Goal: Task Accomplishment & Management: Manage account settings

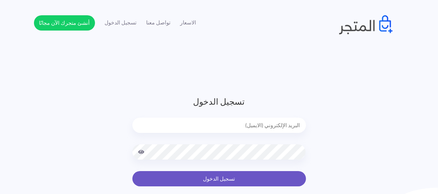
type input "xp.switch99@gmail.com"
click at [174, 176] on button "تسجيل الدخول" at bounding box center [218, 178] width 173 height 15
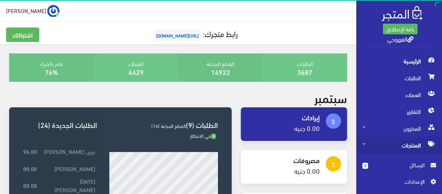
click at [375, 142] on span "المنتجات" at bounding box center [399, 144] width 74 height 17
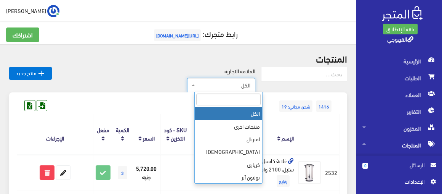
click at [236, 83] on span "الكل" at bounding box center [224, 85] width 54 height 8
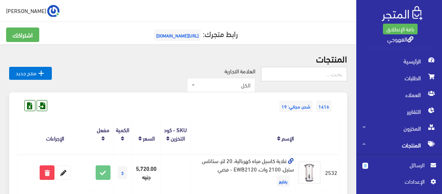
click at [306, 75] on input "text" at bounding box center [304, 74] width 86 height 14
type input "فرن"
click at [324, 9] on div "طارق القهوجي اشتراكي تسجيل الخروج" at bounding box center [178, 11] width 344 height 12
click at [320, 9] on div "طارق القهوجي اشتراكي تسجيل الخروج" at bounding box center [178, 11] width 344 height 12
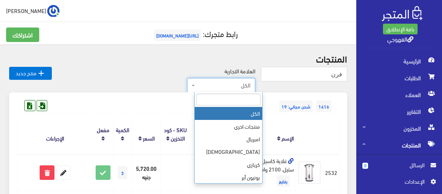
click at [215, 90] on span "الكل" at bounding box center [221, 85] width 68 height 14
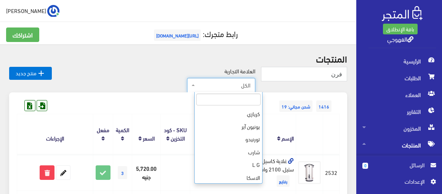
scroll to position [63, 0]
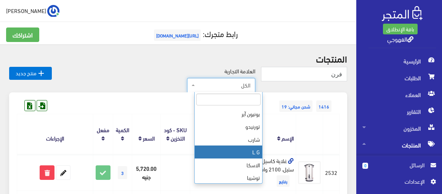
select select "https://account.almatjar.store/products?brand=40"
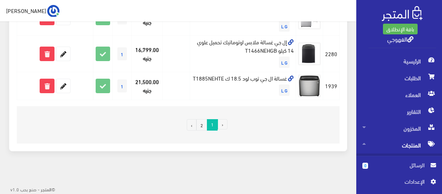
scroll to position [832, 0]
click at [204, 125] on link "2" at bounding box center [201, 124] width 11 height 11
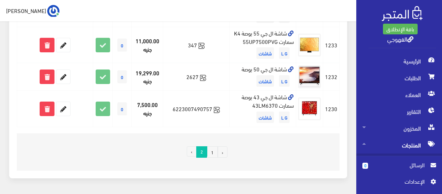
scroll to position [633, 0]
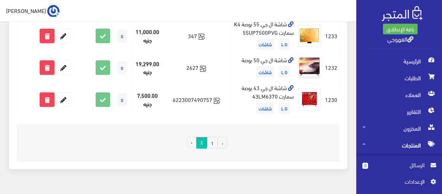
click at [216, 137] on link "1" at bounding box center [212, 142] width 11 height 11
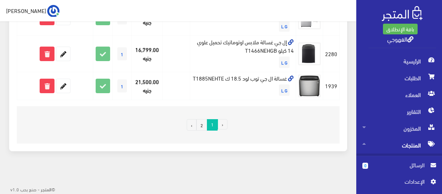
scroll to position [832, 0]
click at [200, 127] on link "2" at bounding box center [201, 124] width 11 height 11
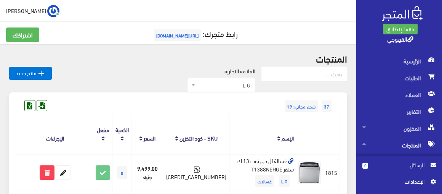
click at [203, 86] on span "L G" at bounding box center [221, 85] width 68 height 14
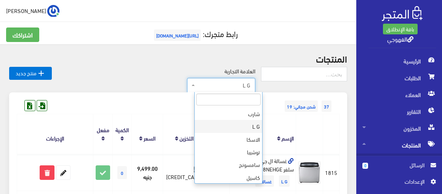
scroll to position [101, 0]
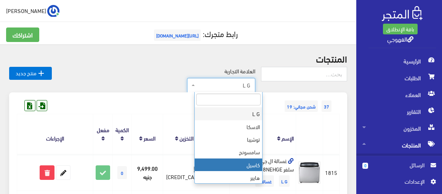
select select "https://account.almatjar.store/products?brand=85"
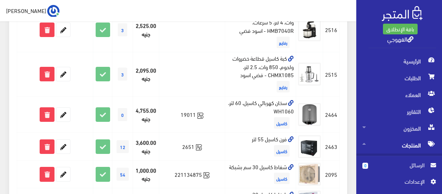
scroll to position [720, 0]
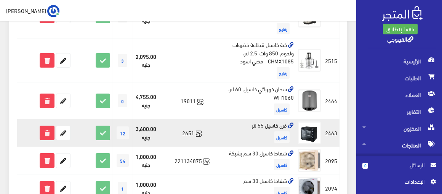
click at [275, 119] on td "فرن كاسيل 55 لتر كاسيل" at bounding box center [260, 133] width 71 height 28
copy td "فرن كاسيل 55 لتر"
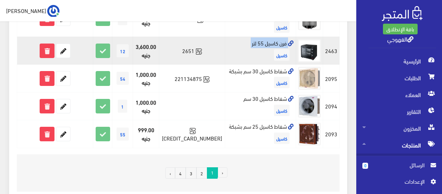
scroll to position [816, 0]
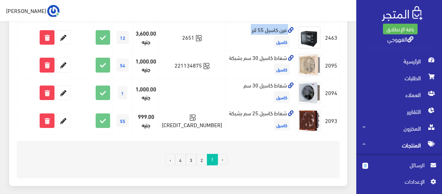
click at [202, 154] on link "2" at bounding box center [201, 159] width 11 height 11
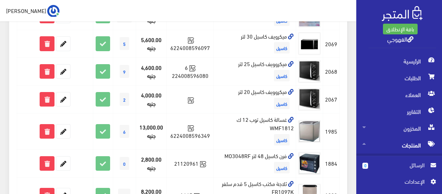
scroll to position [194, 0]
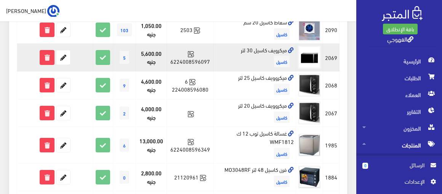
click at [262, 50] on td "ميكرويف كاسيل 30 لتر كاسيل" at bounding box center [255, 57] width 82 height 28
copy td "ميكرويف كاسيل 30 لتر"
click at [62, 55] on icon at bounding box center [63, 57] width 14 height 14
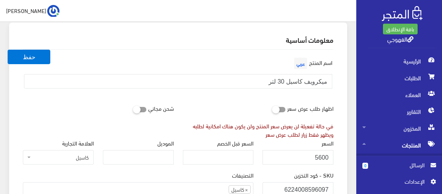
scroll to position [69, 0]
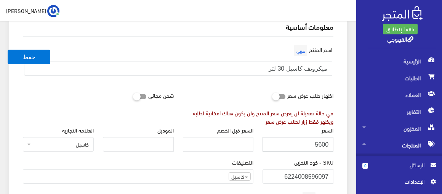
click at [329, 150] on input "5600" at bounding box center [298, 144] width 71 height 14
paste input "number"
click at [320, 147] on input "السعر" at bounding box center [298, 144] width 71 height 14
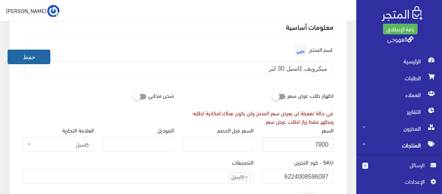
type input "7800"
click at [42, 58] on button "حفظ" at bounding box center [29, 57] width 43 height 14
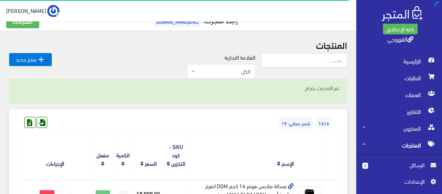
scroll to position [27, 0]
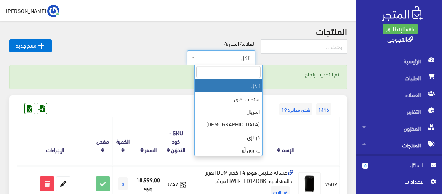
click at [208, 59] on span "الكل" at bounding box center [224, 58] width 54 height 8
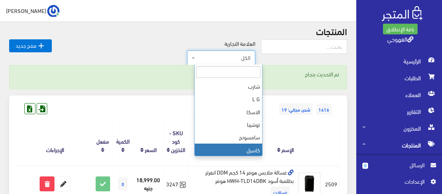
scroll to position [101, 0]
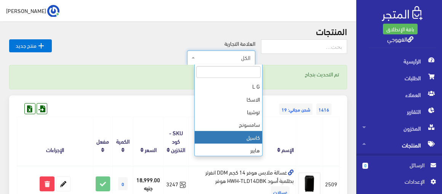
select select "[URL][DOMAIN_NAME]"
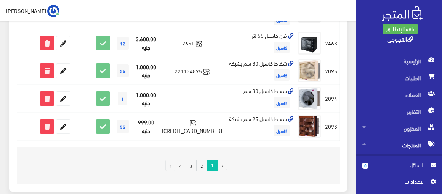
scroll to position [816, 0]
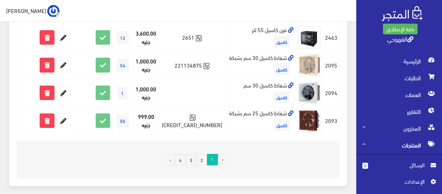
click at [202, 154] on link "2" at bounding box center [201, 159] width 11 height 11
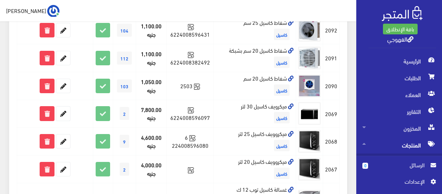
scroll to position [138, 0]
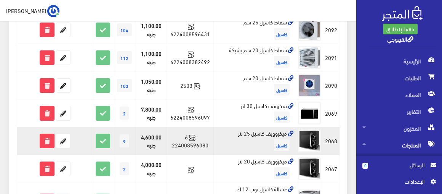
click at [253, 132] on td "ميكروويف كاسيل 25 لتر كاسيل" at bounding box center [255, 141] width 82 height 28
copy td "ميكروويف كاسيل 25 لتر"
click at [66, 138] on icon at bounding box center [63, 141] width 14 height 14
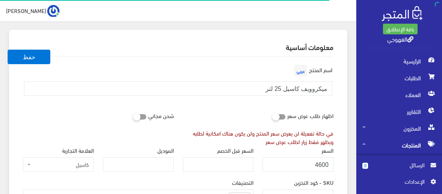
scroll to position [97, 0]
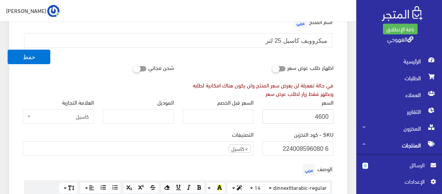
click at [305, 117] on input "4600" at bounding box center [298, 116] width 71 height 14
type input "5400"
click at [8, 50] on button "حفظ" at bounding box center [29, 57] width 43 height 14
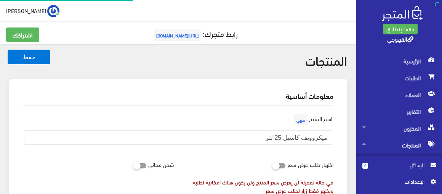
scroll to position [447, 0]
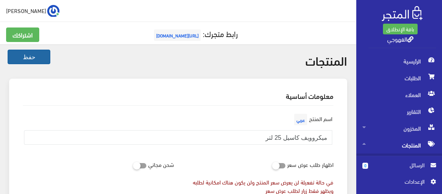
click at [38, 52] on button "حفظ" at bounding box center [29, 57] width 43 height 14
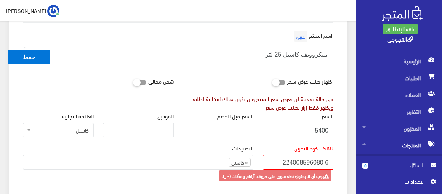
click at [325, 163] on input "6 224008596080" at bounding box center [298, 162] width 71 height 14
click at [330, 162] on input "224008596080" at bounding box center [298, 162] width 71 height 14
type input "6224008596080"
click at [8, 50] on button "حفظ" at bounding box center [29, 57] width 43 height 14
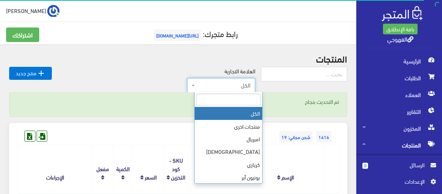
click at [250, 82] on span "الكل" at bounding box center [224, 85] width 54 height 8
click at [245, 99] on input "search" at bounding box center [228, 99] width 64 height 12
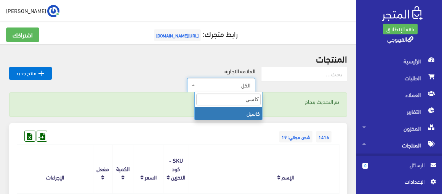
type input "كاسيل"
select select "https://account.almatjar.store/products?brand=85"
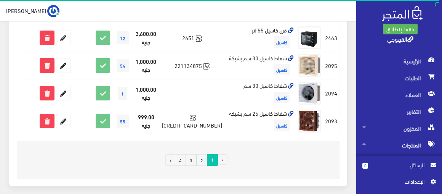
scroll to position [816, 0]
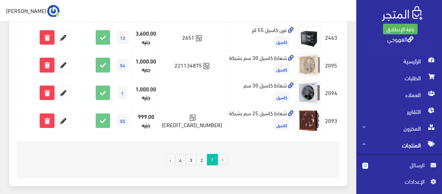
click at [204, 154] on link "2" at bounding box center [201, 159] width 11 height 11
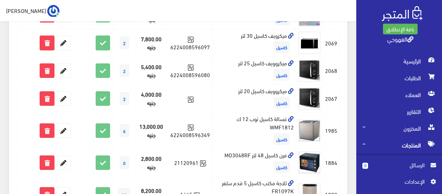
scroll to position [208, 0]
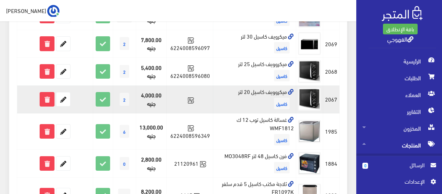
click at [256, 92] on td "ميكروويف كاسيل 20 لتر كاسيل" at bounding box center [254, 99] width 83 height 28
copy td "ميكروويف كاسيل 20 لتر"
click at [65, 95] on icon at bounding box center [63, 99] width 14 height 14
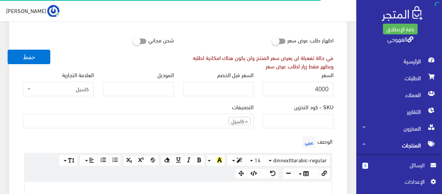
scroll to position [125, 0]
click at [299, 90] on input "4000" at bounding box center [298, 88] width 71 height 14
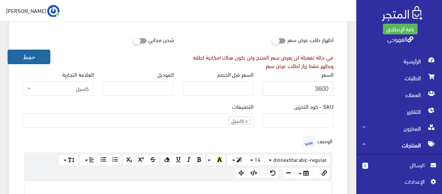
type input "3600"
click at [35, 60] on button "حفظ" at bounding box center [29, 57] width 43 height 14
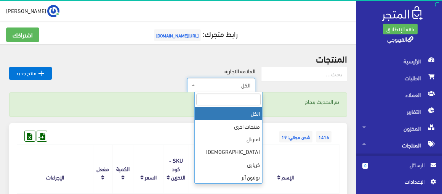
click at [221, 87] on span "الكل" at bounding box center [224, 85] width 54 height 8
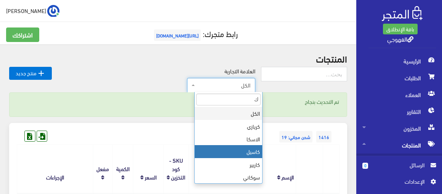
type input "ك"
select select "[URL][DOMAIN_NAME]"
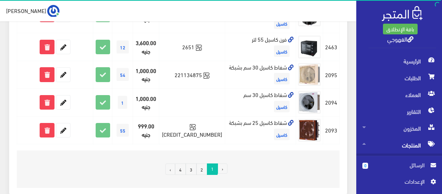
scroll to position [816, 0]
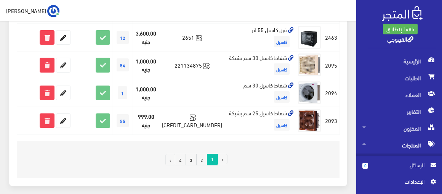
click at [203, 154] on link "2" at bounding box center [201, 159] width 11 height 11
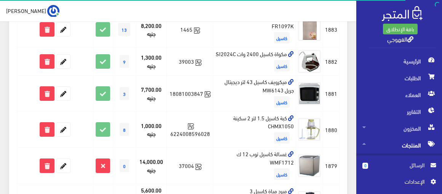
scroll to position [374, 0]
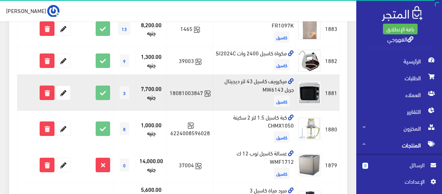
click at [257, 87] on td "ميكرويف كاسيل 43 لتر ديجيتال جريل MW6143 كاسيل" at bounding box center [254, 92] width 83 height 36
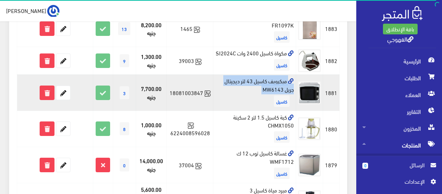
click at [257, 87] on td "ميكرويف كاسيل 43 لتر ديجيتال جريل MW6143 كاسيل" at bounding box center [254, 92] width 83 height 36
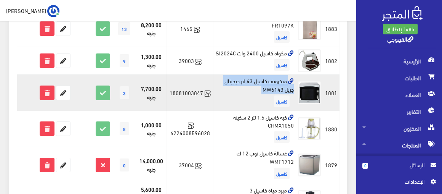
copy td "ميكرويف كاسيل 43 لتر ديجيتال جريل MW6143"
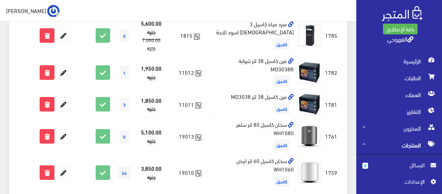
scroll to position [540, 0]
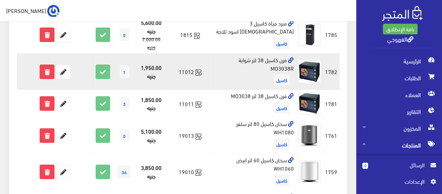
click at [286, 71] on td "فرن كاسيل 38 لتر شواية MO3038R كاسيل" at bounding box center [254, 71] width 83 height 36
copy td "فرن كاسيل 38 لتر شواية MO3038R"
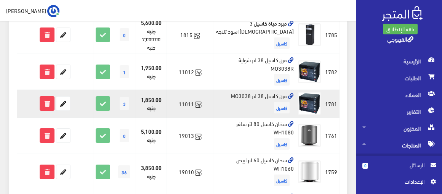
click at [254, 101] on td "فرن كاسيل 38 لتر MO3038 كاسيل" at bounding box center [254, 104] width 83 height 28
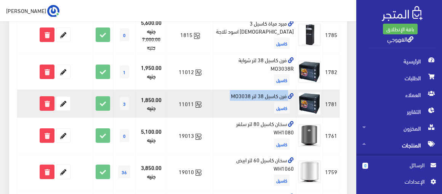
click at [254, 101] on td "فرن كاسيل 38 لتر MO3038 كاسيل" at bounding box center [254, 104] width 83 height 28
click at [105, 107] on icon at bounding box center [103, 103] width 14 height 14
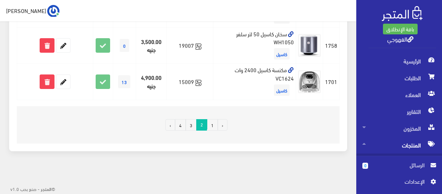
scroll to position [708, 0]
click at [189, 124] on link "3" at bounding box center [191, 124] width 11 height 11
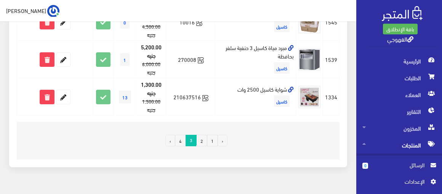
scroll to position [766, 0]
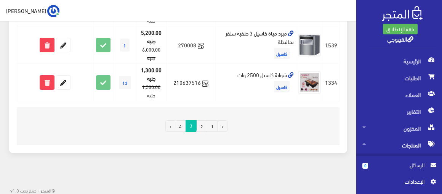
click at [183, 123] on link "4" at bounding box center [180, 125] width 11 height 11
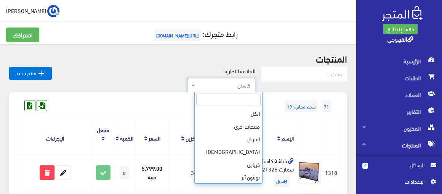
click at [247, 85] on span "كاسيل" at bounding box center [224, 85] width 54 height 8
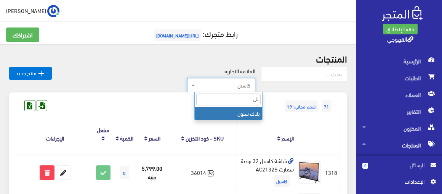
type input "ب"
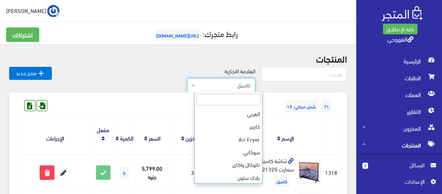
scroll to position [203, 0]
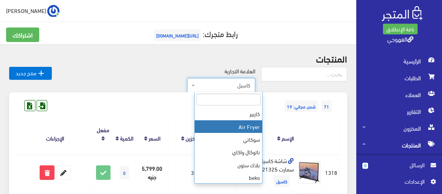
select select "https://account.almatjar.store/products?brand=107"
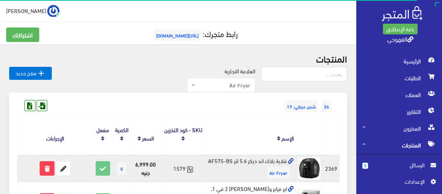
click at [254, 159] on td "قلاية بلاك اند ديكر 5.6 لتر AF575-BS Air Fryer" at bounding box center [251, 168] width 90 height 28
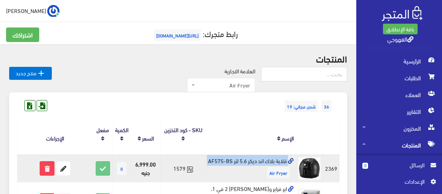
click at [254, 159] on td "قلاية بلاك اند ديكر 5.6 لتر AF575-BS Air Fryer" at bounding box center [251, 168] width 90 height 28
copy td "قلاية بلاك اند ديكر 5.6 لتر AF575-BS"
click at [67, 172] on icon at bounding box center [63, 168] width 14 height 14
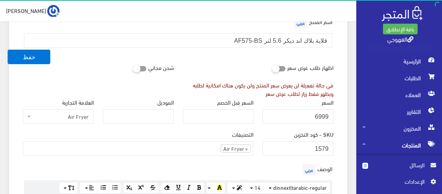
scroll to position [97, 0]
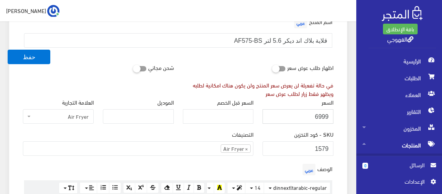
click at [290, 115] on input "6999" at bounding box center [298, 116] width 71 height 14
type input "3200"
click at [8, 50] on button "حفظ" at bounding box center [29, 57] width 43 height 14
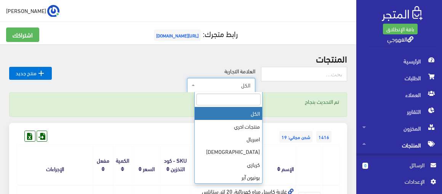
click at [250, 84] on span "الكل" at bounding box center [224, 85] width 54 height 8
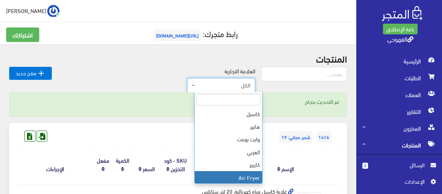
scroll to position [165, 0]
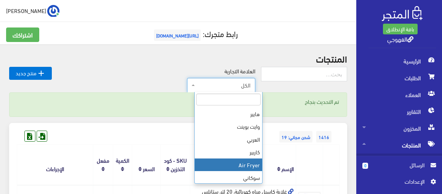
select select "https://account.almatjar.store/products?brand=107"
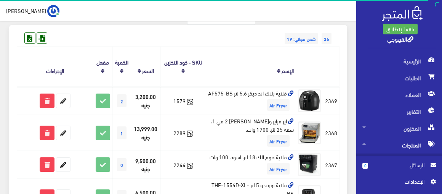
scroll to position [69, 0]
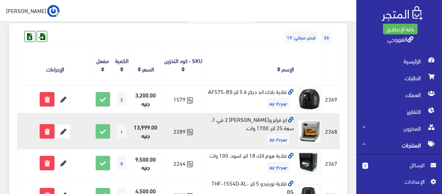
click at [248, 131] on td "اير فراير وفرن كينوود 2 في 1، سعة 25 لتر، 1700 وات، Air Fryer" at bounding box center [251, 131] width 90 height 36
click at [258, 130] on td "اير فراير وفرن كينوود 2 في 1، سعة 25 لتر، 1700 وات، Air Fryer" at bounding box center [251, 131] width 90 height 36
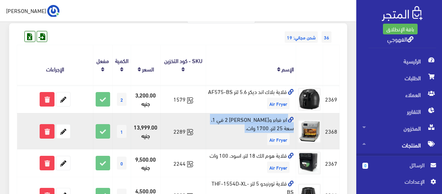
click at [258, 130] on td "اير فراير وفرن كينوود 2 في 1، سعة 25 لتر، 1700 وات، Air Fryer" at bounding box center [251, 131] width 90 height 36
copy td "اير فراير وفرن كينوود 2 في 1، سعة 25 لتر، 1700 وات،"
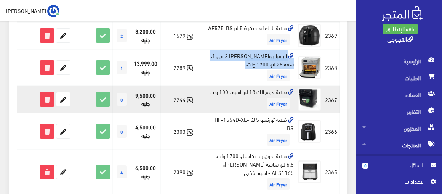
scroll to position [131, 0]
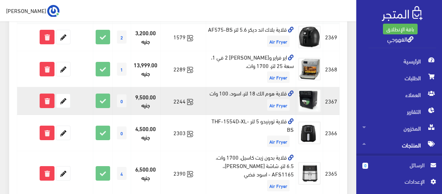
click at [253, 98] on td "قلاية هوم الك 18 لتر، اسود، 100 وات Air Fryer" at bounding box center [251, 101] width 90 height 28
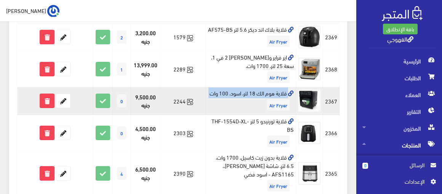
click at [253, 98] on td "قلاية هوم الك 18 لتر، اسود، 100 وات Air Fryer" at bounding box center [251, 101] width 90 height 28
copy td "قلاية هوم الك 18 لتر، اسود، 100 وات"
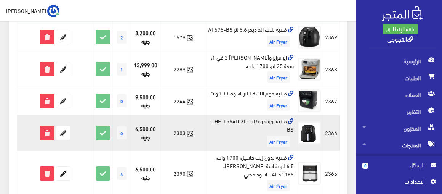
click at [233, 127] on td "قلاية تورنيدو 5 لتر THF-1554D-XL-BS Air Fryer" at bounding box center [251, 133] width 90 height 36
copy td "قلاية تورنيدو 5 لتر THF-1554D-XL-BS"
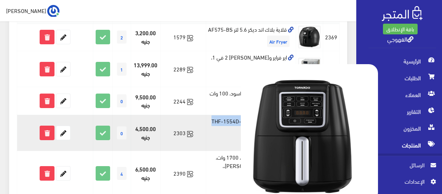
click at [244, 167] on img at bounding box center [309, 132] width 137 height 137
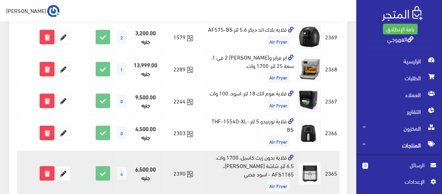
click at [232, 167] on td "قلاية بدون زيت كاسيل، 1700 وات، 6.5 لتر، شاشة تاتش ديجيتال،، AFS1165 - اسود فضي…" at bounding box center [251, 173] width 90 height 44
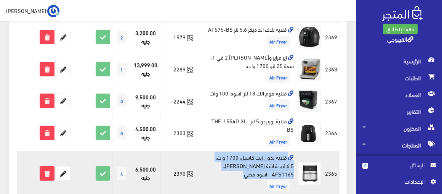
click at [232, 167] on td "قلاية بدون زيت كاسيل، 1700 وات، 6.5 لتر، شاشة تاتش ديجيتال،، AFS1165 - اسود فضي…" at bounding box center [251, 173] width 90 height 44
copy td "قلاية بدون زيت كاسيل، 1700 وات، 6.5 لتر، شاشة تاتش ديجيتال،، AFS1165 - اسود فضي"
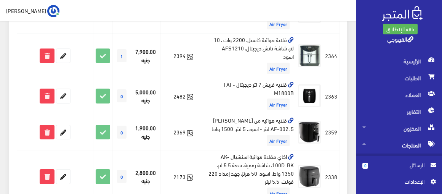
scroll to position [325, 0]
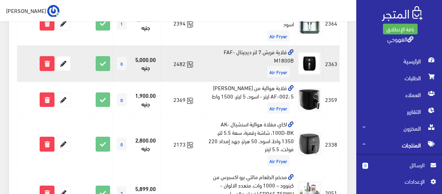
click at [261, 58] on td "قلاية فريش 7 لتر ديجيتال FAF-M1800B Air Fryer" at bounding box center [251, 63] width 90 height 36
copy td "قلاية فريش 7 لتر ديجيتال FAF-M1800B"
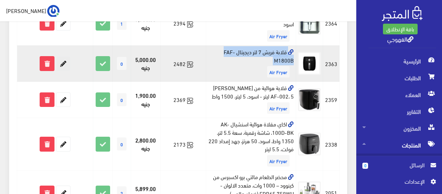
click at [64, 70] on icon at bounding box center [63, 63] width 14 height 14
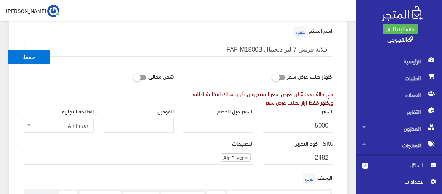
scroll to position [111, 0]
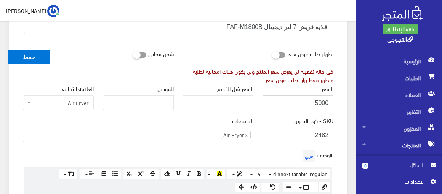
click at [284, 103] on input "5000" at bounding box center [298, 102] width 71 height 14
paste input "3572"
type input "3572"
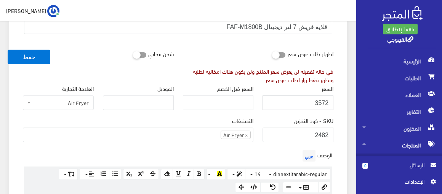
click at [8, 50] on button "حفظ" at bounding box center [29, 57] width 43 height 14
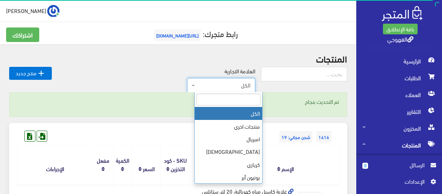
click at [237, 89] on span "الكل" at bounding box center [224, 85] width 54 height 8
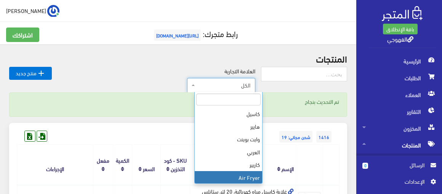
scroll to position [165, 0]
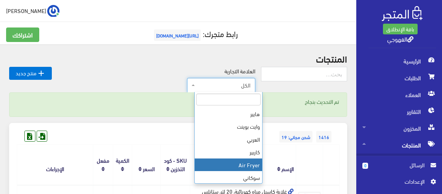
select select "[URL][DOMAIN_NAME]"
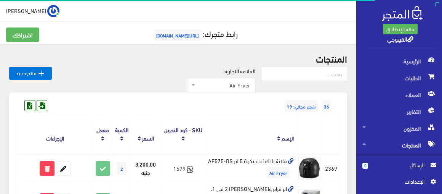
click at [223, 103] on div "36 شحن مجاني: 19" at bounding box center [178, 98] width 323 height 12
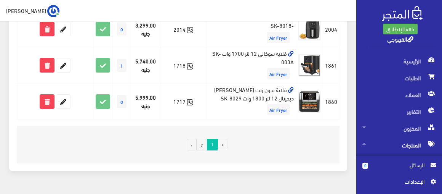
scroll to position [748, 0]
click at [199, 150] on link "2" at bounding box center [201, 143] width 11 height 11
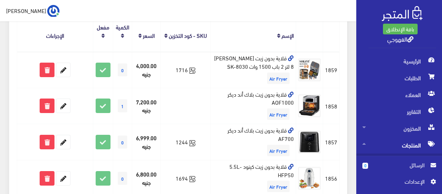
scroll to position [102, 0]
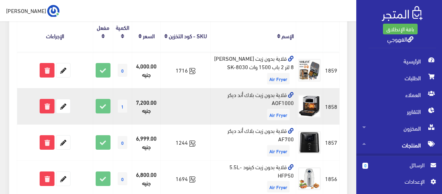
click at [229, 90] on td "قلاية بدون زيت بلاك أند ديكر AOF1000 Air Fryer" at bounding box center [253, 106] width 86 height 36
copy td "قلاية بدون زيت بلاك أند ديكر AOF1000"
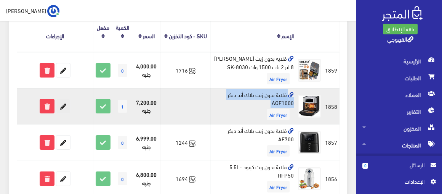
click at [64, 106] on icon at bounding box center [63, 106] width 14 height 14
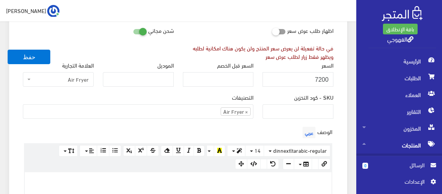
scroll to position [138, 0]
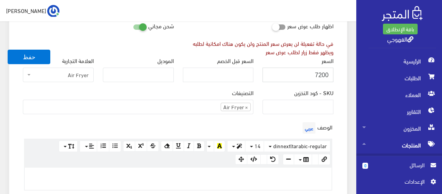
click at [322, 75] on input "7200" at bounding box center [298, 74] width 71 height 14
type input "5900"
click at [8, 50] on button "حفظ" at bounding box center [29, 57] width 43 height 14
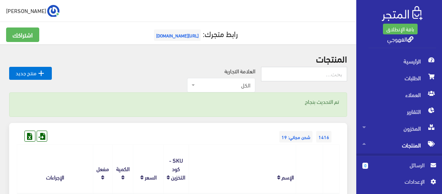
click at [240, 89] on span "الكل" at bounding box center [221, 85] width 68 height 14
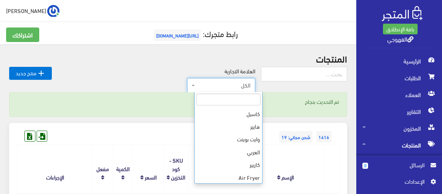
scroll to position [165, 0]
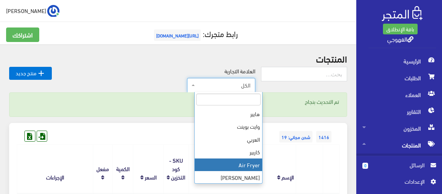
select select "[URL][DOMAIN_NAME]"
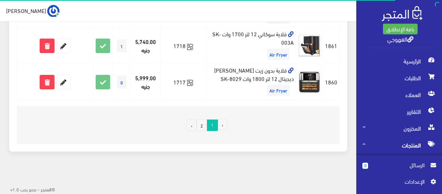
scroll to position [782, 0]
click at [201, 123] on link "2" at bounding box center [201, 124] width 11 height 11
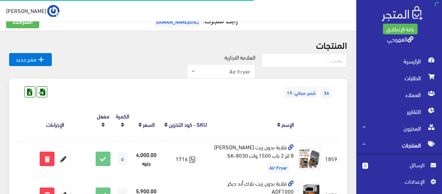
scroll to position [75, 0]
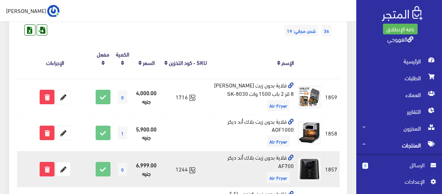
click at [239, 159] on td "قلاية بدون زيت بلاك أند ديكر AF700 Air Fryer" at bounding box center [253, 169] width 86 height 36
copy td "قلاية بدون زيت بلاك أند ديكر AF700"
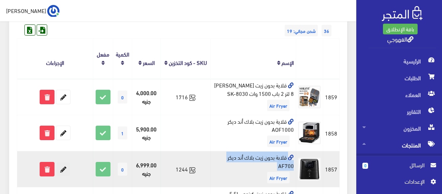
click at [66, 169] on icon at bounding box center [63, 169] width 14 height 14
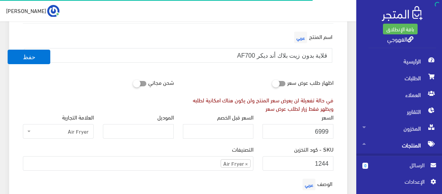
scroll to position [83, 0]
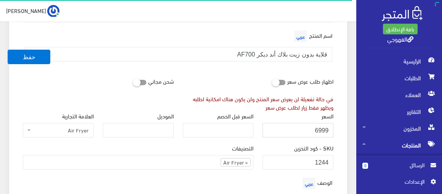
click at [303, 133] on input "6999" at bounding box center [298, 130] width 71 height 14
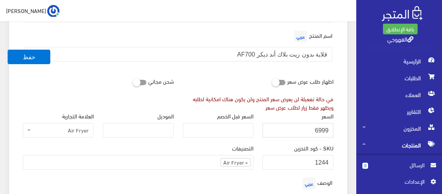
paste input "3872"
type input "3872"
click at [8, 50] on button "حفظ" at bounding box center [29, 57] width 43 height 14
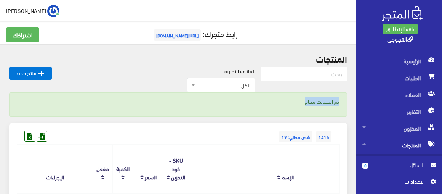
click at [228, 89] on span "الكل" at bounding box center [221, 85] width 68 height 14
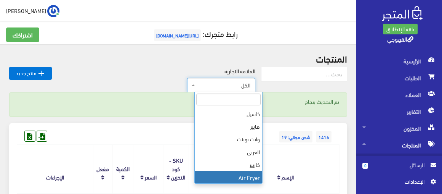
scroll to position [165, 0]
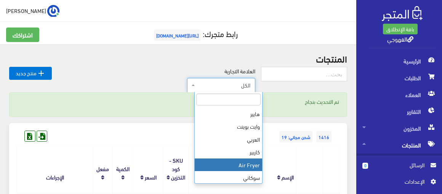
select select "[URL][DOMAIN_NAME]"
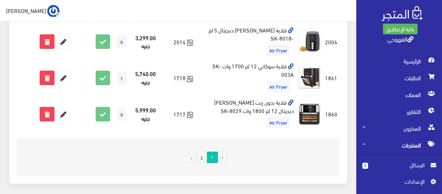
scroll to position [782, 0]
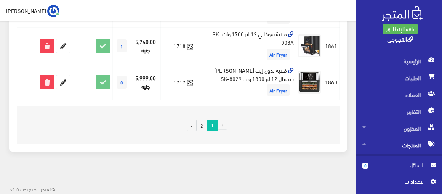
click at [199, 124] on link "2" at bounding box center [201, 124] width 11 height 11
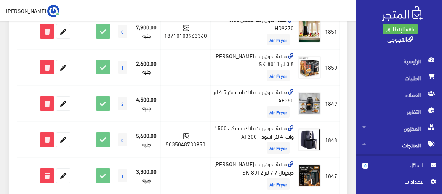
scroll to position [443, 0]
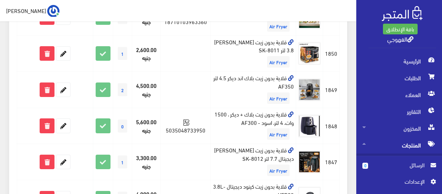
drag, startPoint x: 0, startPoint y: 0, endPoint x: 351, endPoint y: 130, distance: 373.8
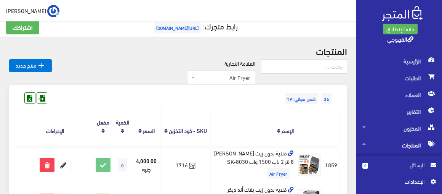
scroll to position [0, 0]
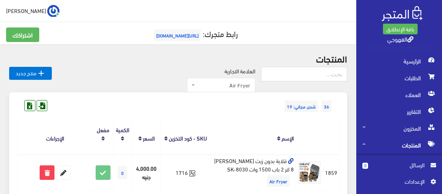
click at [236, 91] on span "Air Fryer" at bounding box center [221, 85] width 68 height 14
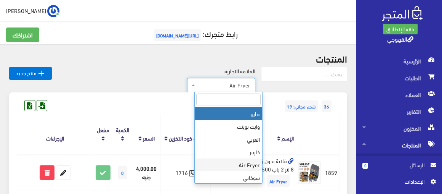
scroll to position [152, 0]
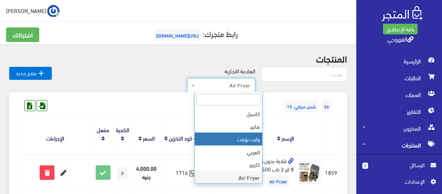
select select "[URL][DOMAIN_NAME]"
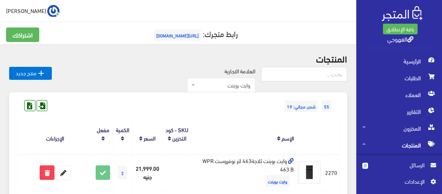
click at [221, 119] on th "الإسم" at bounding box center [243, 134] width 105 height 40
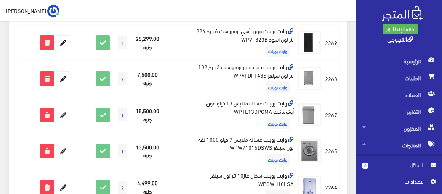
scroll to position [166, 0]
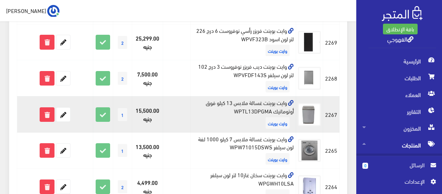
click at [255, 106] on td "وايت بوينت غسالة ملابس 13 كيلو فوق أوتوماتيك WPTL13DPGMA وايت بوينت" at bounding box center [243, 114] width 105 height 36
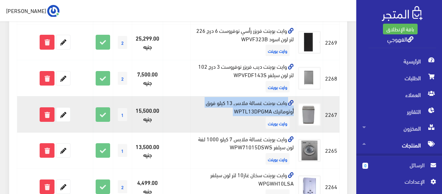
click at [255, 106] on td "وايت بوينت غسالة ملابس 13 كيلو فوق أوتوماتيك WPTL13DPGMA وايت بوينت" at bounding box center [243, 114] width 105 height 36
copy td "وايت بوينت غسالة ملابس 13 كيلو فوق أوتوماتيك WPTL13DPGMA"
click at [65, 114] on icon at bounding box center [63, 114] width 14 height 14
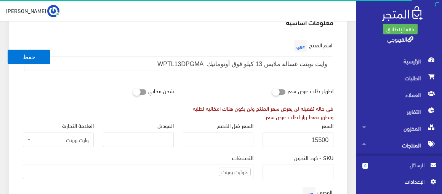
scroll to position [83, 0]
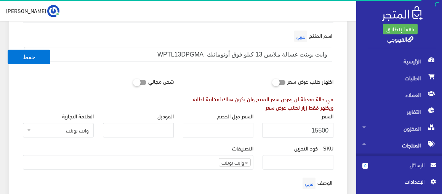
click at [305, 125] on input "15500" at bounding box center [298, 130] width 71 height 14
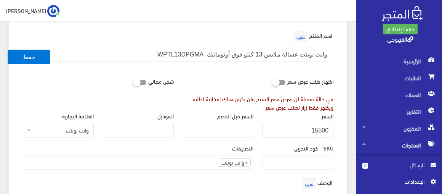
paste input "303"
click at [322, 127] on input "13030" at bounding box center [298, 130] width 71 height 14
type input "13000"
click at [34, 56] on button "حفظ" at bounding box center [29, 57] width 43 height 14
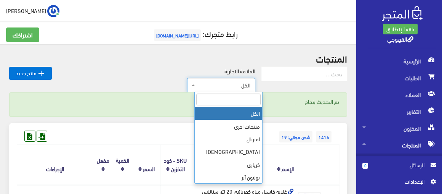
click at [203, 80] on span "الكل" at bounding box center [221, 85] width 68 height 14
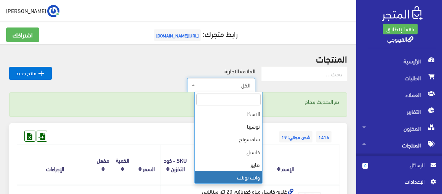
scroll to position [127, 0]
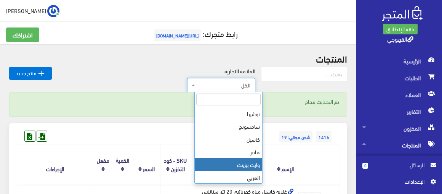
select select "[URL][DOMAIN_NAME]"
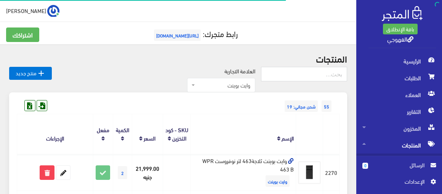
click at [229, 99] on div "55 شحن مجاني: 19" at bounding box center [178, 98] width 323 height 12
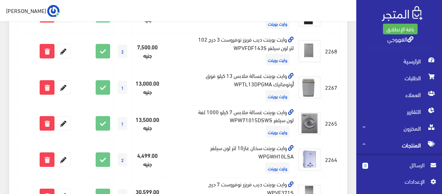
scroll to position [208, 0]
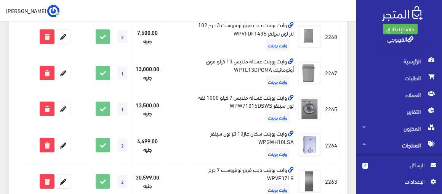
click at [229, 99] on td "وايت بوينت غسالة ملابس 7 كيلو 1000 لفة لون سيلفر WPW71015DSWS وايت بوينت" at bounding box center [243, 109] width 105 height 36
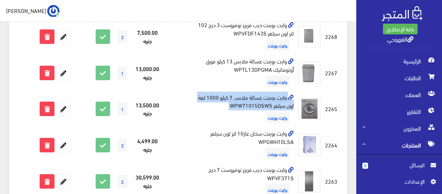
click at [229, 99] on td "وايت بوينت غسالة ملابس 7 كيلو 1000 لفة لون سيلفر WPW71015DSWS وايت بوينت" at bounding box center [243, 109] width 105 height 36
copy td "وايت بوينت غسالة ملابس 7 كيلو 1000 لفة لون سيلفر WPW71015DSWS"
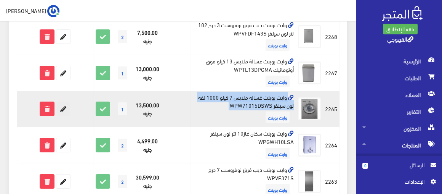
click at [65, 105] on icon at bounding box center [63, 109] width 14 height 14
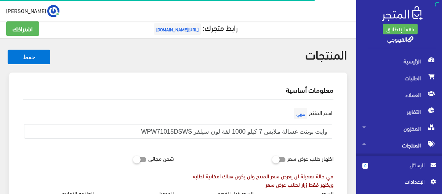
scroll to position [14, 0]
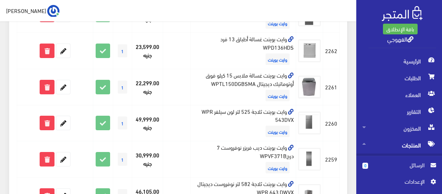
scroll to position [388, 0]
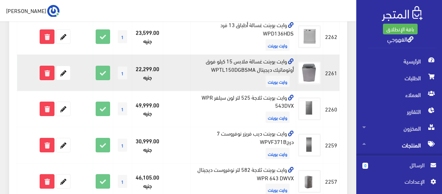
click at [267, 77] on span "وايت بوينت" at bounding box center [278, 80] width 24 height 11
click at [267, 69] on td "وايت بوينت غسالة ملابس 15 كيلو فوق أوتوماتيك ديجيتال WPTL150DGBSMA وايت بوينت" at bounding box center [243, 73] width 105 height 36
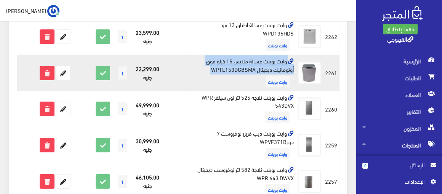
click at [267, 69] on td "وايت بوينت غسالة ملابس 15 كيلو فوق أوتوماتيك ديجيتال WPTL150DGBSMA وايت بوينت" at bounding box center [243, 73] width 105 height 36
copy td "وايت بوينت غسالة ملابس 15 كيلو فوق أوتوماتيك ديجيتال WPTL150DGBSMA"
click at [100, 72] on icon at bounding box center [103, 73] width 14 height 14
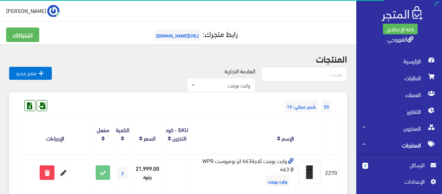
click at [141, 104] on div "55 شحن مجاني: 19" at bounding box center [178, 98] width 323 height 12
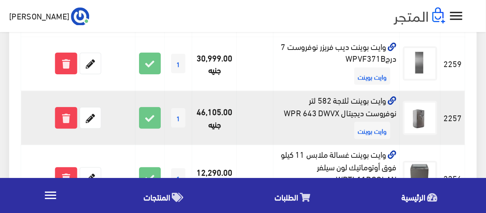
scroll to position [512, 0]
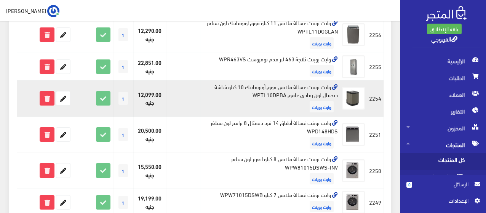
click at [280, 102] on td "وايت بوينت غسالة ملابس فوق أوتوماتيك 10 كيلو شاشة ديجيتال لون رمادي غامق WPTL10…" at bounding box center [270, 98] width 140 height 36
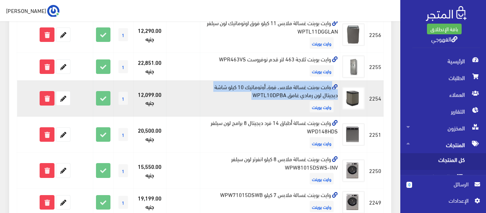
click at [280, 102] on td "وايت بوينت غسالة ملابس فوق أوتوماتيك 10 كيلو شاشة ديجيتال لون رمادي غامق WPTL10…" at bounding box center [270, 98] width 140 height 36
copy td "وايت بوينت غسالة ملابس فوق أوتوماتيك 10 كيلو شاشة ديجيتال لون رمادي غامق WPTL10…"
click at [63, 103] on icon at bounding box center [63, 98] width 14 height 14
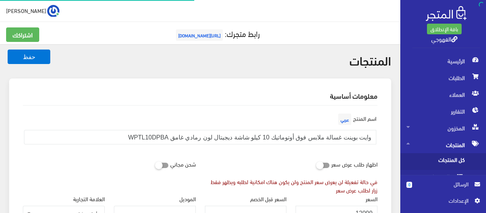
scroll to position [492, 0]
drag, startPoint x: 338, startPoint y: 180, endPoint x: 338, endPoint y: 207, distance: 27.1
click at [338, 207] on input "12099" at bounding box center [337, 213] width 82 height 14
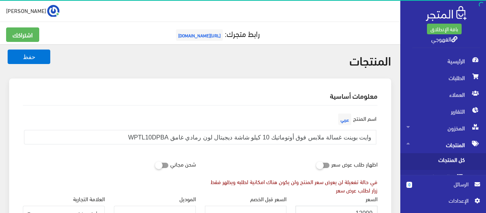
click at [338, 207] on input "12099" at bounding box center [337, 213] width 82 height 14
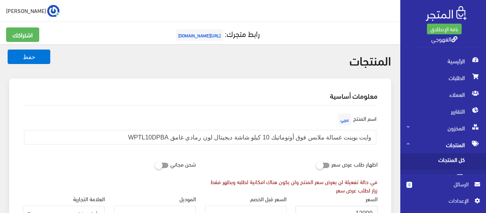
paste input "09"
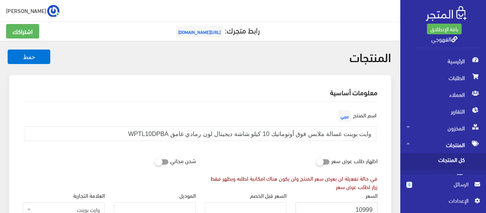
type input "10999"
click at [8, 50] on button "حفظ" at bounding box center [29, 57] width 43 height 14
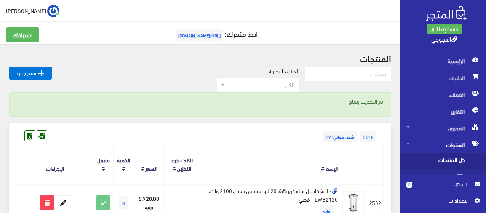
click at [288, 90] on span "الكل" at bounding box center [258, 85] width 83 height 14
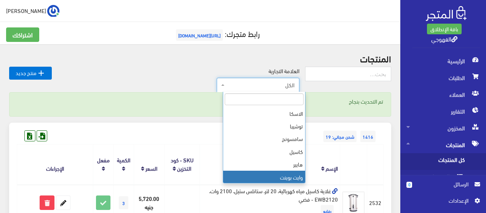
scroll to position [127, 0]
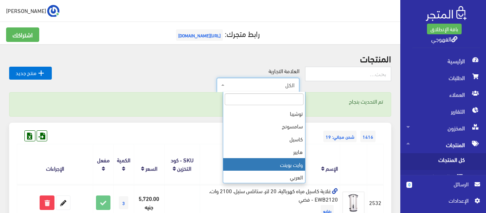
select select "https://account.almatjar.store/products?brand=99"
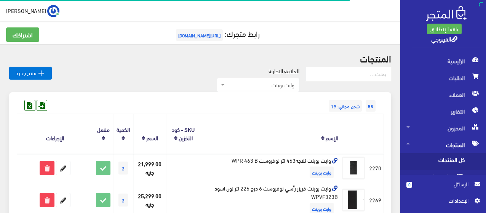
click at [273, 127] on th "الإسم" at bounding box center [270, 134] width 140 height 40
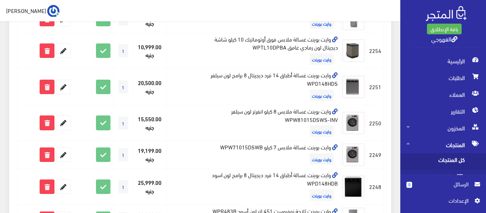
scroll to position [559, 0]
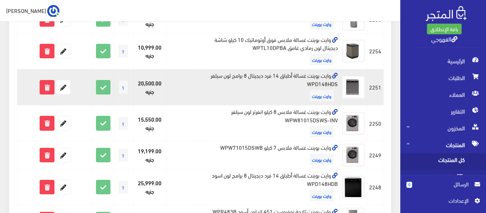
click at [294, 81] on td "وايت بوينت غسالة أطباق 14 فرد ديجيتال 8 برامج لون سيلفر WPD148HDS وايت بوينت" at bounding box center [270, 87] width 140 height 36
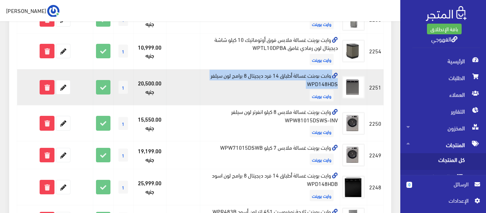
click at [294, 81] on td "وايت بوينت غسالة أطباق 14 فرد ديجيتال 8 برامج لون سيلفر WPD148HDS وايت بوينت" at bounding box center [270, 87] width 140 height 36
copy td "وايت بوينت غسالة أطباق 14 فرد ديجيتال 8 برامج لون سيلفر WPD148HDS"
click at [59, 93] on icon at bounding box center [63, 87] width 14 height 14
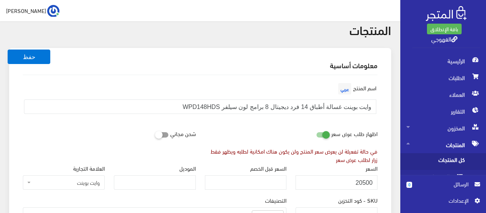
scroll to position [46, 0]
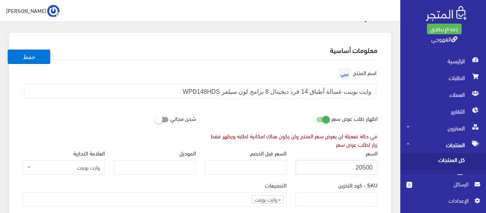
click at [315, 163] on input "20500" at bounding box center [337, 167] width 82 height 14
paste input "17923"
type input "17923"
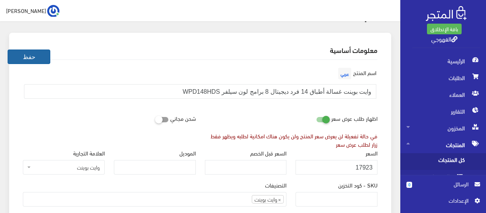
click at [35, 56] on button "حفظ" at bounding box center [29, 57] width 43 height 14
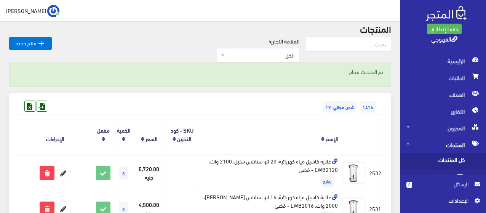
scroll to position [30, 0]
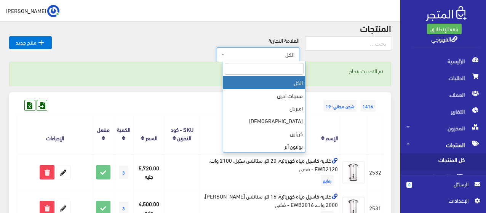
click at [295, 53] on span "الكل" at bounding box center [260, 55] width 68 height 8
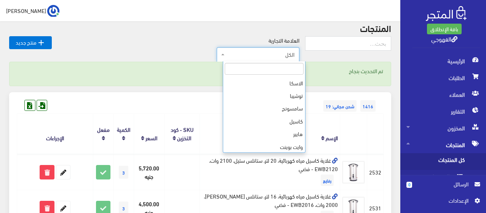
scroll to position [127, 0]
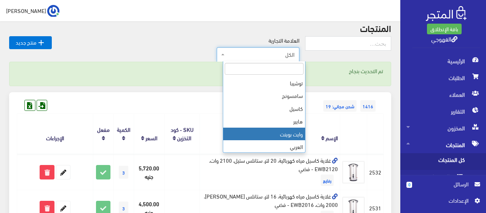
select select "[URL][DOMAIN_NAME]"
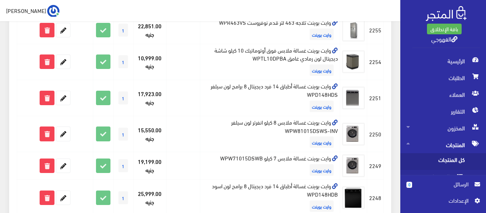
scroll to position [564, 0]
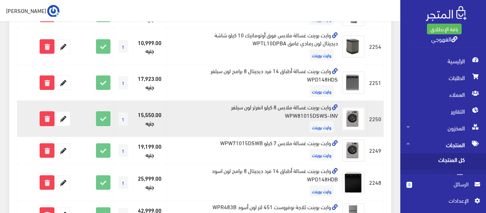
click at [307, 120] on td "وايت بوينت غسالة ملابس 8 كيلو انفرتر لون سيلفر WPW81015DSWS-INV وايت بوينت" at bounding box center [270, 119] width 140 height 36
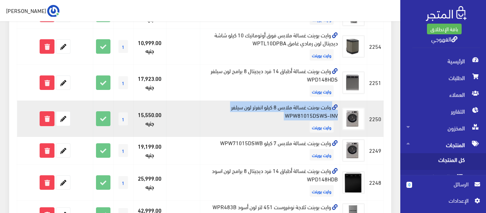
click at [307, 120] on td "وايت بوينت غسالة ملابس 8 كيلو انفرتر لون سيلفر WPW81015DSWS-INV وايت بوينت" at bounding box center [270, 119] width 140 height 36
copy td "وايت بوينت غسالة ملابس 8 كيلو انفرتر لون سيلفر WPW81015DSWS-INV"
click at [61, 125] on icon at bounding box center [63, 119] width 14 height 14
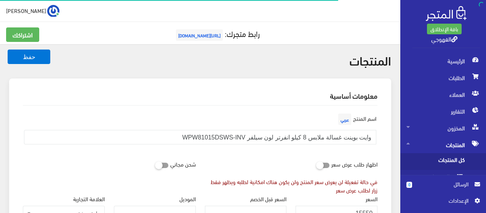
scroll to position [492, 0]
click at [302, 160] on div "اظهار طلب عرض سعر في حالة تفعيلة لن يعرض سعر المنتج ولن يكون هناك امكانية لطلبه…" at bounding box center [291, 175] width 182 height 37
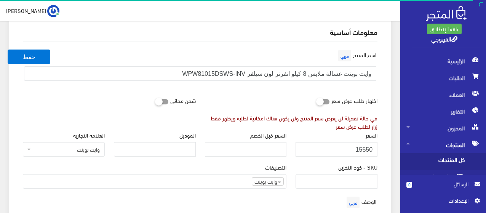
scroll to position [65, 0]
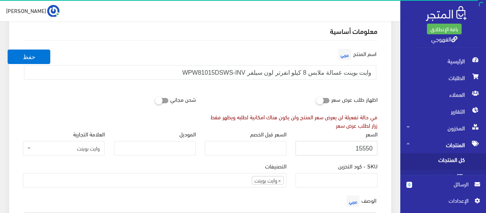
click at [333, 150] on input "15550" at bounding box center [337, 148] width 82 height 14
paste input "922"
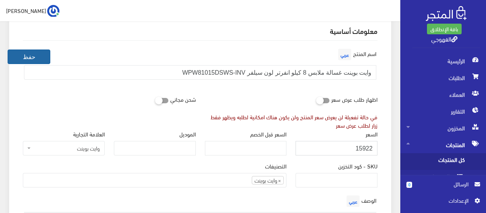
type input "15922"
click at [49, 59] on button "حفظ" at bounding box center [29, 57] width 43 height 14
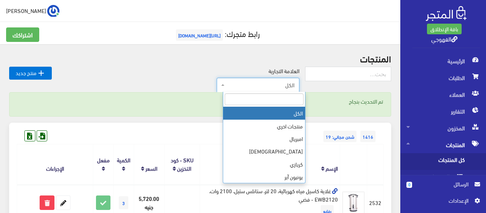
click at [248, 87] on span "الكل" at bounding box center [260, 85] width 68 height 8
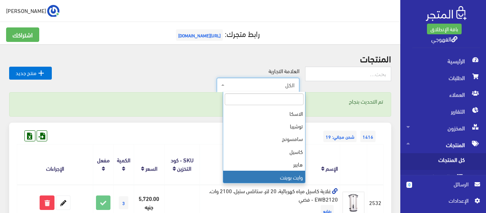
scroll to position [127, 0]
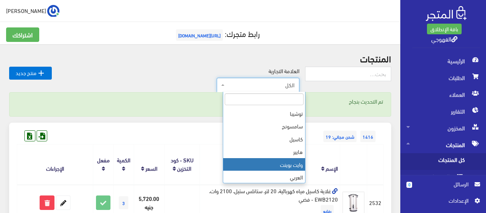
select select "[URL][DOMAIN_NAME]"
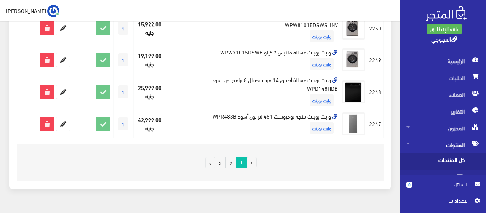
scroll to position [656, 0]
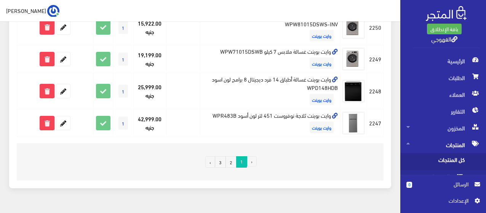
click at [234, 165] on link "2" at bounding box center [231, 161] width 11 height 11
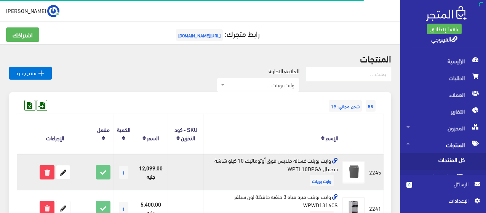
click at [296, 162] on td "وايت بوينت غسالة ملابس فوق أوتوماتيك 10 كيلو شاشة ديجيتال WPTL10DPGA وايت بوينت" at bounding box center [272, 172] width 136 height 36
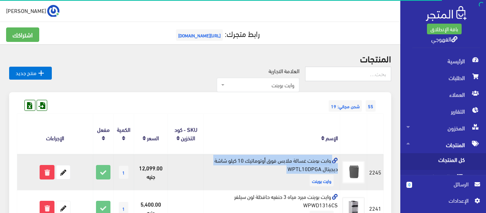
click at [296, 162] on td "وايت بوينت غسالة ملابس فوق أوتوماتيك 10 كيلو شاشة ديجيتال WPTL10DPGA وايت بوينت" at bounding box center [272, 172] width 136 height 36
copy td "وايت بوينت غسالة ملابس فوق أوتوماتيك 10 كيلو شاشة ديجيتال WPTL10DPGA"
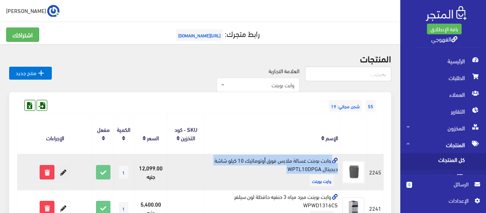
click at [66, 171] on icon at bounding box center [63, 172] width 14 height 14
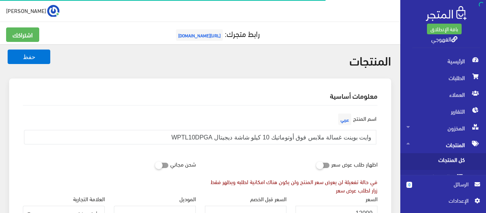
scroll to position [492, 0]
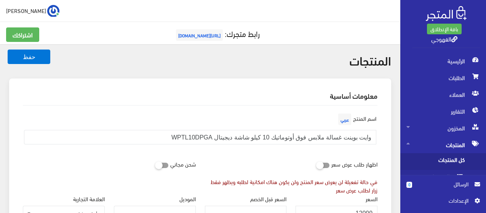
click at [273, 164] on div "اظهار طلب عرض سعر في حالة تفعيلة لن يعرض سعر المنتج ولن يكون هناك امكانية لطلبه…" at bounding box center [291, 175] width 182 height 37
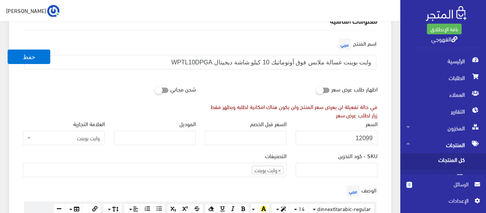
scroll to position [76, 0]
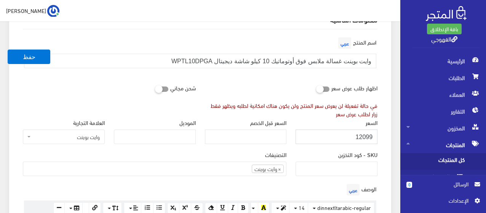
click at [326, 140] on input "12099" at bounding box center [337, 137] width 82 height 14
paste input "09"
type input "10999"
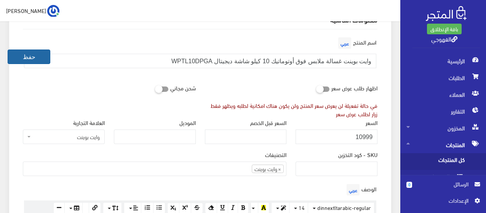
click at [21, 59] on button "حفظ" at bounding box center [29, 57] width 43 height 14
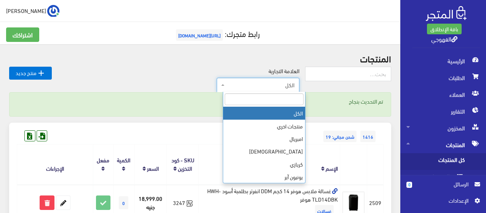
click at [251, 87] on span "الكل" at bounding box center [260, 85] width 68 height 8
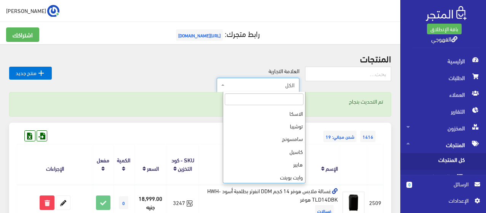
scroll to position [127, 0]
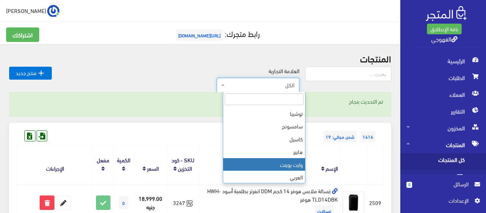
select select "https://account.almatjar.store/products?brand=99"
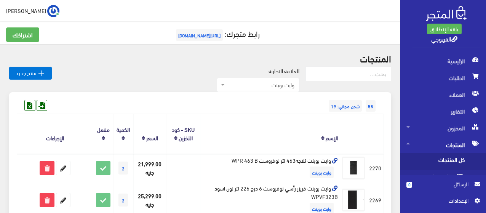
click at [252, 104] on div "55 شحن مجاني: 19" at bounding box center [200, 98] width 367 height 12
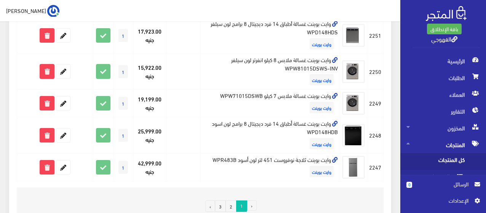
scroll to position [681, 0]
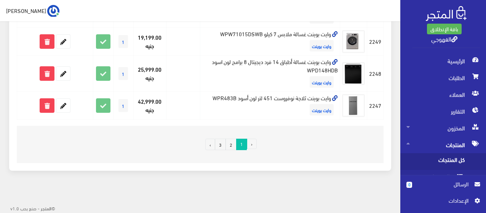
click at [232, 144] on link "2" at bounding box center [231, 144] width 11 height 11
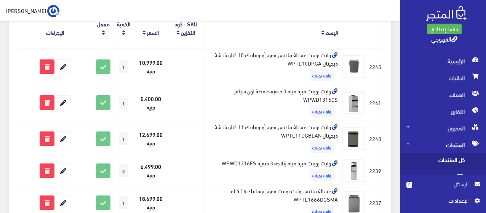
scroll to position [107, 0]
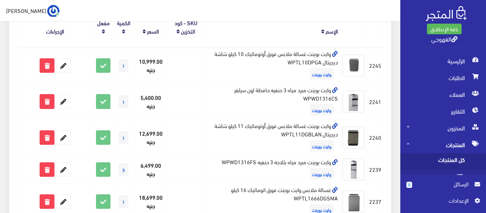
click at [314, 131] on td "وايت بوينت غسالة ملابس فوق أوتوماتيك 11 كيلو شاشة ديجيتال WPTL11DGBLAN وايت بوي…" at bounding box center [272, 138] width 136 height 36
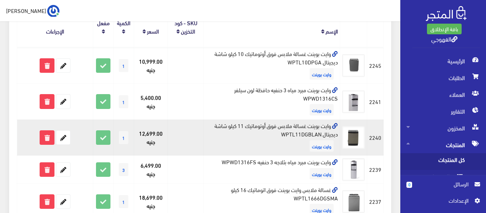
click at [314, 131] on td "وايت بوينت غسالة ملابس فوق أوتوماتيك 11 كيلو شاشة ديجيتال WPTL11DGBLAN وايت بوي…" at bounding box center [272, 138] width 136 height 36
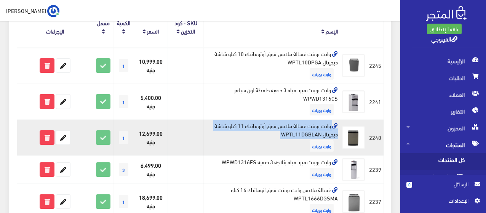
click at [314, 131] on td "وايت بوينت غسالة ملابس فوق أوتوماتيك 11 كيلو شاشة ديجيتال WPTL11DGBLAN وايت بوي…" at bounding box center [272, 138] width 136 height 36
copy td "وايت بوينت غسالة ملابس فوق أوتوماتيك 11 كيلو شاشة ديجيتال WPTL11DGBLAN"
click at [62, 130] on link at bounding box center [63, 137] width 14 height 14
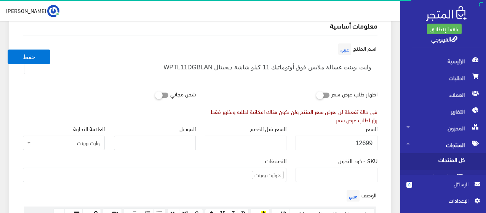
scroll to position [70, 0]
click at [343, 145] on input "12699" at bounding box center [337, 143] width 82 height 14
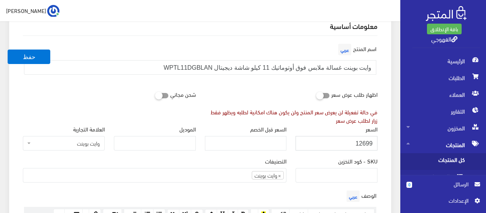
paste input "1900"
type input "11900"
click at [8, 50] on button "حفظ" at bounding box center [29, 57] width 43 height 14
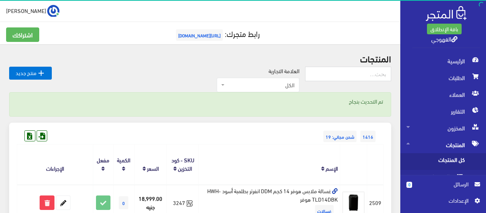
click at [252, 81] on span "الكل" at bounding box center [260, 85] width 68 height 8
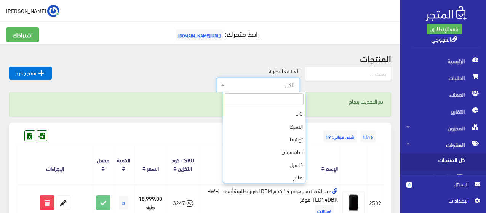
scroll to position [114, 0]
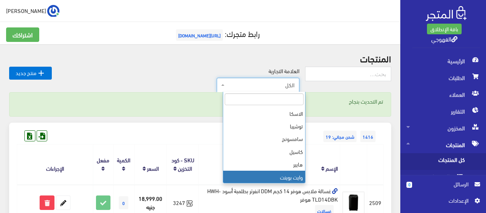
select select "https://account.almatjar.store/products?brand=99"
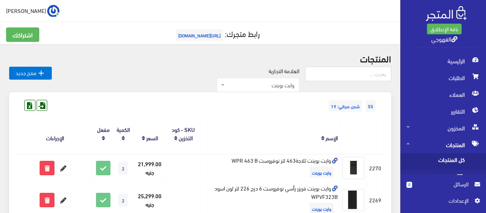
click at [245, 98] on div "55 شحن مجاني: 19" at bounding box center [200, 98] width 367 height 12
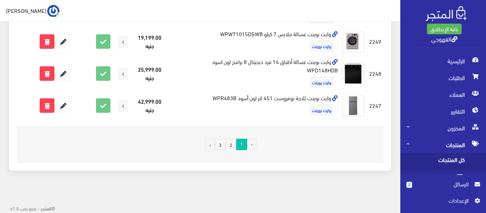
scroll to position [681, 0]
click at [229, 146] on link "2" at bounding box center [231, 144] width 11 height 11
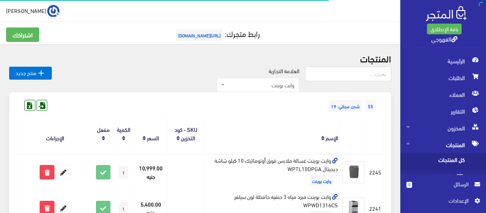
click at [225, 115] on th "الإسم" at bounding box center [272, 134] width 136 height 40
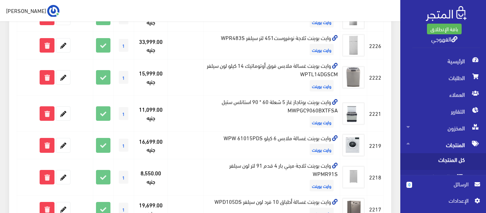
scroll to position [579, 0]
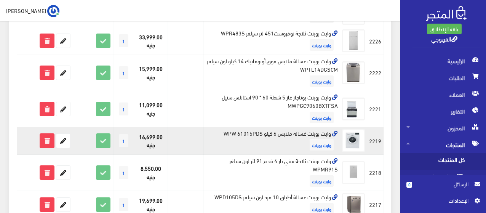
click at [255, 133] on td "وايت بوينت غسالة ملابس 6 كيلو WPW 61015PDS وايت بوينت" at bounding box center [272, 141] width 136 height 28
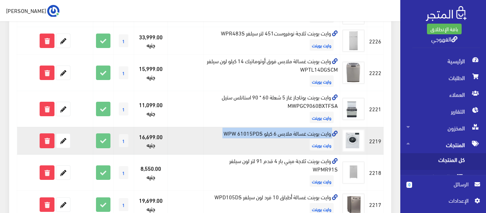
click at [255, 133] on td "وايت بوينت غسالة ملابس 6 كيلو WPW 61015PDS وايت بوينت" at bounding box center [272, 141] width 136 height 28
copy td "وايت بوينت غسالة ملابس 6 كيلو WPW 61015PDS"
click at [61, 139] on icon at bounding box center [63, 141] width 14 height 14
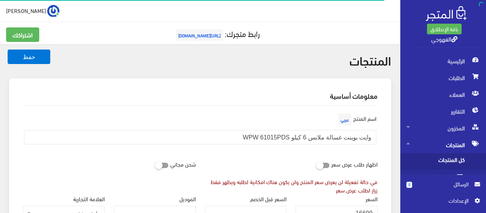
scroll to position [492, 0]
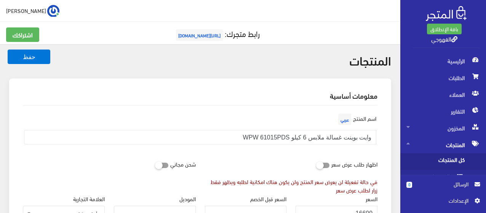
click at [271, 169] on div "اظهار طلب عرض سعر في حالة تفعيلة لن يعرض سعر المنتج ولن يكون هناك امكانية لطلبه…" at bounding box center [291, 175] width 182 height 37
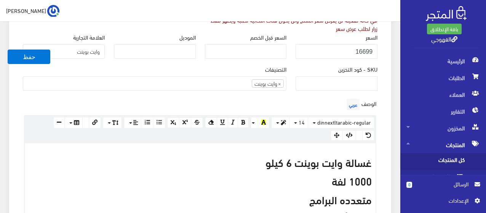
scroll to position [152, 0]
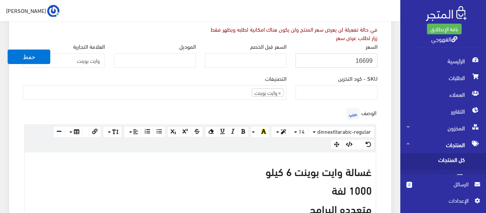
click at [360, 62] on input "16699" at bounding box center [337, 60] width 82 height 14
paste input "number"
type input "10700"
click at [8, 50] on button "حفظ" at bounding box center [29, 57] width 43 height 14
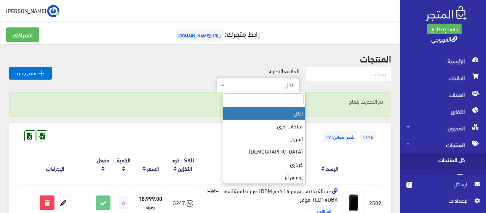
click at [254, 85] on span "الكل" at bounding box center [260, 85] width 68 height 8
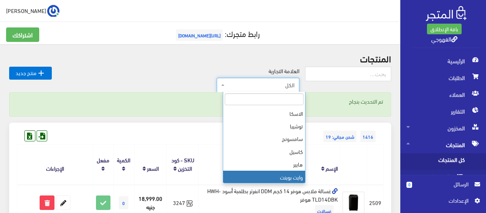
scroll to position [127, 0]
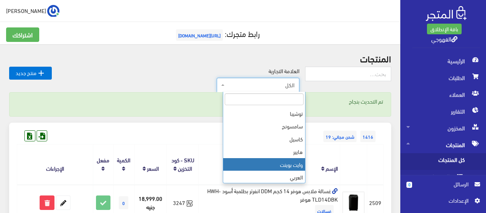
select select "https://account.almatjar.store/products?brand=99"
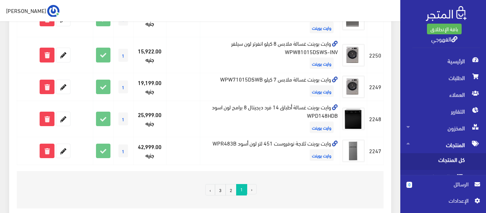
scroll to position [628, 0]
click at [221, 195] on link "3" at bounding box center [220, 189] width 11 height 11
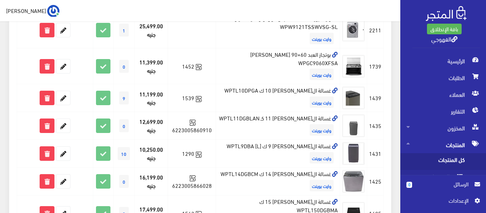
scroll to position [213, 0]
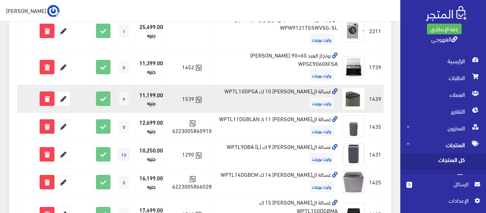
click at [266, 93] on td "غسالة العبد توب 10 ك WPTL10DPGA وايت بوينت" at bounding box center [278, 99] width 124 height 28
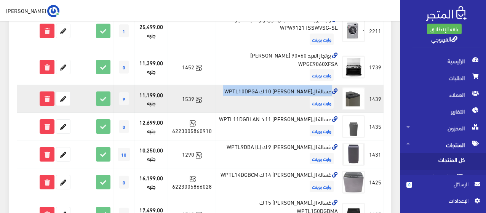
click at [266, 93] on td "غسالة العبد توب 10 ك WPTL10DPGA وايت بوينت" at bounding box center [278, 99] width 124 height 28
copy td "غسالة العبد توب 10 ك WPTL10DPGA"
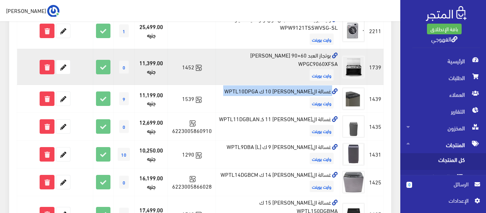
copy td "غسالة العبد توب 10 ك WPTL10DPGA"
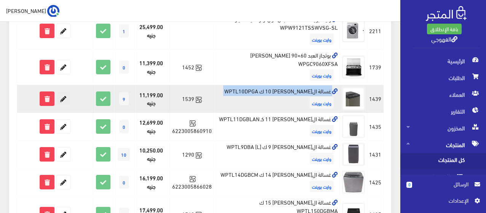
click at [59, 101] on icon at bounding box center [63, 99] width 14 height 14
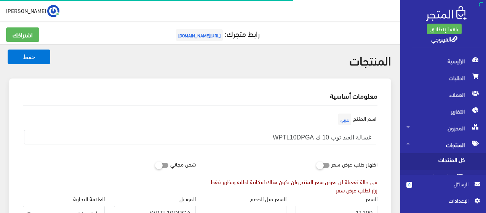
scroll to position [492, 0]
click at [303, 158] on div "اظهار طلب عرض سعر في حالة تفعيلة لن يعرض سعر المنتج ولن يكون هناك امكانية لطلبه…" at bounding box center [291, 175] width 182 height 37
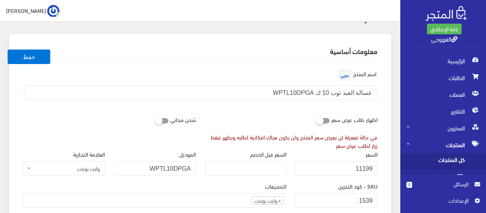
scroll to position [61, 0]
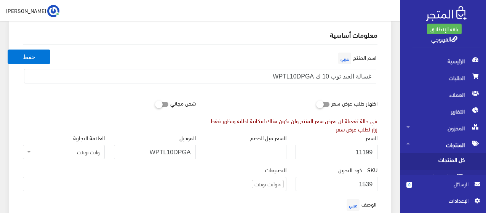
click at [338, 151] on input "11199" at bounding box center [337, 152] width 82 height 14
type input "10900"
click at [8, 50] on button "حفظ" at bounding box center [29, 57] width 43 height 14
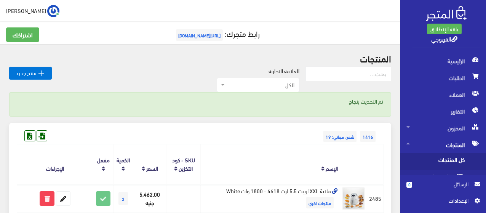
click at [267, 81] on span "الكل" at bounding box center [260, 85] width 68 height 8
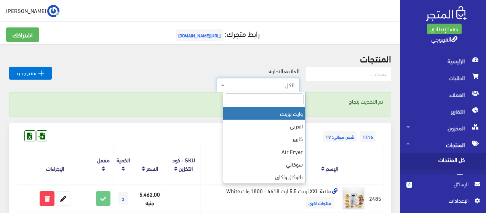
scroll to position [165, 0]
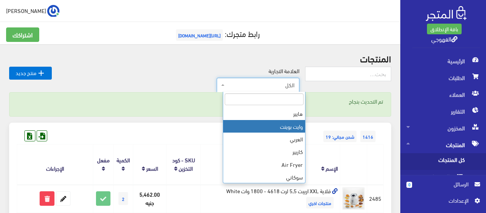
select select "[URL][DOMAIN_NAME]"
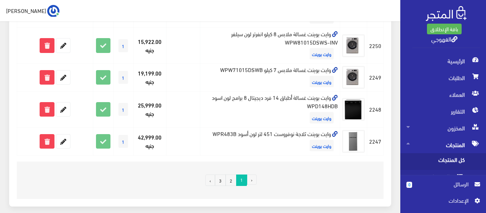
scroll to position [681, 0]
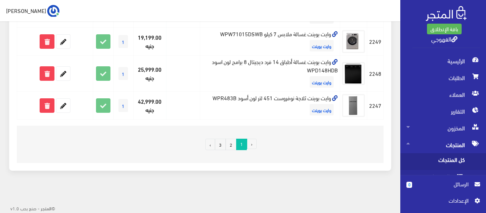
click at [220, 140] on link "3" at bounding box center [220, 144] width 11 height 11
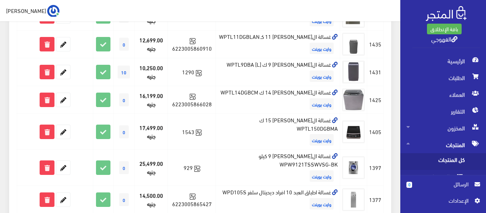
scroll to position [281, 0]
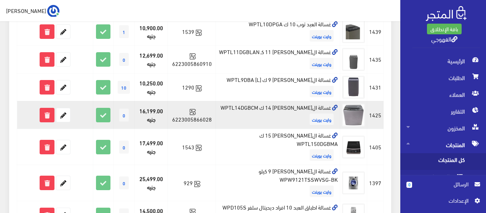
click at [250, 106] on td "غسالة العبد توب 14 ك WPTL14DGBCM وايت بوينت" at bounding box center [278, 115] width 124 height 28
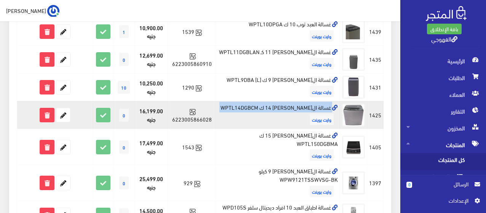
click at [250, 106] on td "غسالة العبد توب 14 ك WPTL14DGBCM وايت بوينت" at bounding box center [278, 115] width 124 height 28
copy td "غسالة العبد توب 14 ك WPTL14DGBCM"
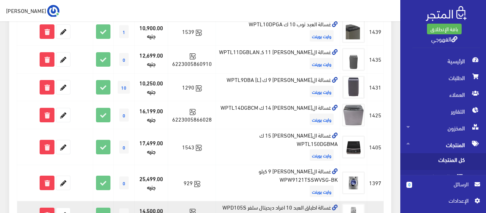
click at [263, 201] on td "غسالة اطباق العبد 10 افراد ديحيتال سلفر WPD105S وايت بوينت" at bounding box center [278, 215] width 124 height 28
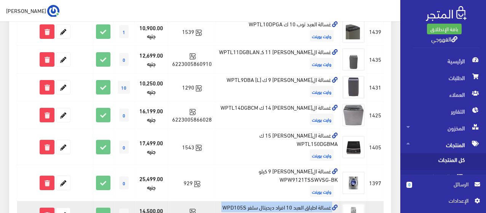
click at [263, 201] on td "غسالة اطباق العبد 10 افراد ديحيتال سلفر WPD105S وايت بوينت" at bounding box center [278, 215] width 124 height 28
copy td "غسالة اطباق العبد 10 افراد ديحيتال سلفر WPD105S"
click at [62, 209] on icon at bounding box center [63, 215] width 14 height 14
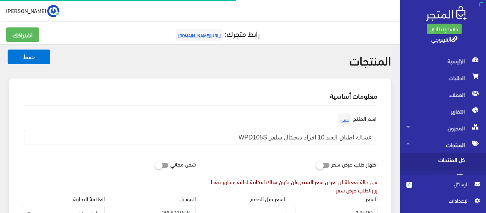
scroll to position [492, 0]
click at [332, 157] on label "اظهار طلب عرض سعر" at bounding box center [355, 164] width 46 height 14
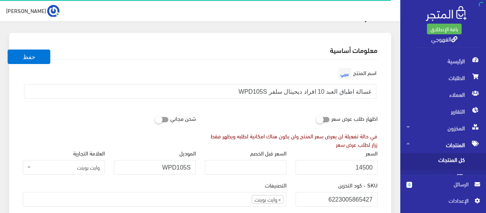
scroll to position [61, 0]
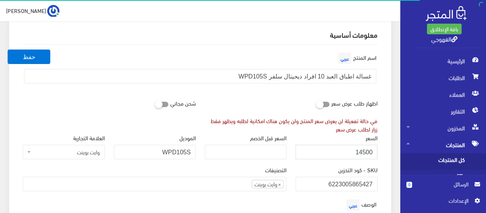
click at [332, 157] on input "14500" at bounding box center [337, 152] width 82 height 14
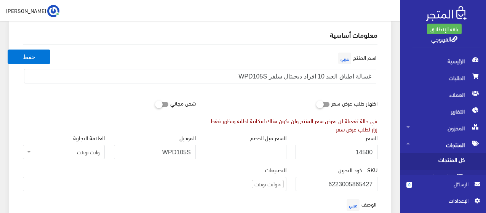
paste input "555"
type input "15550"
click at [8, 50] on button "حفظ" at bounding box center [29, 57] width 43 height 14
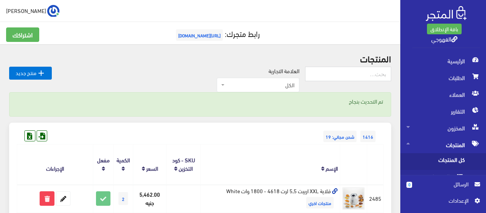
click at [244, 69] on div "العلامة التجارية الكل منتجات اخري امبريال فريش كريازي يونيون آير تورنيدو شارب L…" at bounding box center [178, 80] width 253 height 26
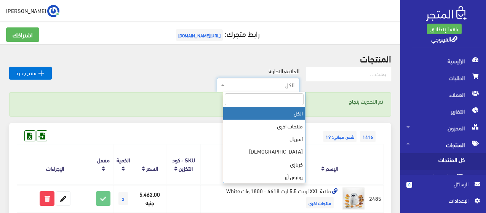
click at [242, 84] on span "الكل" at bounding box center [260, 85] width 68 height 8
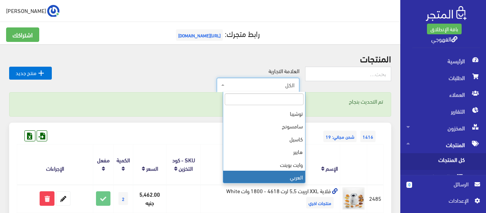
scroll to position [140, 0]
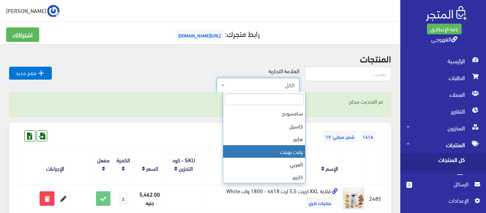
select select "https://account.almatjar.store/products?brand=99"
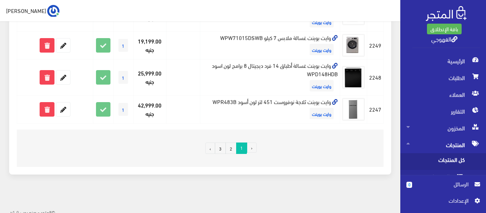
scroll to position [681, 0]
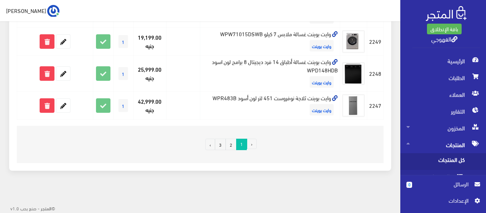
click at [230, 143] on link "2" at bounding box center [231, 144] width 11 height 11
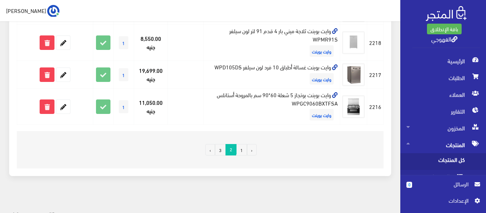
scroll to position [715, 0]
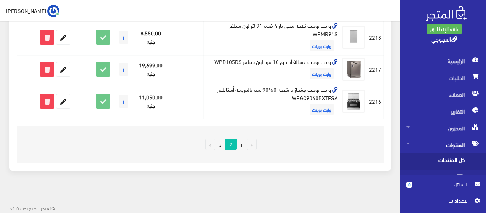
click at [223, 144] on link "3" at bounding box center [220, 144] width 11 height 11
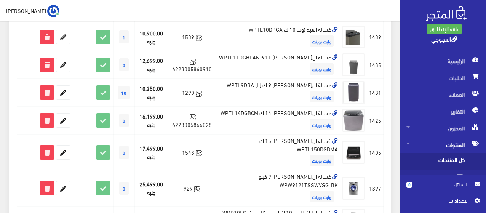
scroll to position [290, 0]
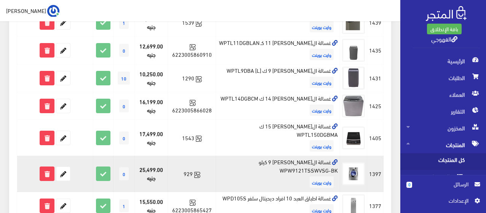
click at [226, 157] on td "غسالة العبد اتوماتيك 9 كيلو WPW9121TSSWVSG-BK وايت بوينت" at bounding box center [278, 174] width 124 height 36
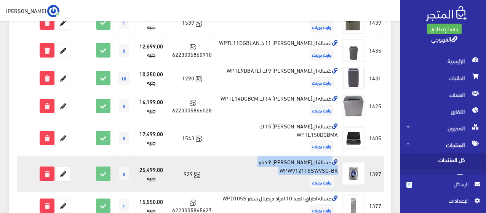
click at [226, 157] on td "غسالة العبد اتوماتيك 9 كيلو WPW9121TSSWVSG-BK وايت بوينت" at bounding box center [278, 174] width 124 height 36
copy td "غسالة العبد اتوماتيك 9 كيلو WPW9121TSSWVSG-BK"
click at [61, 167] on icon at bounding box center [63, 174] width 14 height 14
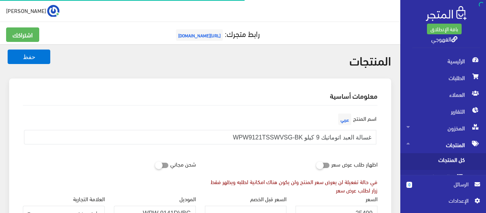
scroll to position [492, 0]
click at [307, 152] on div "اسم [PERSON_NAME] غسالة العبد اتوماتيك 9 كيلو WPW9121TSSWVSG-BK" at bounding box center [200, 134] width 364 height 45
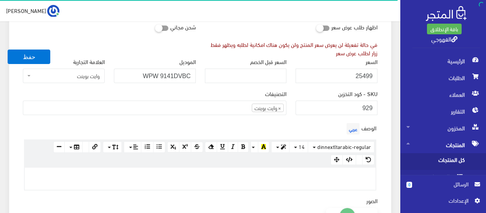
scroll to position [122, 0]
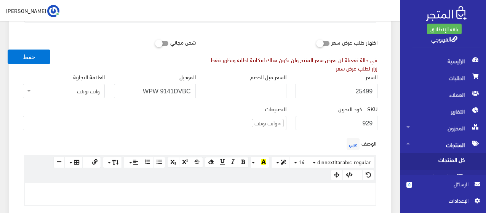
click at [355, 93] on input "25499" at bounding box center [337, 91] width 82 height 14
paste input "19890"
type input "19890"
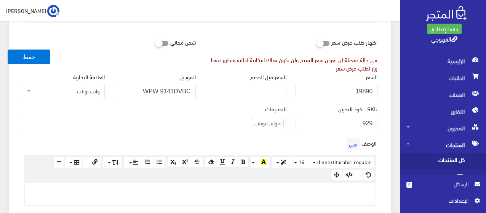
click at [8, 50] on button "حفظ" at bounding box center [29, 57] width 43 height 14
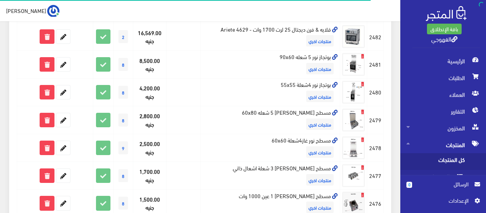
scroll to position [274, 0]
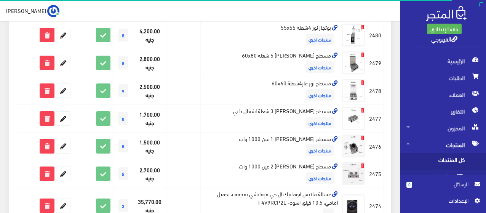
click at [445, 160] on span "كل المنتجات" at bounding box center [436, 161] width 58 height 17
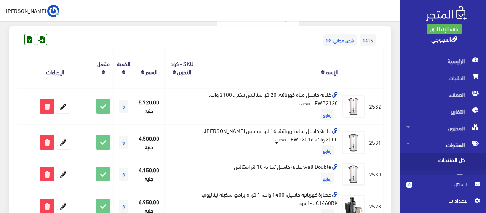
scroll to position [71, 0]
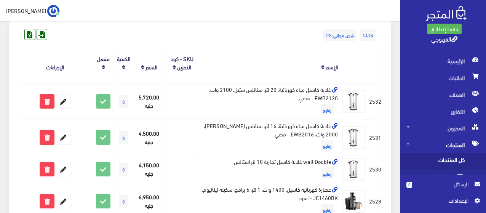
click at [234, 76] on th "الإسم" at bounding box center [270, 63] width 140 height 40
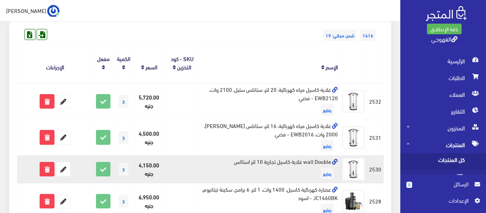
click at [308, 174] on td "wall Double غلایة كاسيل تجاریة 10 لتر استالس رفايع" at bounding box center [270, 169] width 140 height 28
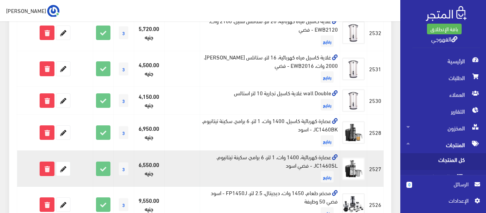
click at [325, 172] on span "رفايع" at bounding box center [327, 176] width 13 height 11
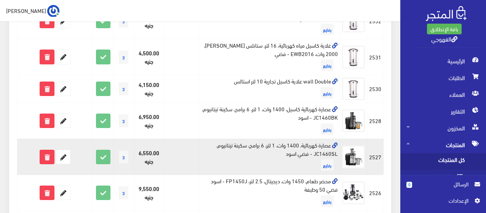
scroll to position [135, 0]
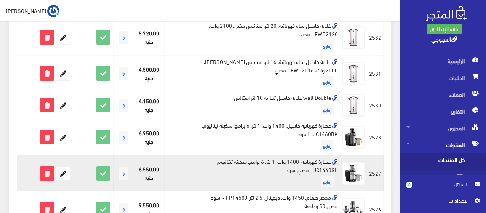
click at [322, 179] on span "رفايع" at bounding box center [327, 181] width 13 height 11
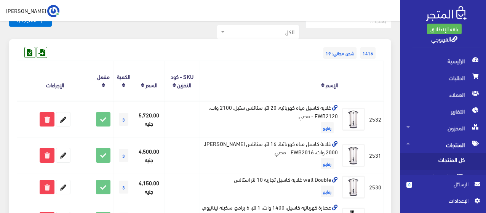
scroll to position [0, 0]
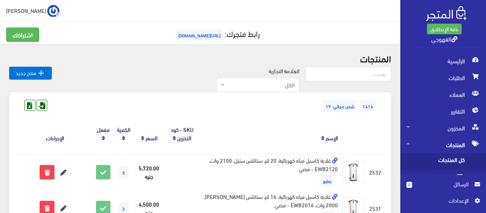
click at [369, 108] on span "1416" at bounding box center [368, 105] width 15 height 11
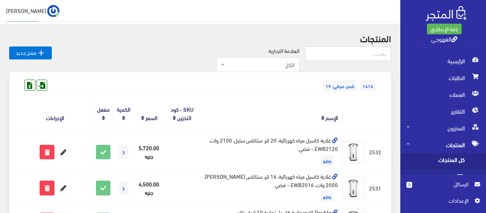
scroll to position [21, 0]
click at [344, 88] on span "شحن مجاني: 19" at bounding box center [340, 85] width 33 height 11
click at [368, 87] on span "1416" at bounding box center [368, 85] width 15 height 11
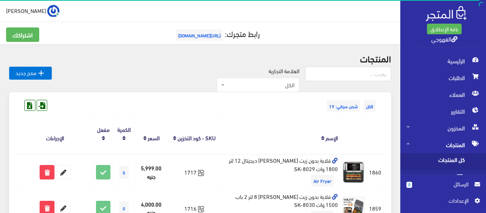
click at [348, 147] on th at bounding box center [353, 134] width 27 height 40
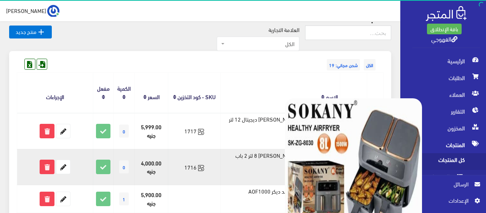
click at [346, 178] on img at bounding box center [353, 166] width 137 height 137
click at [348, 171] on img at bounding box center [353, 166] width 137 height 137
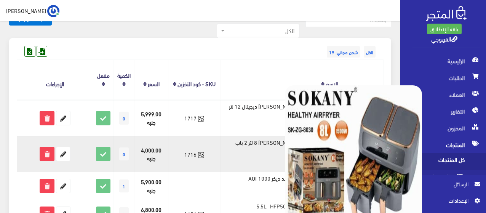
scroll to position [54, 0]
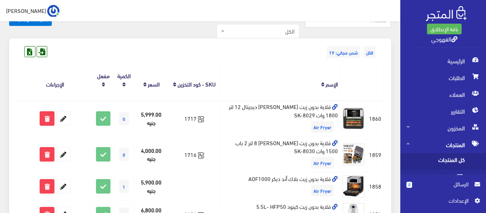
click at [288, 68] on th "الإسم" at bounding box center [280, 80] width 120 height 40
click at [372, 53] on span "الكل" at bounding box center [370, 51] width 12 height 11
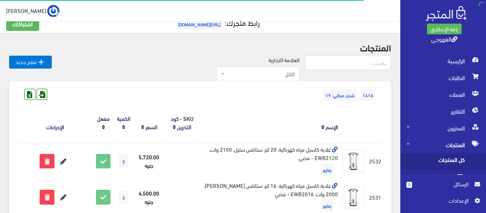
scroll to position [26, 0]
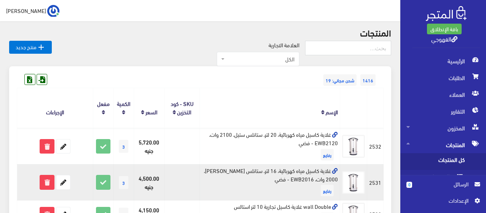
click at [308, 173] on td "غلاية كاسيل مياه كهربائية، 16 لتر، ستانلس [PERSON_NAME]، 2000 وات، EWB2016 - فض…" at bounding box center [270, 182] width 140 height 36
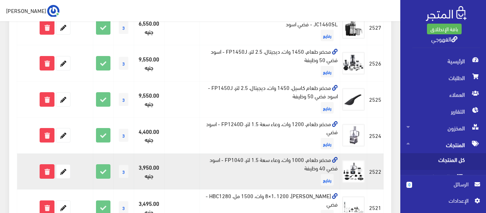
click at [300, 180] on td "محضر طعام، 1000 وات، وعاء سعة 1.5 لتر، FP1040 - اسود فضي 40 وظيفة رفايع" at bounding box center [270, 172] width 140 height 36
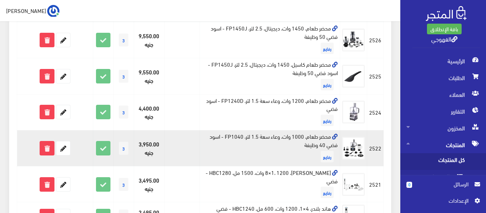
scroll to position [299, 0]
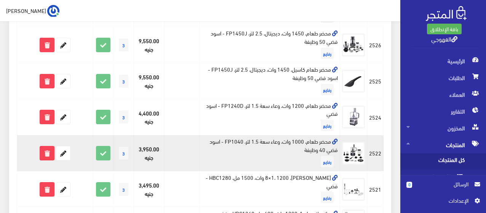
click at [220, 165] on td "محضر طعام، 1000 وات، وعاء سعة 1.5 لتر، FP1040 - اسود فضي 40 وظيفة رفايع" at bounding box center [270, 153] width 140 height 36
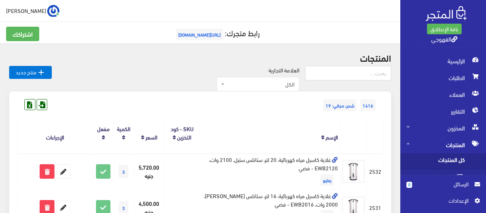
scroll to position [0, 0]
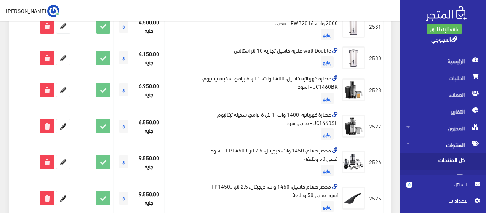
scroll to position [183, 0]
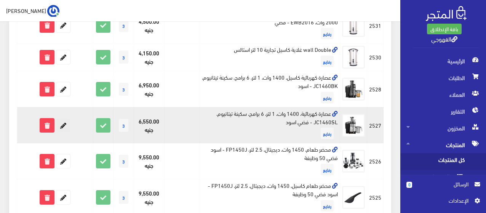
click at [70, 123] on icon at bounding box center [63, 126] width 14 height 14
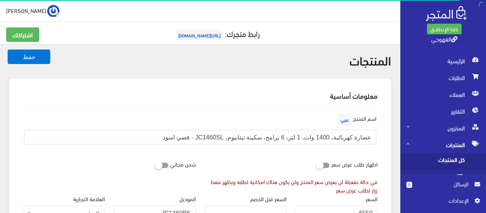
click at [336, 136] on input "عصارة كهربائية، 1400 وات، 1 لتر، 6 برامج، سكينة تيتانيوم، JC1460SL - فضي اسود" at bounding box center [200, 137] width 353 height 14
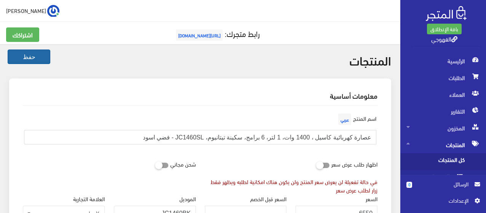
type input "عصارة كهربائية كاسيل ، 1400 وات، 1 لتر، 6 برامج، سكينة تيتانيوم، JC1460SL - فضي…"
click at [17, 60] on button "حفظ" at bounding box center [29, 57] width 43 height 14
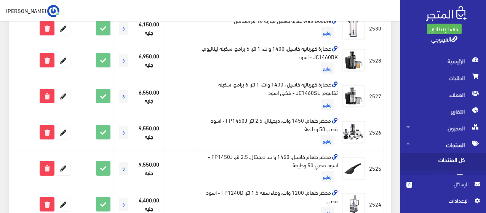
scroll to position [244, 0]
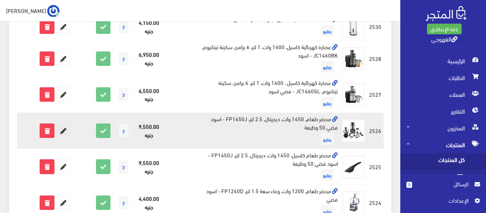
click at [60, 133] on icon at bounding box center [63, 131] width 14 height 14
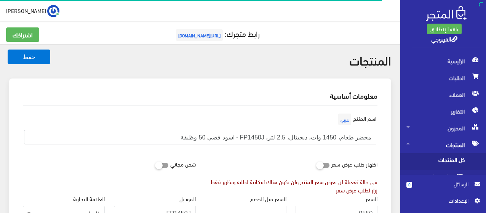
click at [341, 137] on input "محضر طعام، 1450 وات، ديجيتال، 2.5 لتر، FP1450J - اسود فضي 50 وظيفة" at bounding box center [200, 137] width 353 height 14
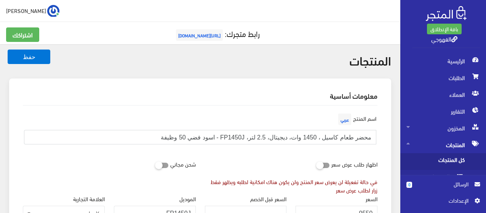
type input "محضر طعام كاسيل ، 1450 وات، ديجيتال، 2.5 لتر، FP1450J - اسود فضي 50 وظيفة"
click at [8, 50] on button "حفظ" at bounding box center [29, 57] width 43 height 14
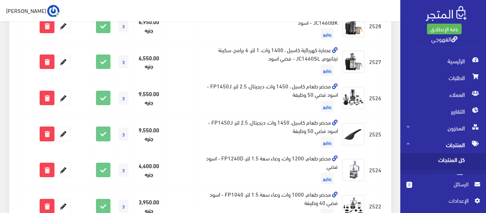
scroll to position [290, 0]
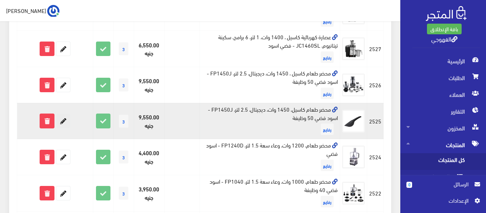
click at [67, 120] on icon at bounding box center [63, 121] width 14 height 14
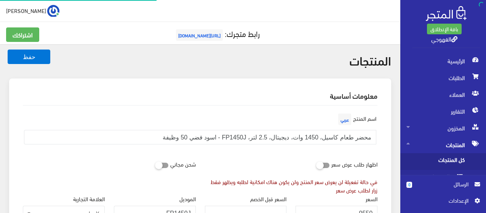
click at [236, 127] on div "اسم المنتج عربي محضر طعام كاسيل، 1450 وات، ديجيتال، 2.5 لتر، FP1450J - اسود فضي…" at bounding box center [200, 131] width 364 height 39
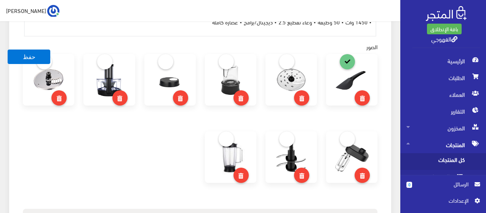
scroll to position [290, 0]
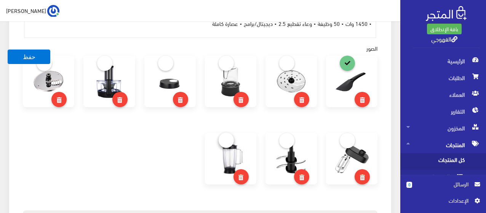
click at [231, 143] on link at bounding box center [226, 140] width 15 height 15
click at [80, 123] on div at bounding box center [109, 94] width 61 height 77
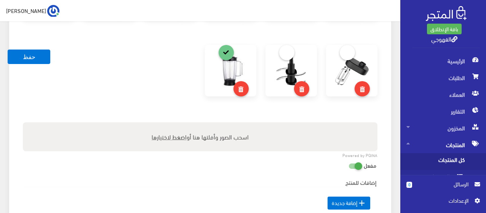
scroll to position [381, 0]
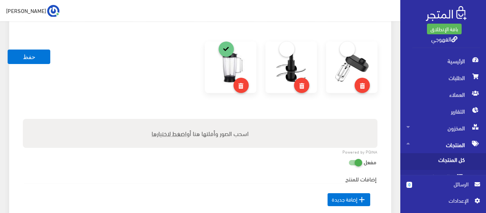
click at [175, 132] on span "اضغط لاختيارها" at bounding box center [169, 133] width 35 height 11
click at [175, 121] on input "اسحب الصور وأفلتها هنا أو اضغط لاختيارها" at bounding box center [200, 120] width 355 height 2
click at [176, 135] on span "اضغط لاختيارها" at bounding box center [169, 133] width 35 height 11
click at [176, 121] on input "اسحب الصور وأفلتها هنا أو اضغط لاختيارها" at bounding box center [200, 120] width 355 height 2
type input "C:\fakepath\fp1040.jpg"
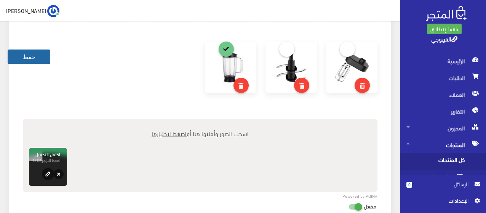
click at [35, 58] on button "حفظ" at bounding box center [29, 57] width 43 height 14
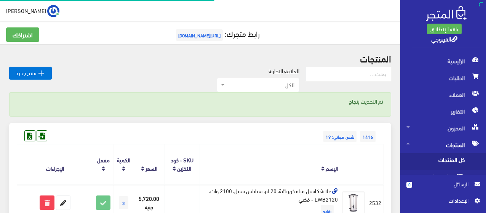
click at [215, 109] on div "تم التحديث بنجاح" at bounding box center [200, 104] width 382 height 24
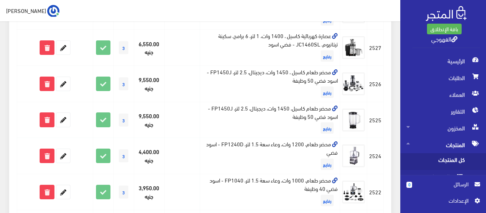
scroll to position [292, 0]
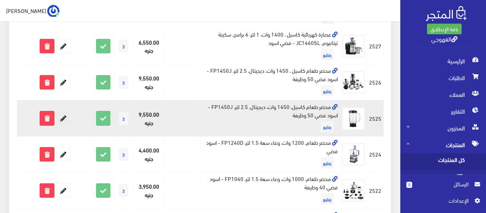
click at [63, 117] on icon at bounding box center [63, 118] width 14 height 14
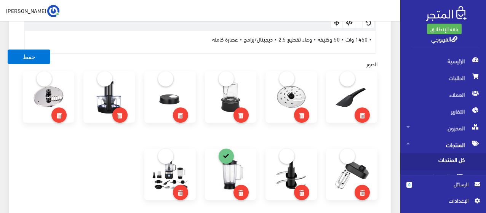
scroll to position [275, 0]
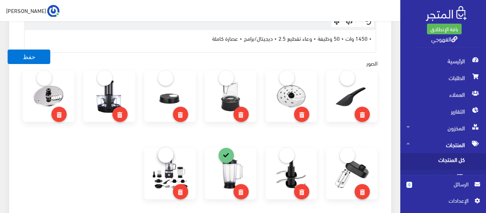
click at [166, 152] on link at bounding box center [165, 154] width 15 height 15
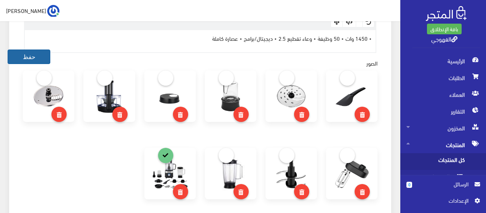
click at [46, 54] on button "حفظ" at bounding box center [29, 57] width 43 height 14
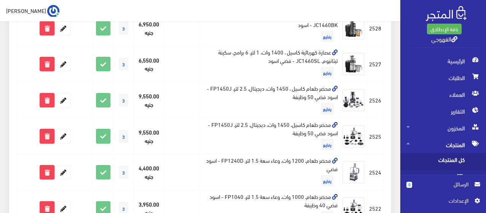
scroll to position [290, 0]
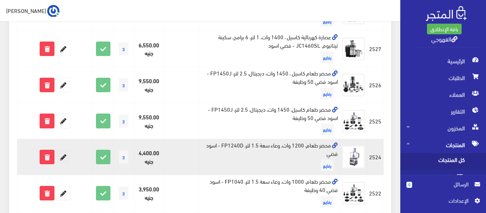
click at [58, 158] on icon at bounding box center [63, 157] width 14 height 14
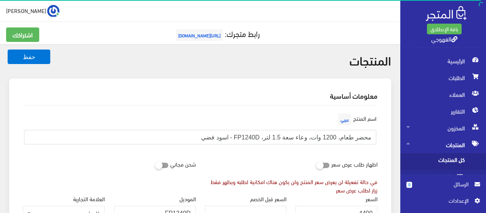
click at [341, 138] on input "محضر طعام، 1200 وات، وعاء سعة 1.5 لتر، FP1240D - اسود فضي" at bounding box center [200, 137] width 353 height 14
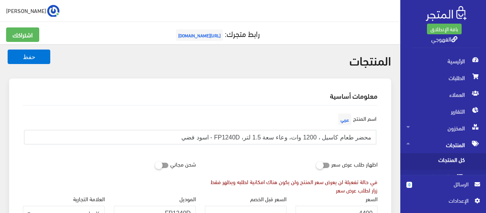
type input "محضر طعام كاسيل ، 1200 وات، وعاء سعة 1.5 لتر، FP1240D - اسود فضي"
click at [8, 50] on button "حفظ" at bounding box center [29, 57] width 43 height 14
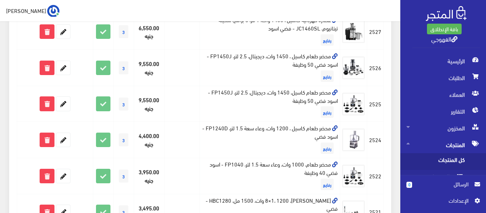
scroll to position [320, 0]
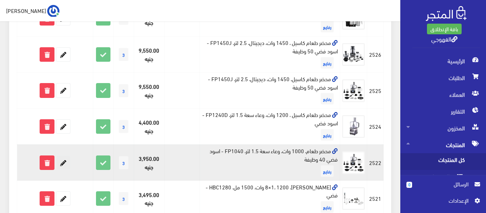
click at [62, 162] on icon at bounding box center [63, 163] width 14 height 14
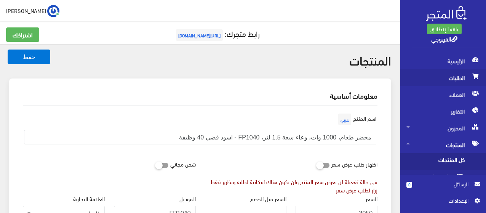
click at [450, 81] on span "الطلبات" at bounding box center [444, 77] width 74 height 17
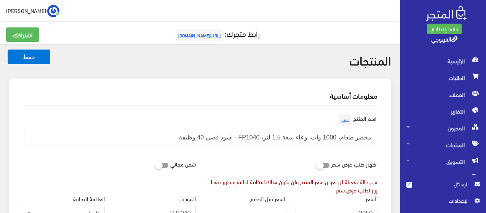
click at [450, 81] on span "الطلبات" at bounding box center [444, 77] width 74 height 17
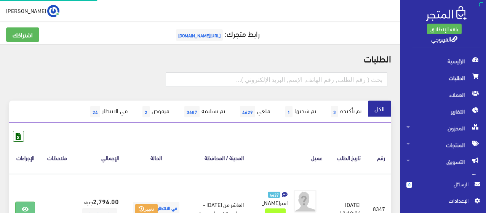
click at [450, 81] on span "الطلبات" at bounding box center [444, 77] width 74 height 17
click at [257, 149] on th "عميل" at bounding box center [289, 158] width 79 height 32
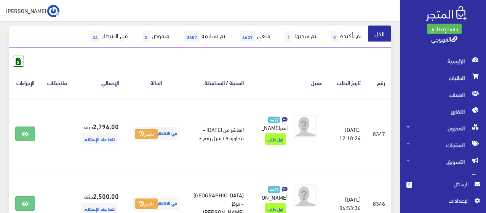
scroll to position [76, 0]
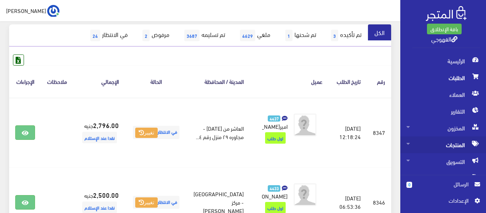
click at [442, 147] on span "المنتجات" at bounding box center [444, 144] width 74 height 17
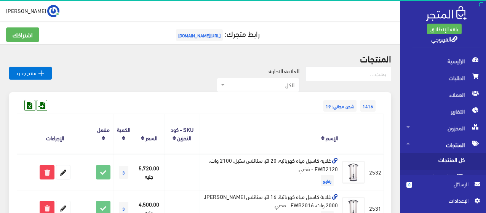
click at [439, 160] on span "كل المنتجات" at bounding box center [436, 161] width 58 height 17
click at [342, 75] on input "text" at bounding box center [348, 74] width 86 height 14
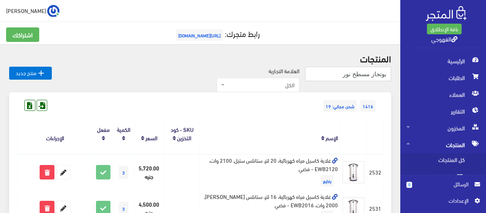
type input "بوتجاز مسطح نور"
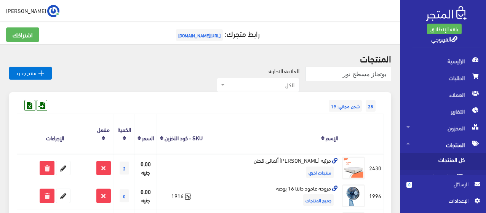
click at [377, 72] on input "بوتجاز مسطح نور" at bounding box center [348, 74] width 86 height 14
paste input "مسطح [PERSON_NAME]"
type input "مسطح [PERSON_NAME]"
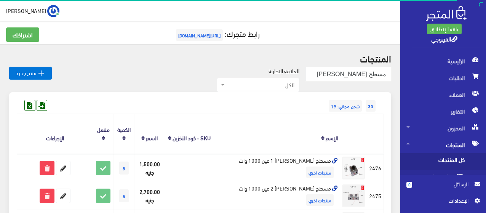
click at [302, 122] on th "الإسم" at bounding box center [277, 134] width 126 height 40
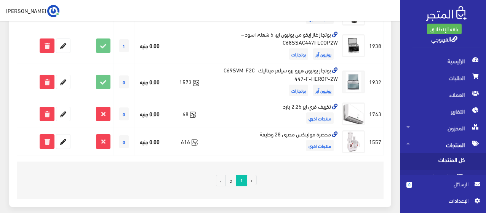
scroll to position [607, 0]
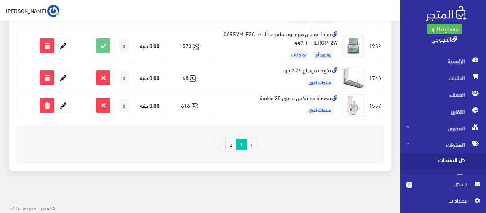
click at [232, 144] on link "2" at bounding box center [231, 144] width 11 height 11
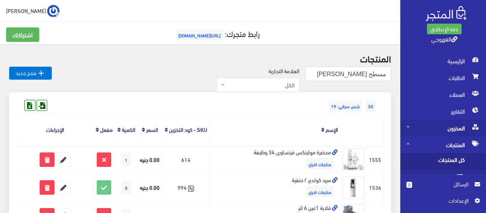
click at [432, 131] on span "المخزون" at bounding box center [444, 128] width 74 height 17
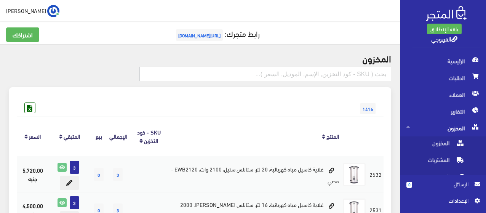
click at [331, 70] on input "text" at bounding box center [265, 74] width 252 height 14
paste input "مسطح [PERSON_NAME]"
type input "مسطح [PERSON_NAME]"
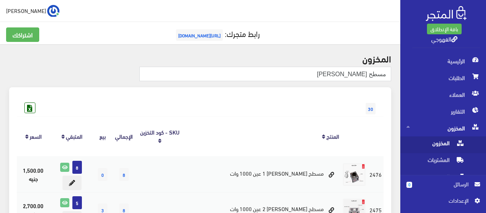
click at [295, 96] on div "30" at bounding box center [200, 101] width 367 height 12
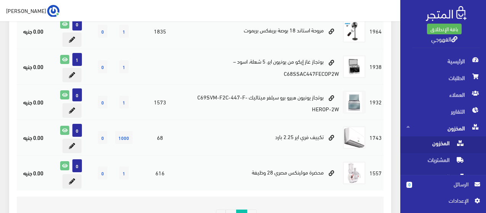
scroll to position [747, 0]
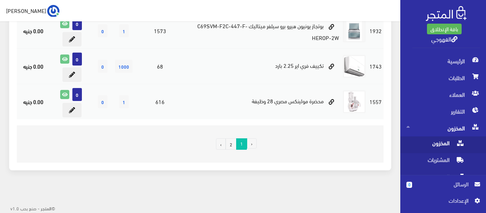
click at [232, 146] on link "2" at bounding box center [231, 143] width 11 height 11
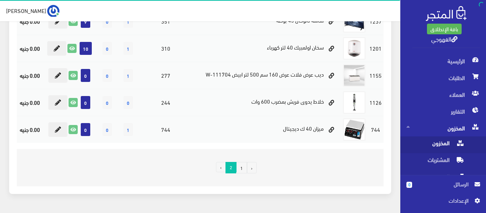
scroll to position [299, 0]
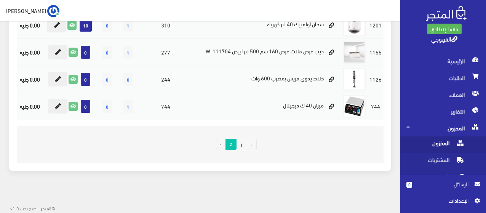
click at [442, 130] on span "المخزون" at bounding box center [444, 128] width 74 height 17
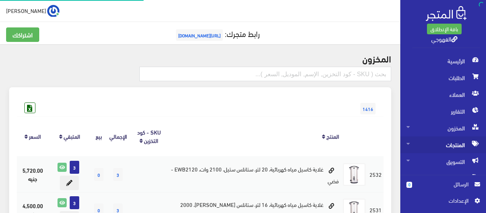
click at [450, 144] on span "المنتجات" at bounding box center [444, 144] width 74 height 17
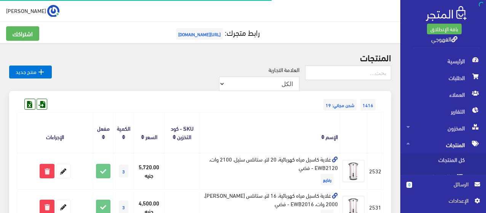
scroll to position [15, 0]
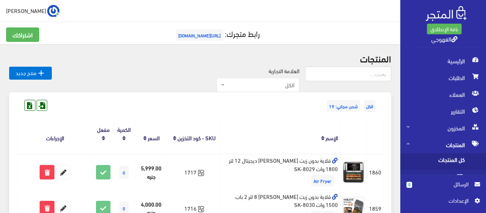
click at [431, 163] on span "كل المنتجات" at bounding box center [436, 161] width 58 height 17
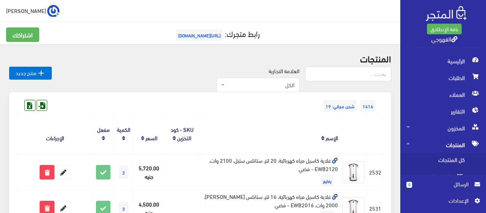
click at [244, 103] on div "1416 شحن مجاني: 19" at bounding box center [200, 98] width 367 height 12
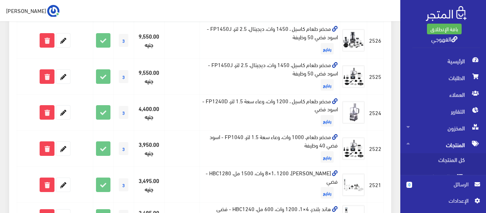
scroll to position [305, 0]
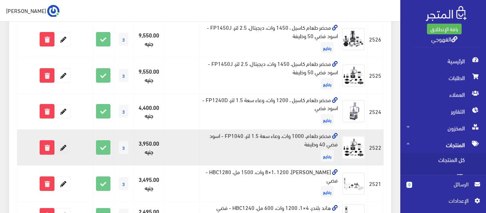
click at [59, 149] on icon at bounding box center [63, 148] width 14 height 14
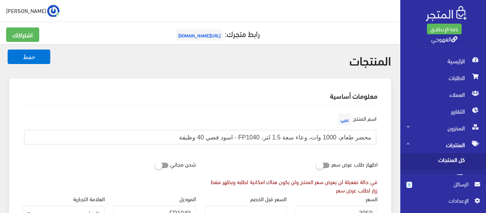
click at [342, 137] on input "محضر طعام، 1000 وات، وعاء سعة 1.5 لتر، FP1040 - اسود فضي 40 وظيفة" at bounding box center [200, 137] width 353 height 14
type input "محضر طعام كاسيل، 1000 وات، وعاء سعة 1.5 لتر، FP1040 - اسود فضي 40 وظيفة"
click at [8, 50] on button "حفظ" at bounding box center [29, 57] width 43 height 14
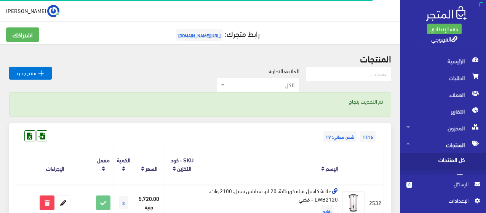
click at [298, 134] on div "1416 شحن مجاني: 19" at bounding box center [200, 129] width 367 height 12
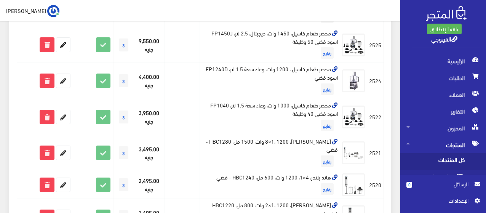
scroll to position [381, 0]
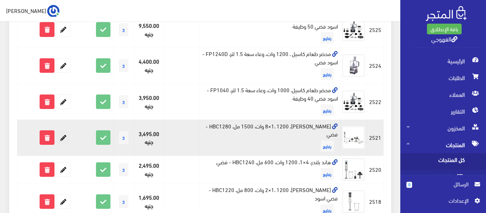
click at [64, 131] on icon at bounding box center [63, 138] width 14 height 14
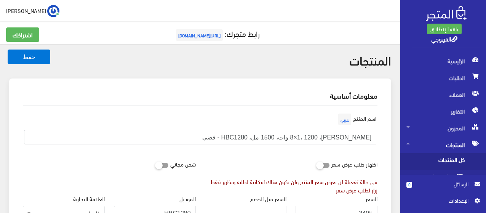
click at [348, 136] on input "[PERSON_NAME]، 8×1، 1200 وات، 1500 مل، HBC1280 - فضي" at bounding box center [200, 137] width 353 height 14
type input "هاند ب[PERSON_NAME] ، 8×1، 1200 وات، 1500 مل، HBC1280 - فضي"
click at [8, 50] on button "حفظ" at bounding box center [29, 57] width 43 height 14
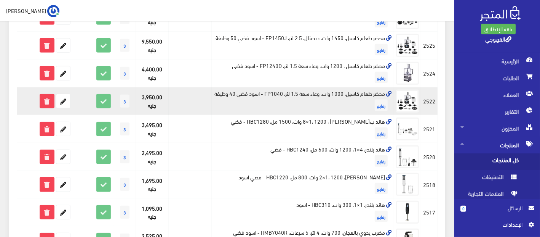
scroll to position [342, 0]
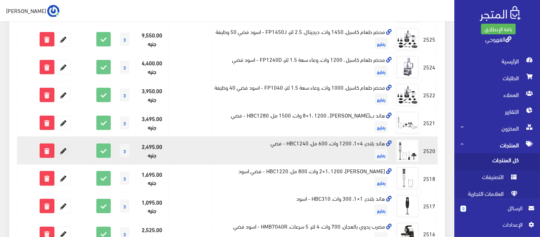
click at [60, 157] on icon at bounding box center [63, 151] width 14 height 14
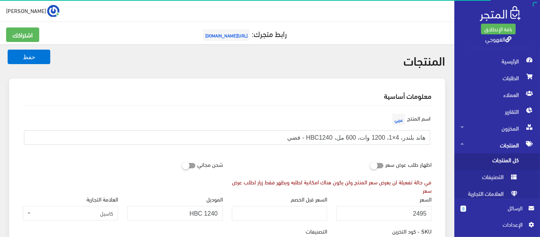
click at [402, 138] on input "هاند بلندر، 4×1، 1200 وات، 600 مل، HBC1240 - فضي" at bounding box center [227, 137] width 407 height 14
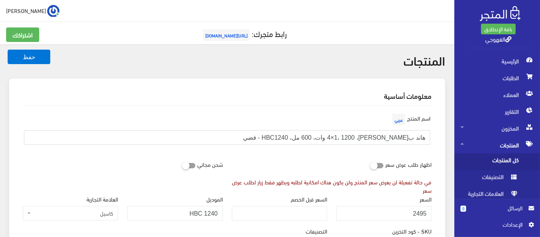
type input "هاند ب[PERSON_NAME]، 4×1، 1200 وات، 600 مل، HBC1240 - فضي"
click at [8, 50] on button "حفظ" at bounding box center [29, 57] width 43 height 14
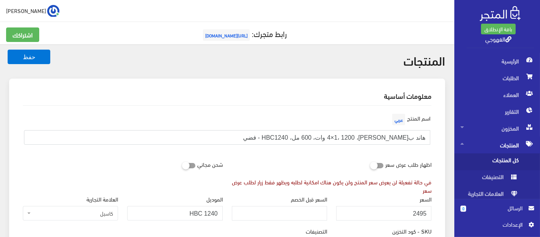
click at [8, 50] on button "حفظ" at bounding box center [29, 57] width 43 height 14
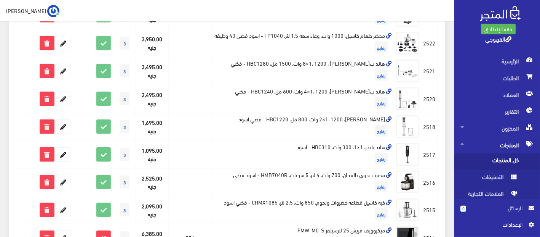
scroll to position [390, 0]
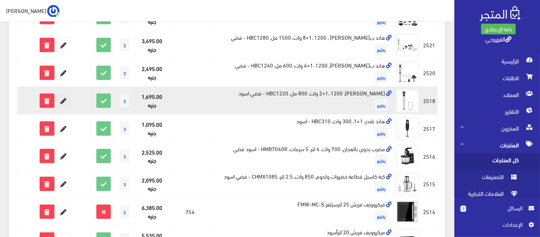
click at [64, 107] on icon at bounding box center [63, 101] width 14 height 14
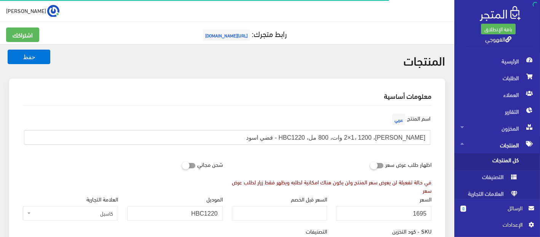
click at [401, 138] on input "هاند بلندر، 2×1، 1200 وات، 800 مل، HBC1220 - فضي اسود" at bounding box center [227, 137] width 407 height 14
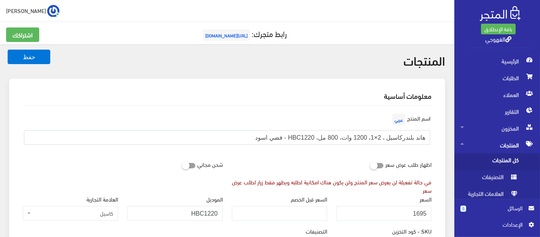
type input "هاند بلندركاسيل ، 2×1، 1200 وات، 800 مل، HBC1220 - فضي اسود"
click at [8, 50] on button "حفظ" at bounding box center [29, 57] width 43 height 14
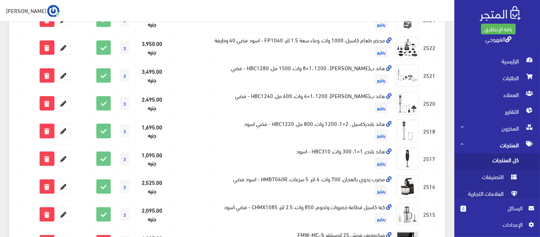
scroll to position [406, 0]
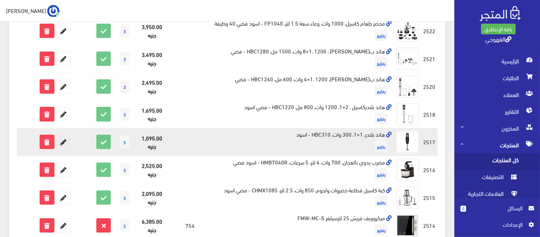
click at [61, 149] on icon at bounding box center [63, 142] width 14 height 14
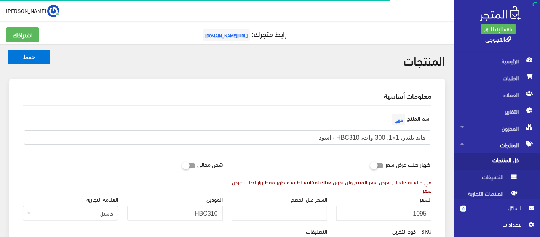
click at [402, 136] on input "هاند بلندر، 1×1، 300 وات، HBC310 - اسود" at bounding box center [227, 137] width 407 height 14
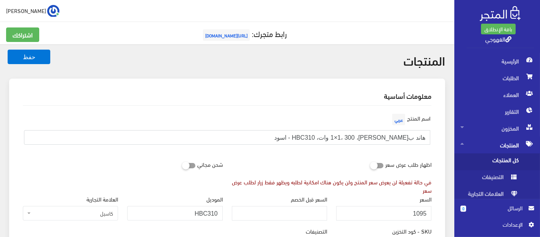
type input "هاند ب[PERSON_NAME]، 1×1، 300 وات، HBC310 - اسود"
click at [8, 50] on button "حفظ" at bounding box center [29, 57] width 43 height 14
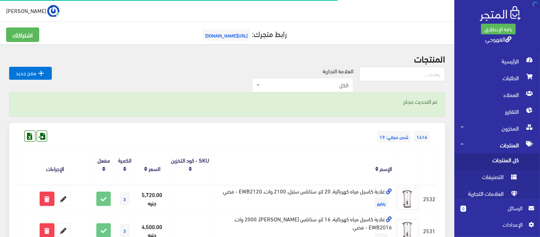
click at [348, 133] on div "1416 شحن مجاني: 19" at bounding box center [227, 129] width 421 height 12
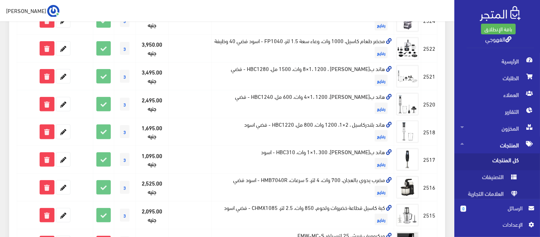
scroll to position [390, 0]
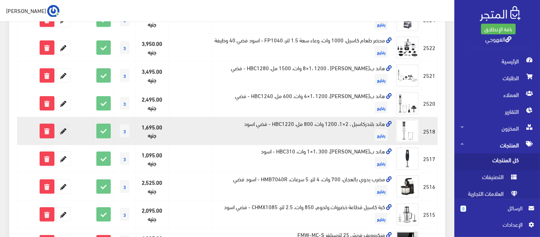
click at [59, 138] on icon at bounding box center [63, 131] width 14 height 14
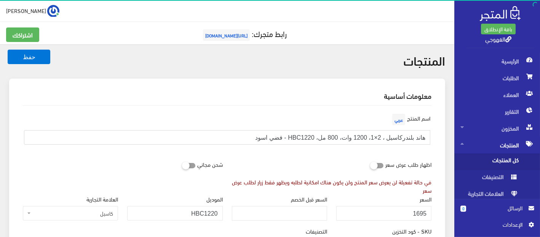
click at [403, 138] on input "هاند بلندركاسيل ، 2×1، 1200 وات، 800 مل، HBC1220 - فضي اسود" at bounding box center [227, 137] width 407 height 14
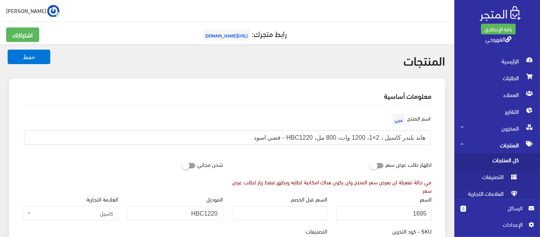
type input "هاند بلندر كاسيل ، 2×1، 1200 وات، 800 مل، HBC1220 - فضي اسود"
click at [8, 50] on button "حفظ" at bounding box center [29, 57] width 43 height 14
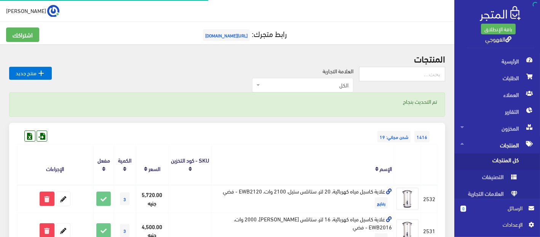
click at [383, 141] on span "شحن مجاني: 19" at bounding box center [394, 136] width 33 height 11
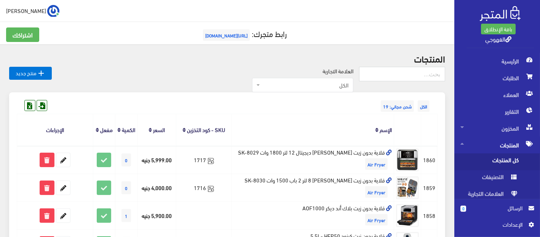
click at [500, 155] on span "كل المنتجات" at bounding box center [490, 161] width 58 height 17
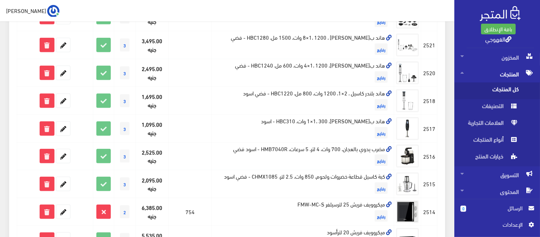
scroll to position [406, 0]
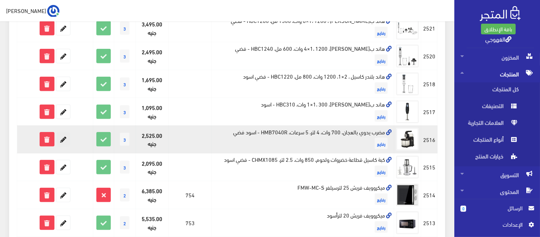
click at [67, 146] on icon at bounding box center [63, 139] width 14 height 14
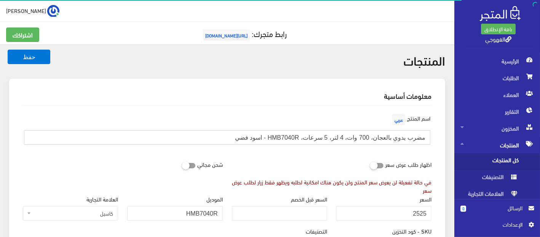
click at [376, 136] on input "مضرب يدوي بالعجان، 700 وات، 4 لتر، 5 سرعات، HMB7040R - اسود فضي" at bounding box center [227, 137] width 407 height 14
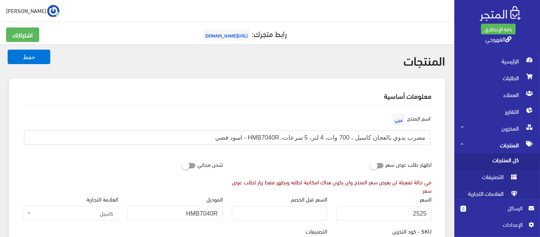
type input "مضرب يدوي بالعجان كاسيل ، 700 وات، 4 لتر، 5 سرعات، HMB7040R - اسود فضي"
click at [8, 50] on button "حفظ" at bounding box center [29, 57] width 43 height 14
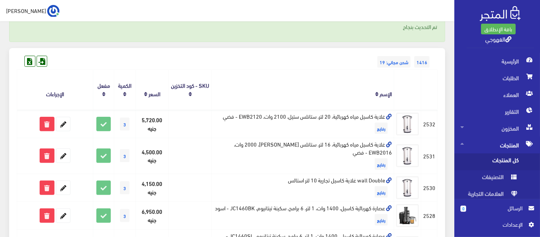
scroll to position [76, 0]
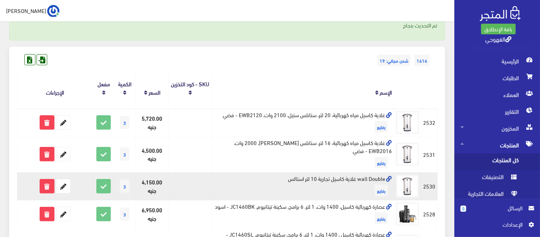
click at [387, 173] on link at bounding box center [388, 178] width 7 height 11
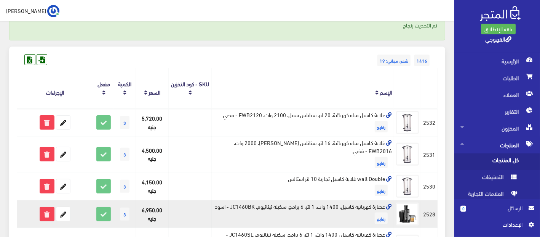
click at [376, 200] on td "عصارة كهربائية كاسيل، 1400 وات، 1 لتر، 6 برامج، سكينة تيتانيوم، JC1460BK - اسود…" at bounding box center [303, 214] width 183 height 28
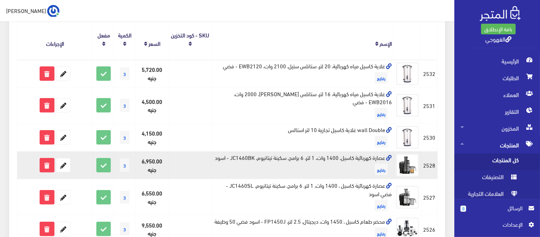
scroll to position [125, 0]
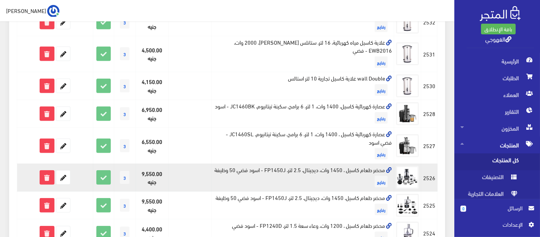
click at [371, 191] on td "محضر طعام كاسيل ، 1450 وات، ديجيتال، 2.5 لتر، FP1450J - اسود فضي 50 وظيفة رفايع" at bounding box center [303, 178] width 183 height 28
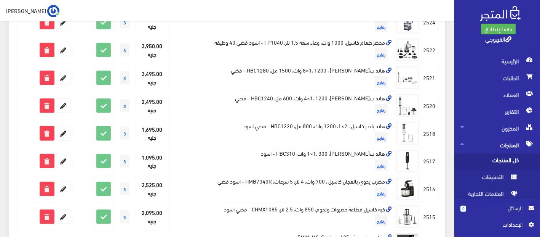
scroll to position [394, 0]
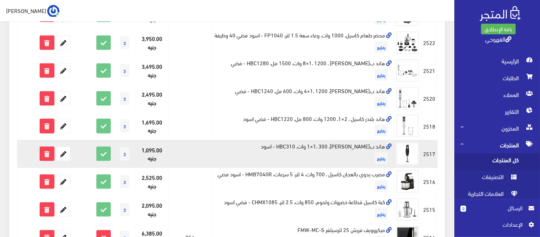
click at [362, 168] on td "هاند بلندر كاسيل، 1×1، 300 وات، HBC310 - اسود رفايع" at bounding box center [303, 154] width 183 height 28
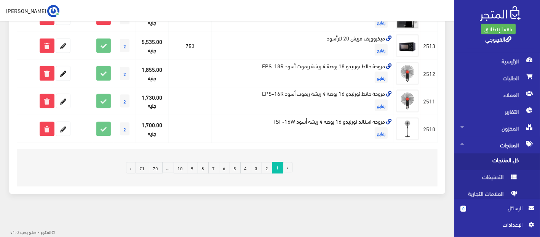
scroll to position [632, 0]
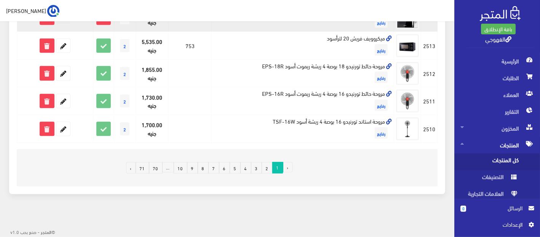
click at [65, 25] on icon at bounding box center [63, 18] width 14 height 14
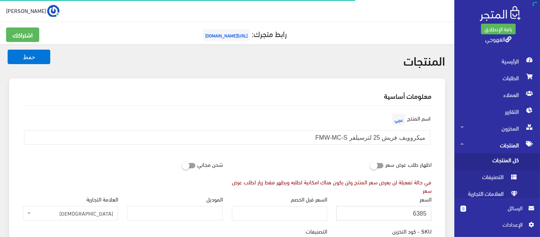
click at [407, 210] on input "6385" at bounding box center [384, 213] width 95 height 14
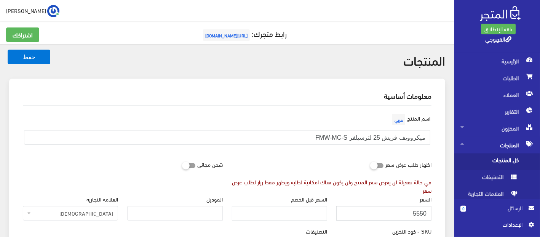
type input "5550"
click at [8, 50] on button "حفظ" at bounding box center [29, 57] width 43 height 14
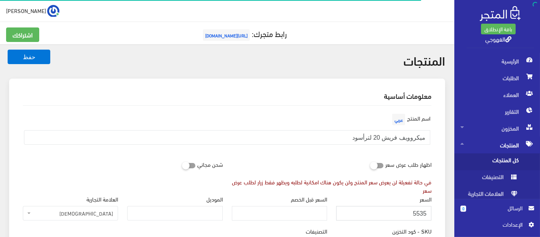
click at [387, 213] on input "5535" at bounding box center [384, 213] width 95 height 14
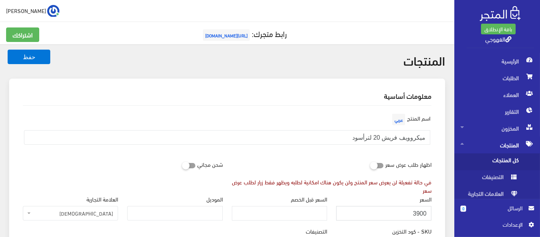
type input "3900"
click at [8, 50] on button "حفظ" at bounding box center [29, 57] width 43 height 14
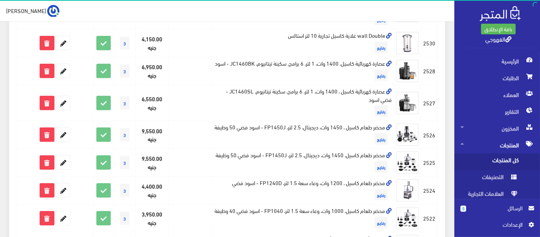
scroll to position [220, 0]
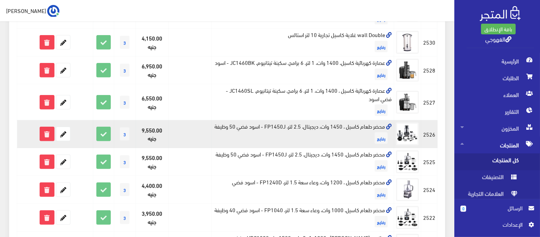
click at [336, 141] on td "محضر طعام كاسيل ، 1450 وات، ديجيتال، 2.5 لتر، FP1450J - اسود فضي 50 وظيفة رفايع" at bounding box center [303, 134] width 183 height 28
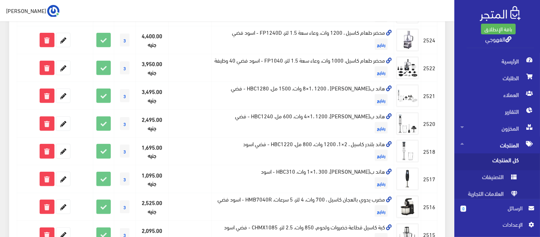
scroll to position [370, 0]
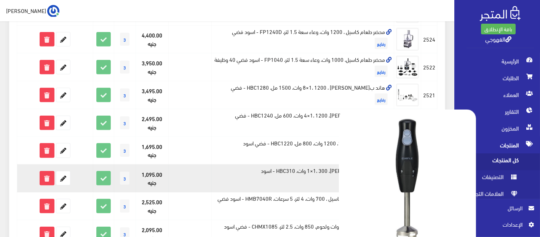
click at [398, 201] on img at bounding box center [407, 177] width 137 height 137
click at [398, 191] on img at bounding box center [407, 177] width 137 height 137
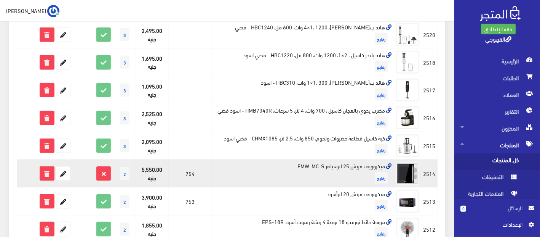
click at [343, 187] on td "ميكروويف فريش 25 لترسيلفر FMW-MC-S رفايع" at bounding box center [303, 173] width 183 height 28
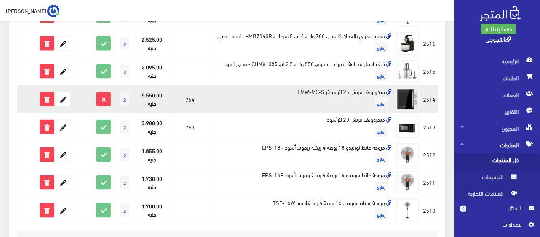
scroll to position [535, 0]
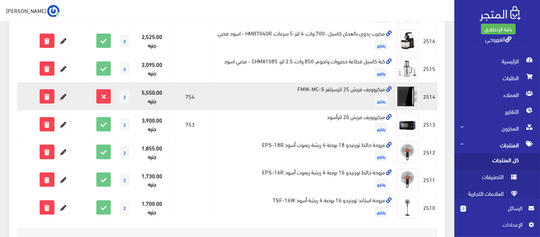
click at [62, 103] on icon at bounding box center [63, 97] width 14 height 14
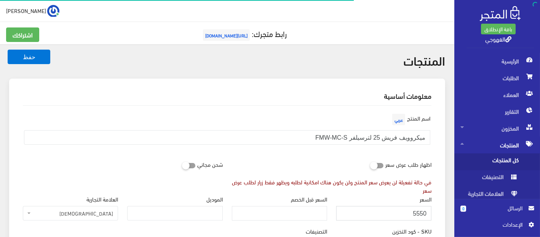
click at [400, 208] on input "5550" at bounding box center [384, 213] width 95 height 14
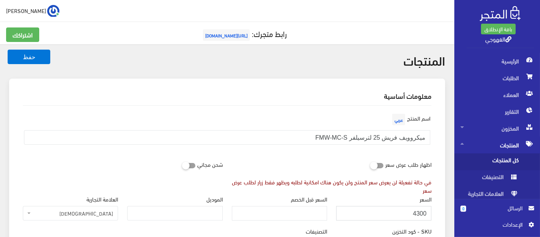
type input "4300"
click at [8, 50] on button "حفظ" at bounding box center [29, 57] width 43 height 14
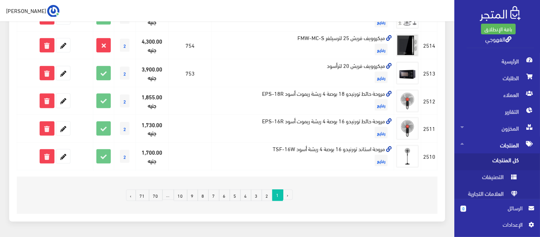
scroll to position [578, 0]
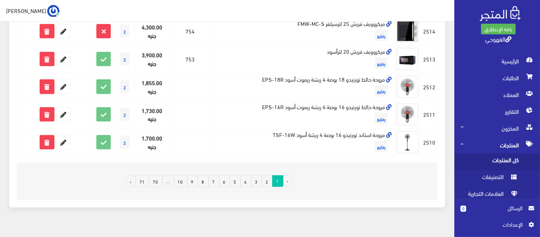
scroll to position [628, 0]
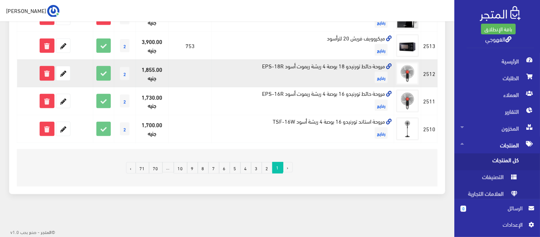
click at [300, 79] on td "مروحة حائط تورنيدو 18 بوصة 4 ريشة ريموت أسود EPS-18R رفايع" at bounding box center [303, 73] width 183 height 28
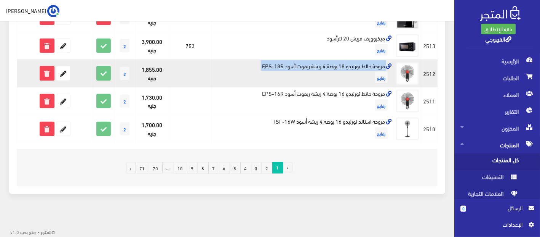
click at [300, 79] on td "مروحة حائط تورنيدو 18 بوصة 4 ريشة ريموت أسود EPS-18R رفايع" at bounding box center [303, 73] width 183 height 28
copy td "مروحة حائط تورنيدو 18 بوصة 4 ريشة ريموت أسود EPS-18R"
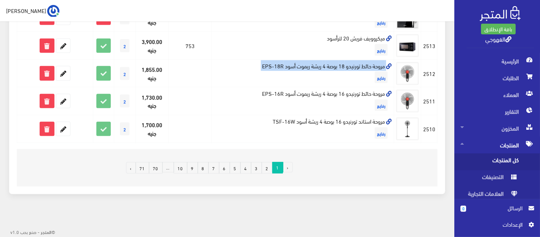
click at [268, 173] on link "2" at bounding box center [267, 167] width 11 height 11
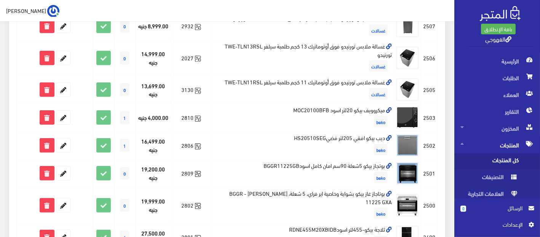
scroll to position [174, 0]
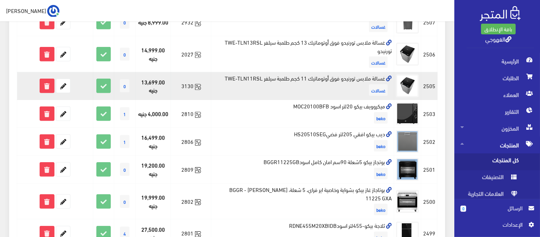
click at [339, 86] on td "غسالة ملابس تورنيدو فوق أوتوماتيك 11 كجم طلمبة سيلفر TWE-TLN11RSL غسالات" at bounding box center [303, 86] width 183 height 28
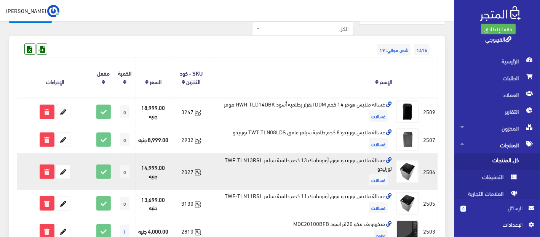
scroll to position [55, 0]
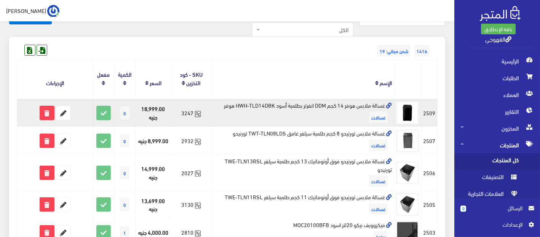
click at [280, 105] on td "غسالة ملابس هوفر 14 كجم DDM انفرتر بطلمبة أسود HWH-TLD14DBK هوفر غسالات" at bounding box center [303, 113] width 183 height 28
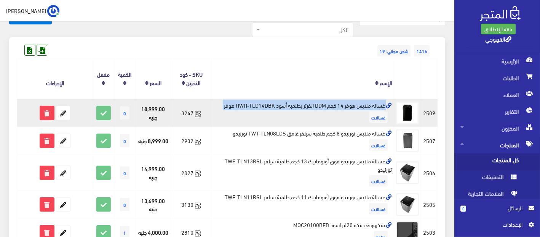
click at [280, 105] on td "غسالة ملابس هوفر 14 كجم DDM انفرتر بطلمبة أسود HWH-TLD14DBK هوفر غسالات" at bounding box center [303, 113] width 183 height 28
copy td "غسالة ملابس هوفر 14 كجم DDM انفرتر بطلمبة أسود HWH-TLD14DBK هوفر"
click at [64, 106] on icon at bounding box center [63, 113] width 14 height 14
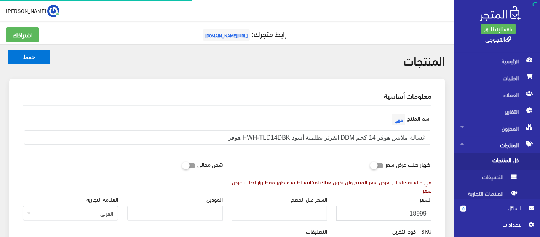
click at [404, 207] on input "18999" at bounding box center [384, 213] width 95 height 14
type input "18300"
click at [8, 50] on button "حفظ" at bounding box center [29, 57] width 43 height 14
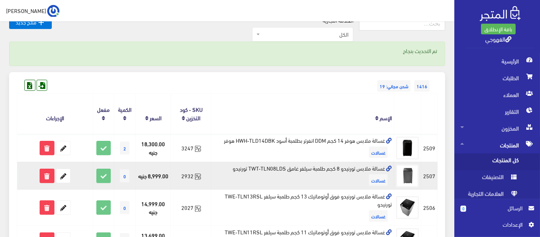
scroll to position [67, 0]
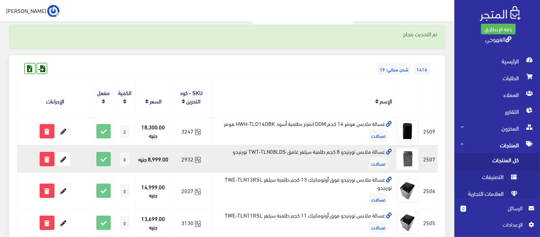
click at [343, 150] on td "غسالة ملابس تورنيدو 8 كجم طلمبة سيلفر غامق TWT-TLN08LDS تورنيدو غسالات" at bounding box center [303, 159] width 183 height 28
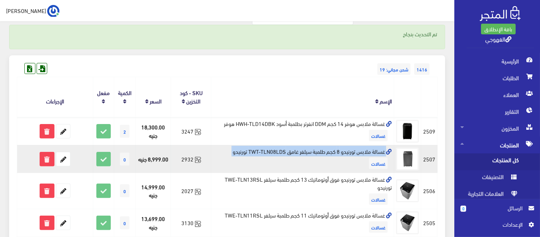
click at [343, 150] on td "غسالة ملابس تورنيدو 8 كجم طلمبة سيلفر غامق TWT-TLN08LDS تورنيدو غسالات" at bounding box center [303, 159] width 183 height 28
copy td "غسالة ملابس تورنيدو 8 كجم طلمبة سيلفر غامق TWT-TLN08LDS تورنيدو"
click at [62, 157] on icon at bounding box center [63, 159] width 14 height 14
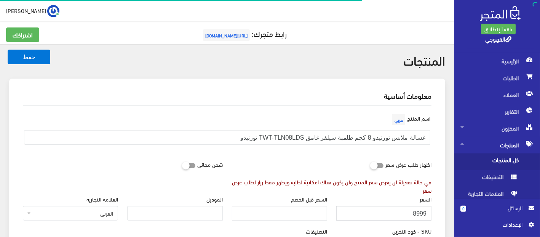
click at [426, 213] on input "8999" at bounding box center [384, 213] width 95 height 14
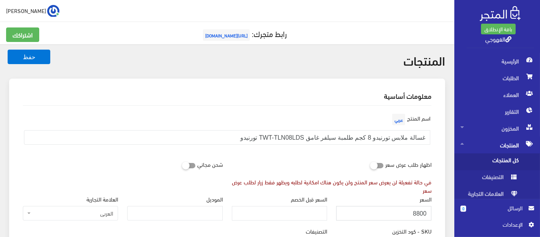
type input "8800"
click at [8, 50] on button "حفظ" at bounding box center [29, 57] width 43 height 14
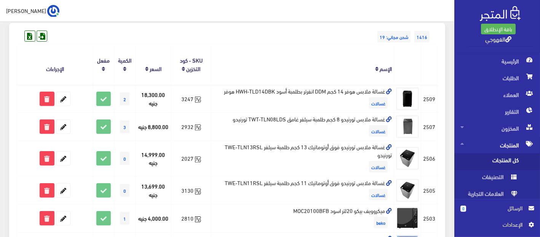
scroll to position [119, 0]
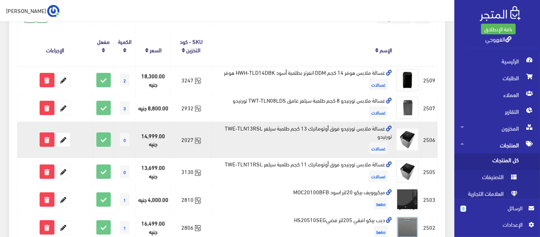
click at [285, 129] on td "غسالة ملابس تورنيدو فوق أوتوماتيك 13 كجم طلمبة سيلفر TWE-TLN13RSL تورنيدو غسالات" at bounding box center [303, 140] width 183 height 36
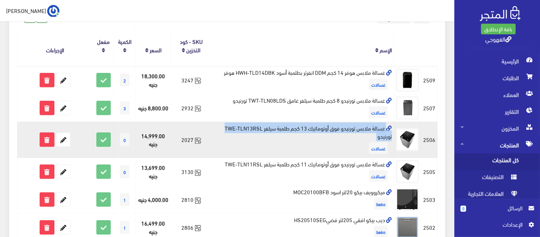
click at [285, 129] on td "غسالة ملابس تورنيدو فوق أوتوماتيك 13 كجم طلمبة سيلفر TWE-TLN13RSL تورنيدو غسالات" at bounding box center [303, 140] width 183 height 36
copy td "غسالة ملابس تورنيدو فوق أوتوماتيك 13 كجم طلمبة سيلفر TWE-TLN13RSL تورنيدو"
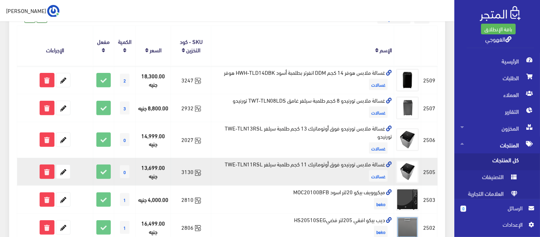
click at [258, 165] on td "غسالة ملابس تورنيدو فوق أوتوماتيك 11 كجم طلمبة سيلفر TWE-TLN11RSL غسالات" at bounding box center [303, 172] width 183 height 28
copy td "غسالة ملابس تورنيدو فوق أوتوماتيك 11 كجم طلمبة سيلفر TWE-TLN11RSL"
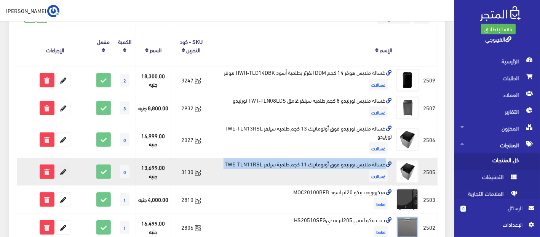
click at [68, 166] on icon at bounding box center [63, 172] width 14 height 14
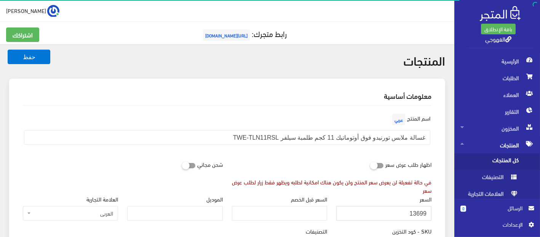
click at [427, 212] on input "13699" at bounding box center [384, 213] width 95 height 14
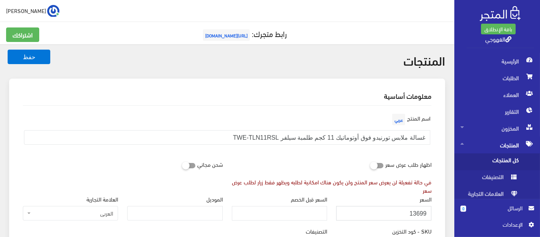
paste input "23"
type input "13623"
click at [8, 50] on button "حفظ" at bounding box center [29, 57] width 43 height 14
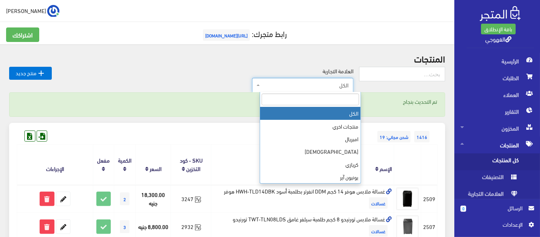
click at [332, 88] on span "الكل" at bounding box center [305, 85] width 87 height 8
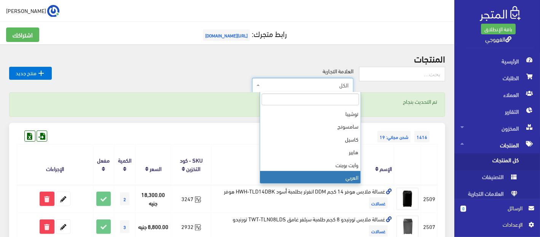
scroll to position [139, 0]
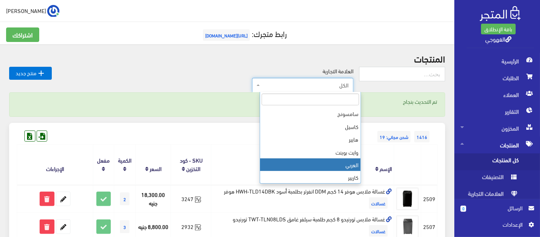
select select "[URL][DOMAIN_NAME]"
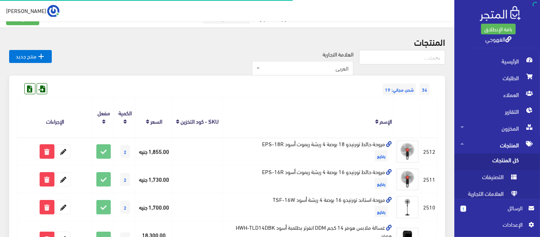
scroll to position [34, 0]
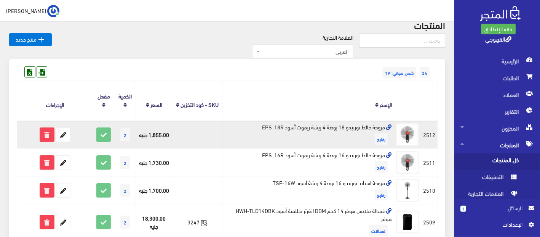
click at [329, 128] on td "مروحة حائط تورنيدو 18 بوصة 4 ريشة ريموت أسود EPS-18R رفايع" at bounding box center [309, 134] width 172 height 28
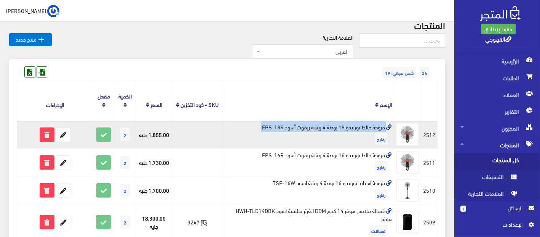
click at [329, 128] on td "مروحة حائط تورنيدو 18 بوصة 4 ريشة ريموت أسود EPS-18R رفايع" at bounding box center [309, 134] width 172 height 28
copy td "مروحة حائط تورنيدو 18 بوصة 4 ريشة ريموت أسود EPS-18R"
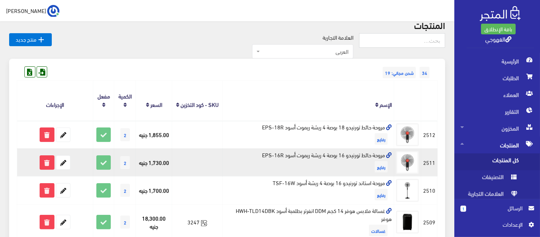
click at [353, 153] on td "مروحة حائط تورنيدو 16 بوصة 4 ريشة ريموت أسود EPS-16R رفايع" at bounding box center [309, 162] width 172 height 28
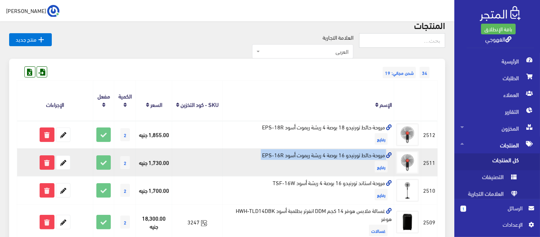
click at [353, 153] on td "مروحة حائط تورنيدو 16 بوصة 4 ريشة ريموت أسود EPS-16R رفايع" at bounding box center [309, 162] width 172 height 28
copy td "مروحة حائط تورنيدو 16 بوصة 4 ريشة ريموت أسود EPS-16R"
click at [63, 166] on icon at bounding box center [63, 162] width 14 height 14
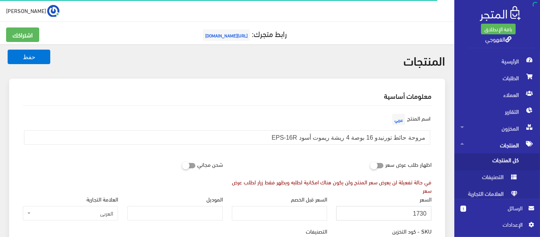
click at [392, 216] on input "1730" at bounding box center [384, 213] width 95 height 14
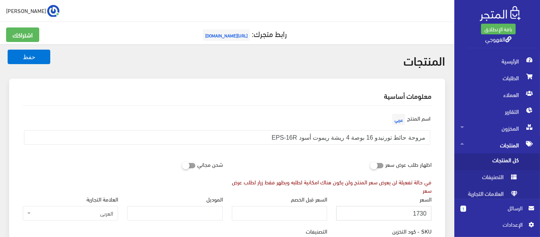
click at [392, 216] on input "1730" at bounding box center [384, 213] width 95 height 14
type input "1650"
click at [8, 50] on button "حفظ" at bounding box center [29, 57] width 43 height 14
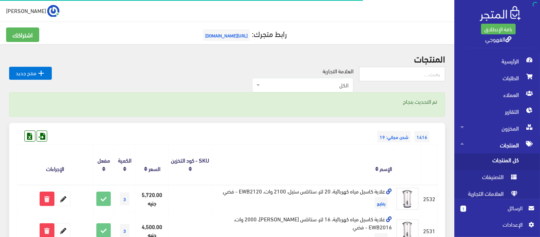
click at [392, 216] on icon at bounding box center [389, 219] width 6 height 6
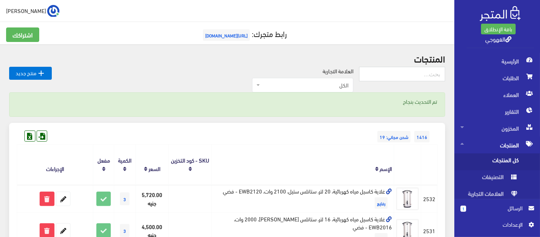
click at [341, 79] on span "الكل" at bounding box center [302, 85] width 101 height 14
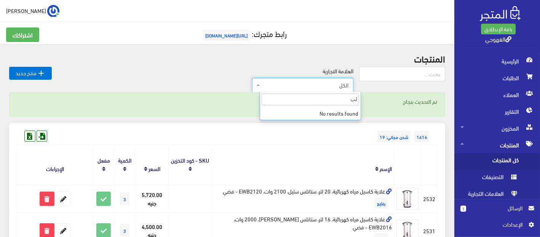
type input "ل"
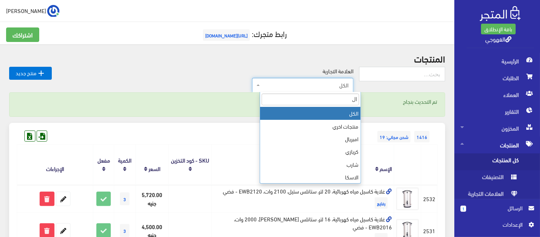
type input "الع"
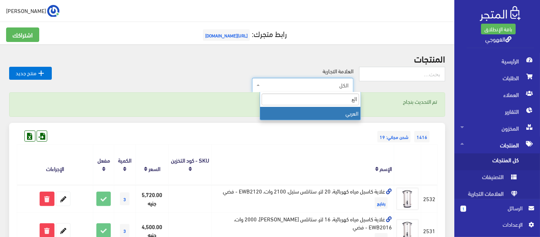
select select "[URL][DOMAIN_NAME]"
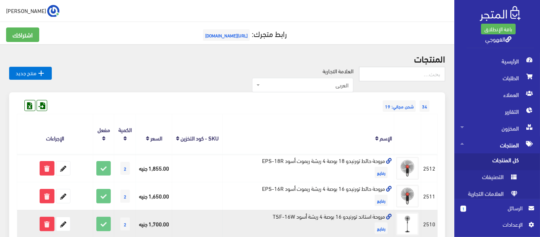
click at [329, 218] on td "مروحة استاند تورنيدو 16 بوصة 4 ريشة أسود TSF-16W رفايع" at bounding box center [309, 224] width 172 height 28
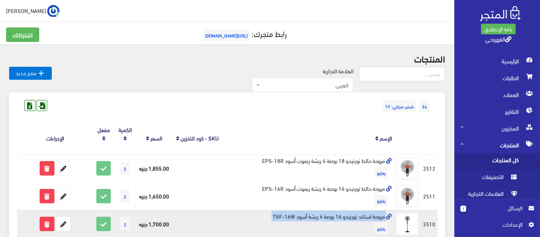
click at [329, 218] on td "مروحة استاند تورنيدو 16 بوصة 4 ريشة أسود TSF-16W رفايع" at bounding box center [309, 224] width 172 height 28
copy td "مروحة استاند تورنيدو 16 بوصة 4 ريشة أسود TSF-16W"
click at [63, 222] on icon at bounding box center [63, 224] width 14 height 14
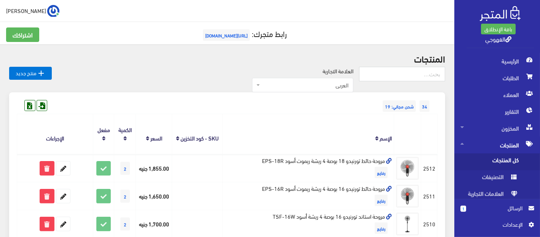
click at [276, 101] on div "34 شحن مجاني: 19" at bounding box center [227, 98] width 421 height 12
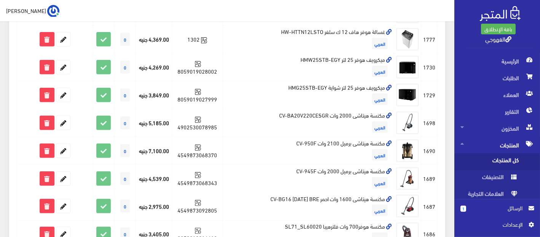
scroll to position [338, 0]
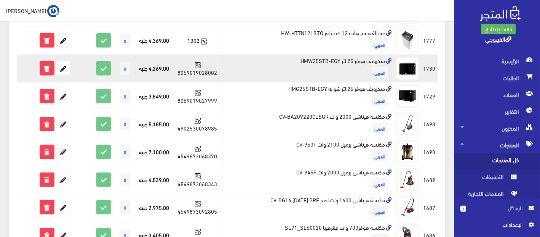
click at [319, 69] on td "ميكرويف هوفر 25 لتر HMW25STB-EGY العربي" at bounding box center [309, 69] width 172 height 28
copy td "ميكرويف هوفر 25 لتر HMW25STB-EGY"
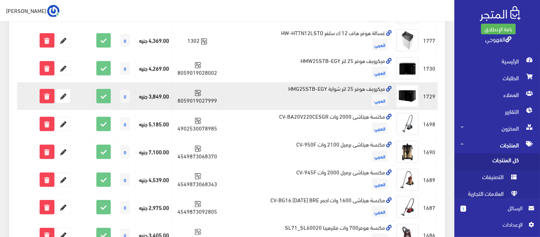
click at [286, 92] on td "ميكرويف هوفر 25 لتر شواية HMG25STB-EGY العربي" at bounding box center [309, 96] width 172 height 28
click at [292, 95] on td "ميكرويف هوفر 25 لتر شواية HMG25STB-EGY العربي" at bounding box center [309, 96] width 172 height 28
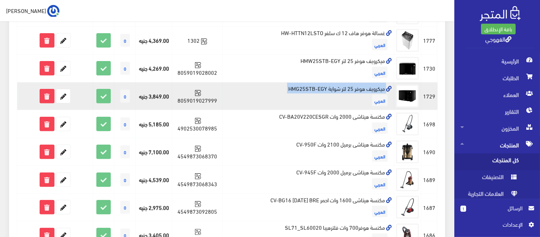
copy td "ميكرويف هوفر 25 لتر شواية HMG25STB-EGY"
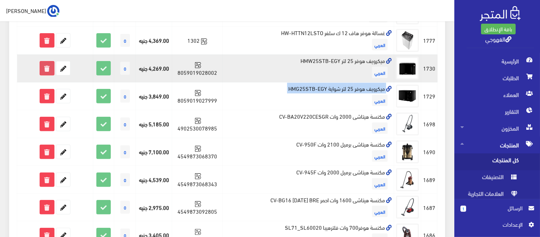
click at [45, 74] on icon at bounding box center [47, 68] width 14 height 14
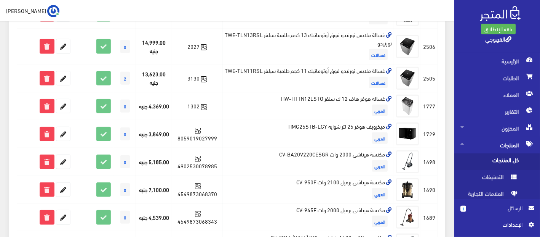
scroll to position [305, 0]
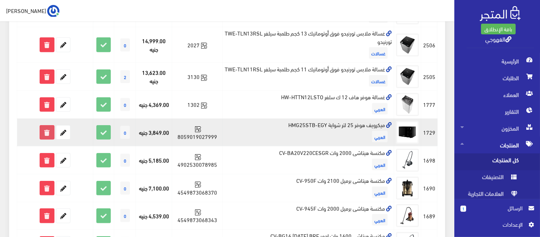
click at [48, 138] on icon at bounding box center [47, 132] width 14 height 14
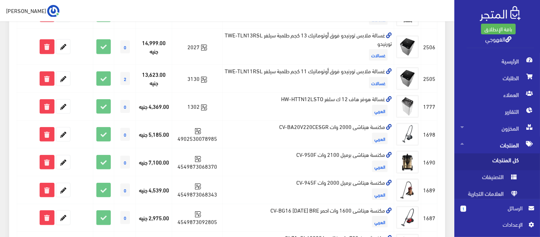
scroll to position [288, 0]
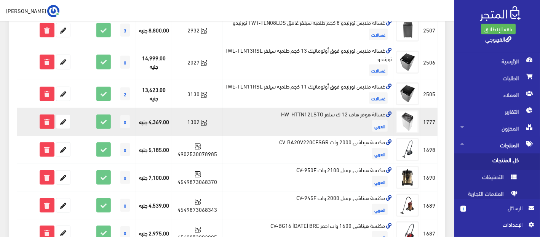
click at [289, 116] on td "غسالة هوفر هاف 12 ك سلفر HW-HTTN12LSTO ال[DEMOGRAPHIC_DATA]" at bounding box center [309, 122] width 172 height 28
copy td "غسالة هوفر هاف 12 ك سلفر HW-HTTN12LSTO"
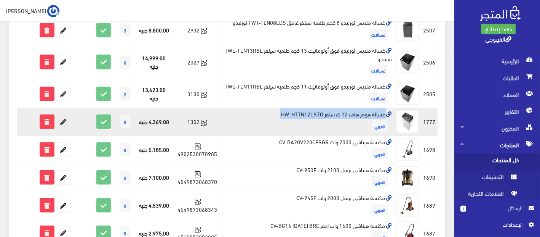
click at [63, 127] on icon at bounding box center [63, 122] width 14 height 14
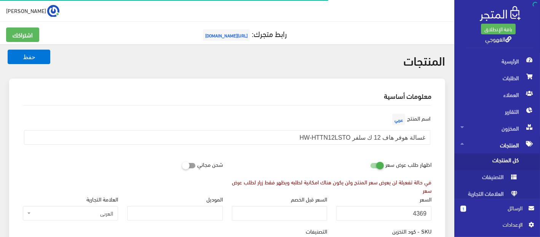
scroll to position [442, 0]
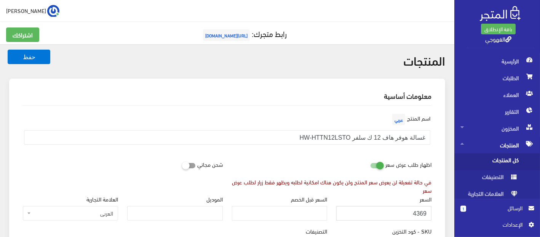
click at [367, 216] on input "4369" at bounding box center [384, 213] width 95 height 14
paste input "804"
type input "8049"
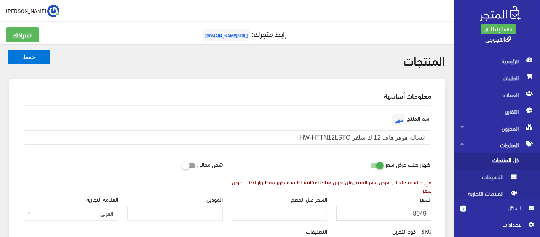
click at [8, 50] on button "حفظ" at bounding box center [29, 57] width 43 height 14
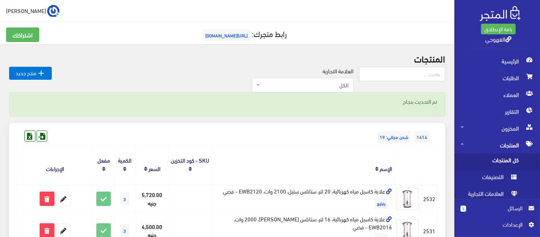
click at [307, 84] on span "الكل" at bounding box center [305, 85] width 87 height 8
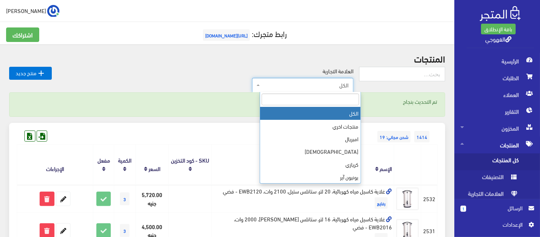
type input "ل"
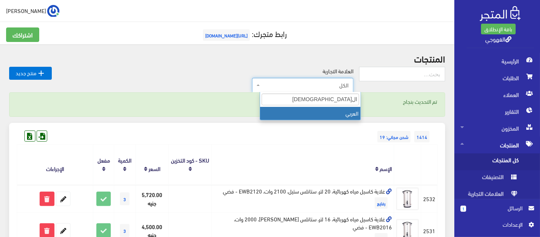
type input "العربي"
select select "[URL][DOMAIN_NAME]"
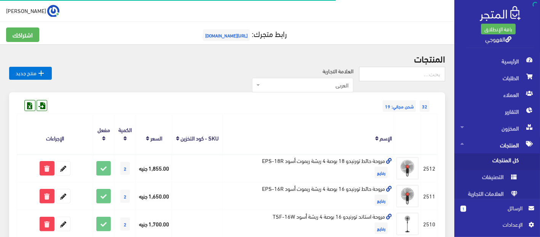
drag, startPoint x: 0, startPoint y: 0, endPoint x: 155, endPoint y: 128, distance: 201.1
click at [155, 128] on th "السعر" at bounding box center [154, 134] width 36 height 40
click at [187, 123] on th "SKU - كود التخزين" at bounding box center [197, 134] width 51 height 40
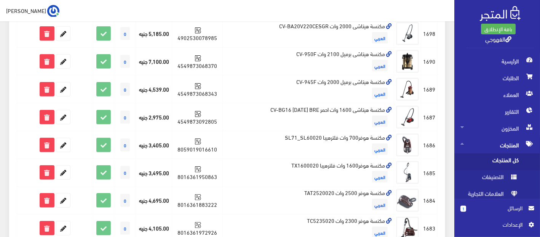
scroll to position [367, 0]
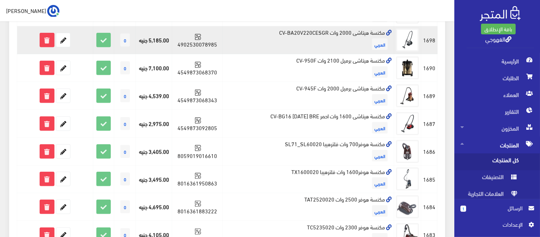
click at [293, 41] on td "مكنسة هيتاشى 2000 وات CV-BA20V220CESGR العربي" at bounding box center [309, 40] width 172 height 28
copy td "مكنسة هيتاشى 2000 وات CV-BA20V220CESGR"
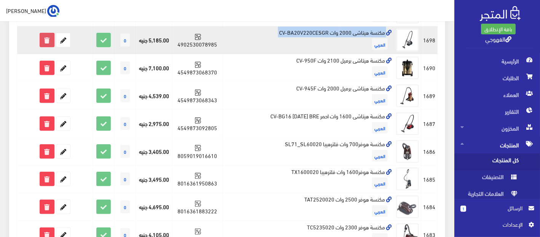
click at [46, 42] on icon at bounding box center [47, 40] width 14 height 14
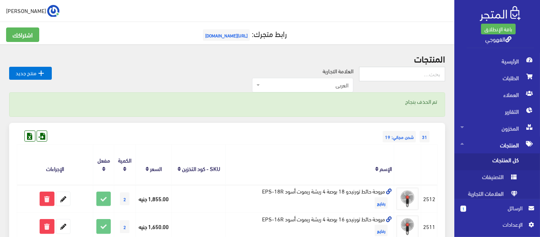
click at [332, 84] on span "العربي" at bounding box center [305, 85] width 87 height 8
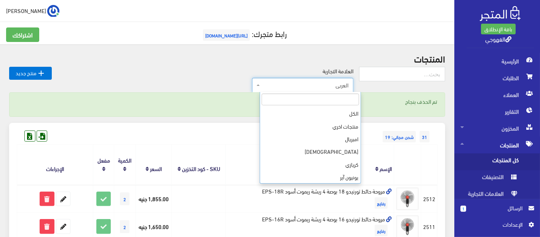
click at [323, 84] on span "العربي" at bounding box center [305, 85] width 87 height 8
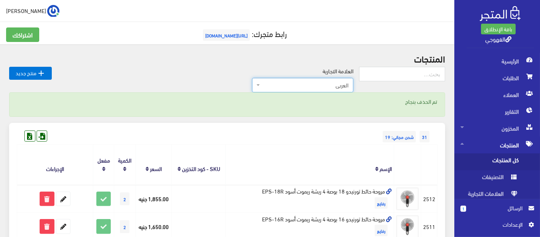
click at [318, 86] on span "العربي" at bounding box center [305, 85] width 87 height 8
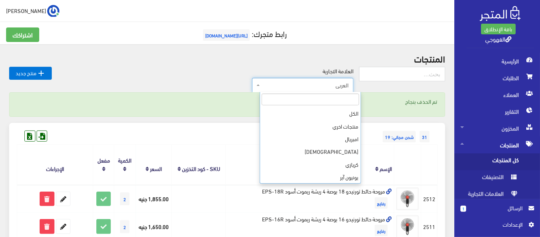
scroll to position [178, 0]
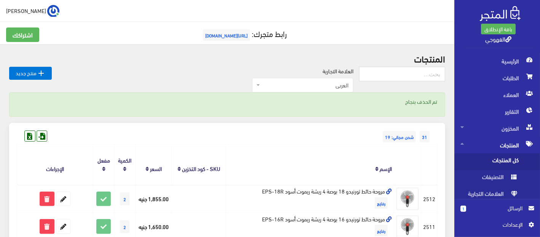
click at [85, 56] on h2 "المنتجات" at bounding box center [227, 58] width 436 height 10
click at [253, 145] on th "الإسم" at bounding box center [310, 164] width 168 height 40
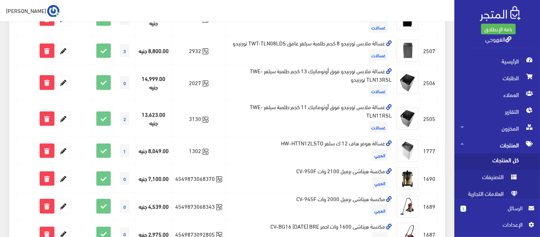
scroll to position [288, 0]
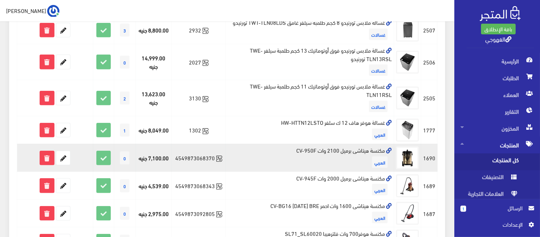
click at [316, 148] on td "مكنسة هيتاشى برميل 2100 وات CV-950F العربي" at bounding box center [310, 158] width 168 height 28
copy td "مكنسة هيتاشى برميل 2100 وات CV-950F"
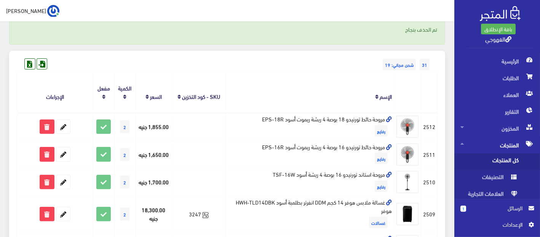
scroll to position [51, 0]
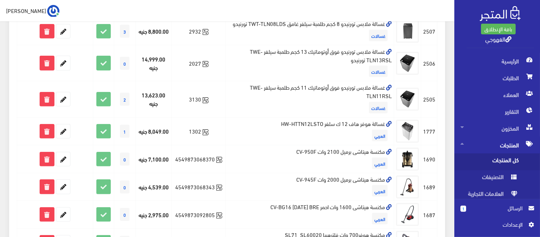
scroll to position [288, 0]
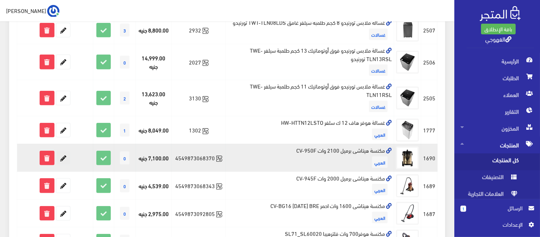
click at [64, 154] on icon at bounding box center [63, 158] width 14 height 14
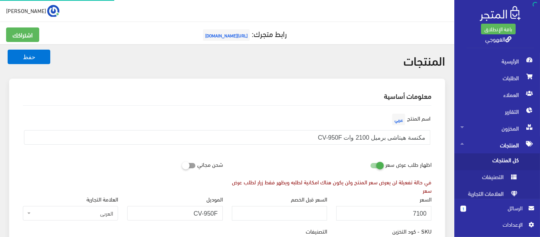
scroll to position [441, 0]
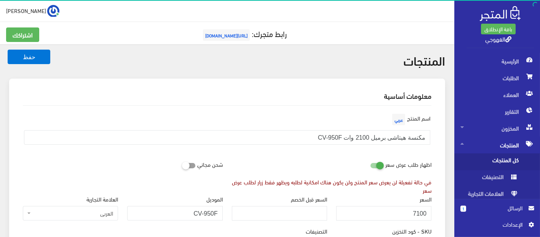
click at [383, 205] on div "السعر 7100" at bounding box center [384, 207] width 95 height 26
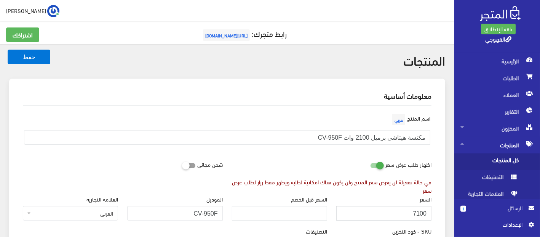
click at [382, 210] on input "7100" at bounding box center [384, 213] width 95 height 14
paste input "6999"
type input "6999"
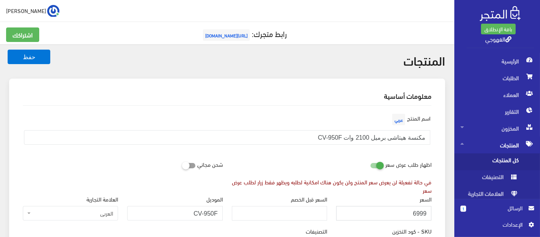
click at [8, 50] on button "حفظ" at bounding box center [29, 57] width 43 height 14
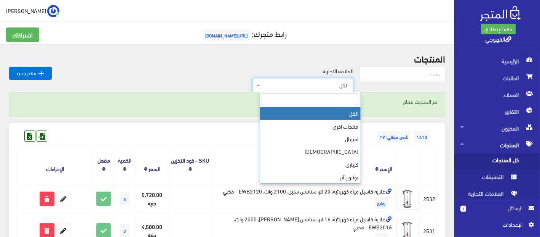
click at [330, 82] on span "الكل" at bounding box center [305, 85] width 87 height 8
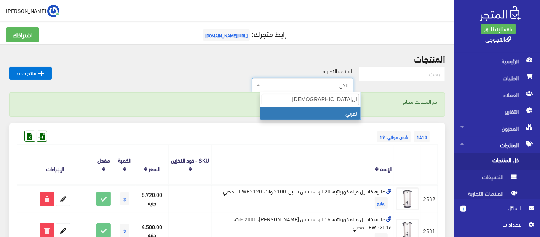
type input "العربي"
select select "[URL][DOMAIN_NAME]"
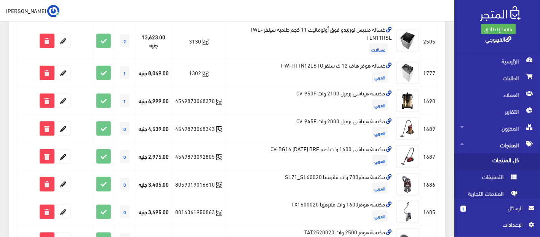
scroll to position [337, 0]
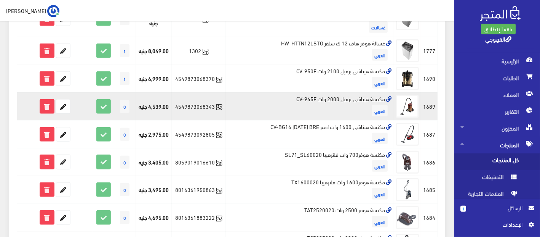
click at [338, 97] on td "مكنسة هيتاشى برميل 2000 وات CV-945F ال[DEMOGRAPHIC_DATA]" at bounding box center [310, 106] width 168 height 28
copy td "مكنسة هيتاشى برميل 2000 وات CV-945F"
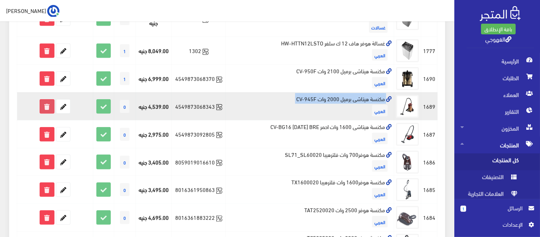
click at [50, 103] on icon at bounding box center [47, 106] width 14 height 14
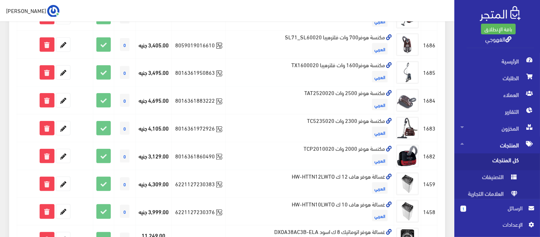
scroll to position [457, 0]
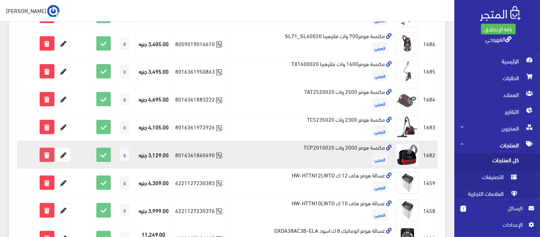
click at [47, 149] on icon at bounding box center [47, 155] width 14 height 14
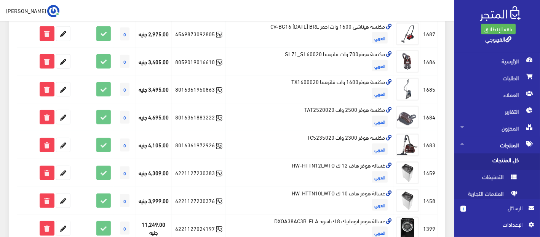
scroll to position [440, 0]
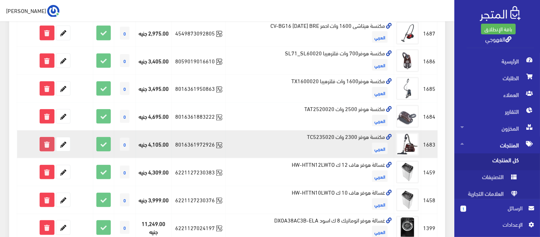
click at [50, 139] on icon at bounding box center [47, 144] width 14 height 14
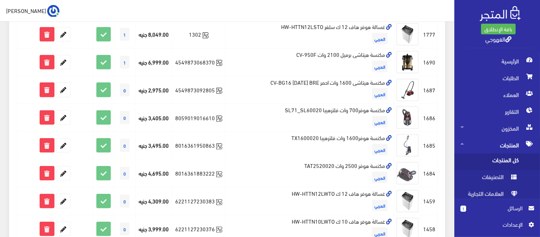
scroll to position [423, 0]
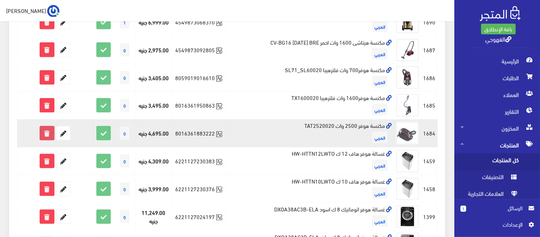
click at [49, 133] on icon at bounding box center [47, 133] width 14 height 14
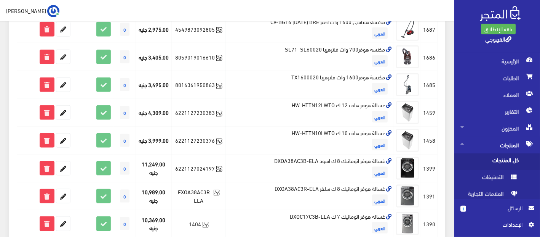
scroll to position [457, 0]
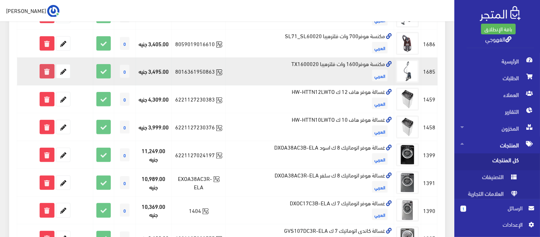
click at [49, 71] on icon at bounding box center [47, 71] width 14 height 14
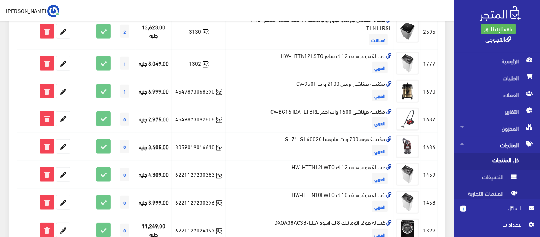
scroll to position [356, 0]
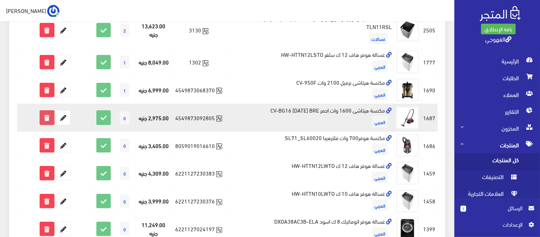
click at [52, 113] on icon at bounding box center [47, 118] width 14 height 14
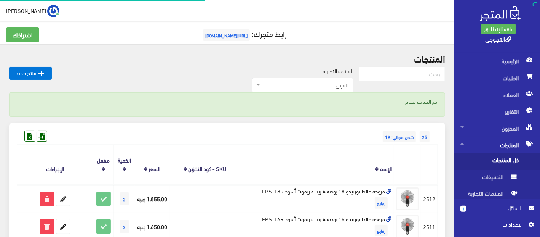
click at [181, 132] on div "25 شحن مجاني: 19" at bounding box center [227, 129] width 421 height 12
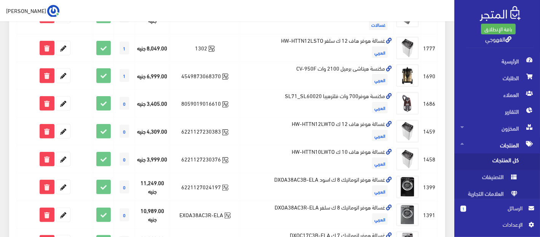
scroll to position [372, 0]
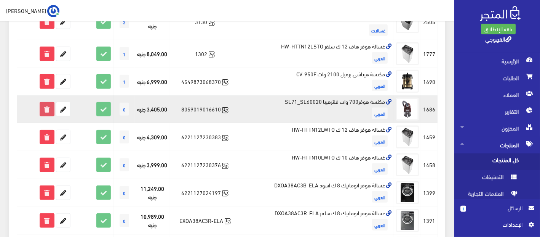
click at [50, 102] on icon at bounding box center [47, 109] width 14 height 14
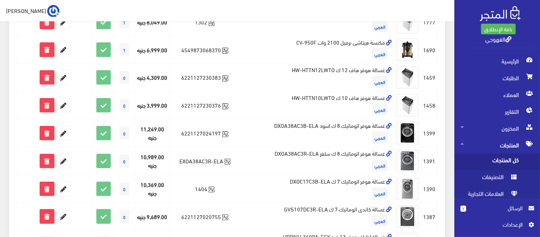
scroll to position [390, 0]
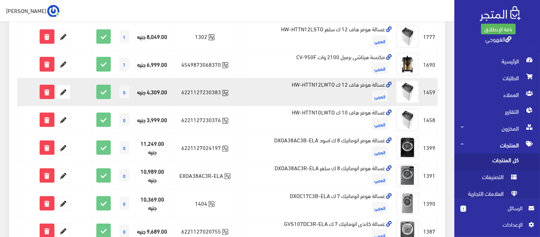
click at [298, 78] on td "غسالة هوفر هاف 12 ك HW-HTTN12LWTO العربي" at bounding box center [317, 92] width 154 height 28
click at [298, 78] on td "غسالة هوفر هاف 12 ك HW-HTTN12LWTO ال[DEMOGRAPHIC_DATA]" at bounding box center [317, 92] width 154 height 28
click at [298, 78] on td "غسالة هوفر هاف 12 ك HW-HTTN12LWTO العربي" at bounding box center [317, 92] width 154 height 28
copy td "غسالة هوفر هاف 12 ك HW-HTTN12LWTO"
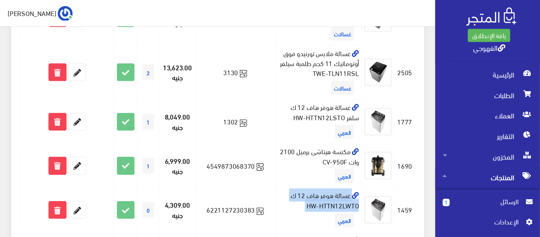
scroll to position [389, 0]
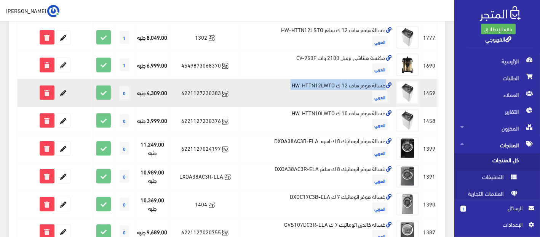
click at [63, 86] on icon at bounding box center [63, 93] width 14 height 14
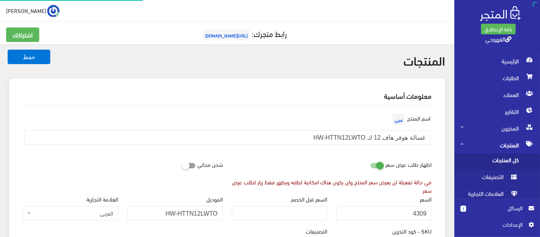
scroll to position [442, 0]
click at [414, 213] on input "4309" at bounding box center [384, 213] width 95 height 14
type input "8200"
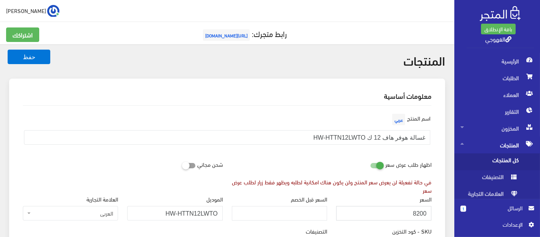
click at [8, 50] on button "حفظ" at bounding box center [29, 57] width 43 height 14
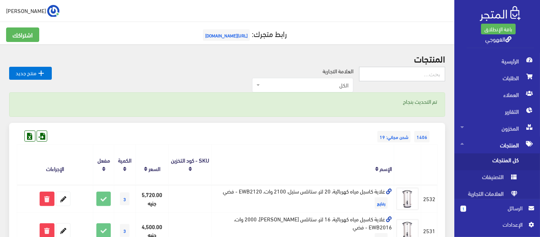
click at [395, 69] on input "text" at bounding box center [402, 74] width 86 height 14
click at [316, 93] on div "تم التحديث بنجاح" at bounding box center [227, 104] width 436 height 24
click at [318, 86] on span "الكل" at bounding box center [305, 85] width 87 height 8
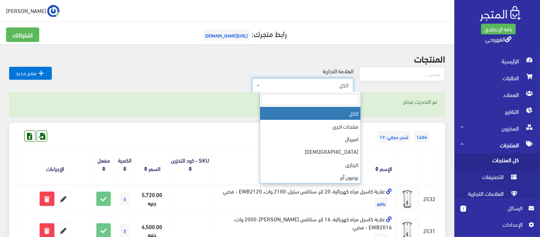
type input "ل"
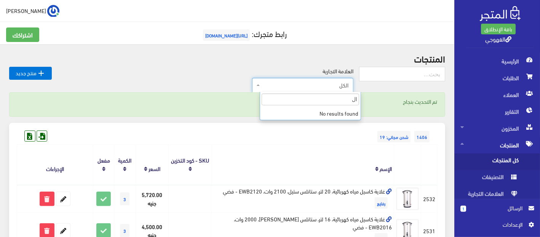
type input "ا"
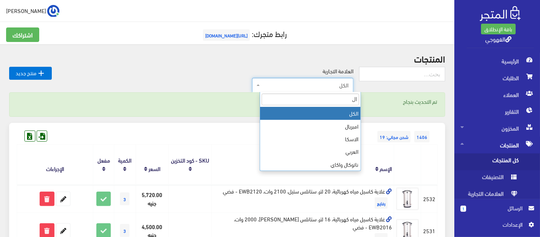
drag, startPoint x: 318, startPoint y: 85, endPoint x: 301, endPoint y: 98, distance: 20.7
click at [301, 98] on input "ال" at bounding box center [311, 99] width 98 height 12
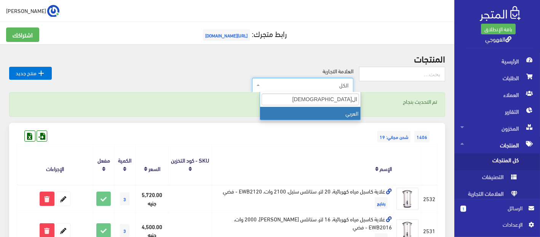
type input "العربي"
select select "[URL][DOMAIN_NAME]"
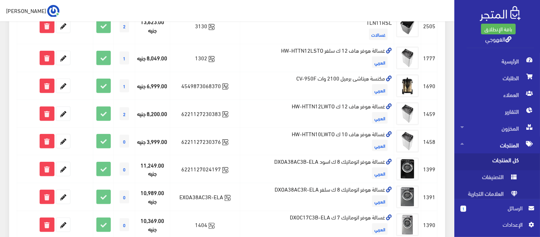
scroll to position [338, 0]
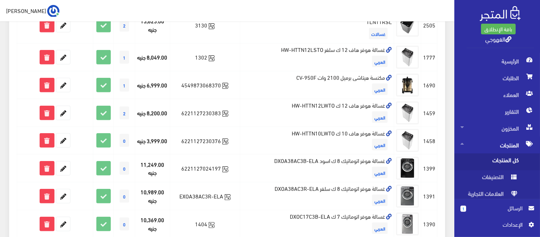
click at [301, 99] on td "غسالة هوفر هاف 12 ك HW-HTTN12LWTO ال[DEMOGRAPHIC_DATA]" at bounding box center [317, 113] width 154 height 28
copy td "غسالة هوفر هاف 12 ك HW-HTTN12LWTO"
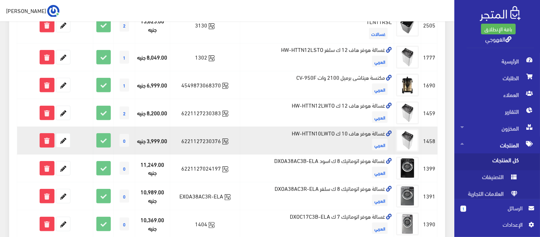
click at [329, 127] on td "غسالة هوفر هاف 10 ك HW-HTTN10LWTO ال[DEMOGRAPHIC_DATA]" at bounding box center [317, 141] width 154 height 28
copy td "غسالة هوفر هاف 10 ك HW-HTTN10LWTO"
click at [49, 134] on icon at bounding box center [47, 140] width 14 height 14
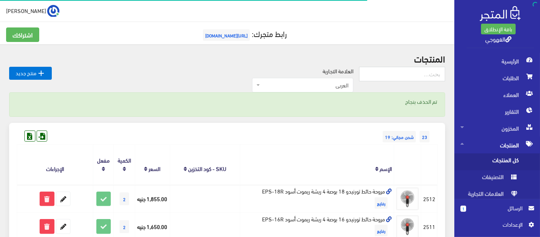
click at [223, 145] on th "SKU - كود التخزين" at bounding box center [205, 164] width 70 height 40
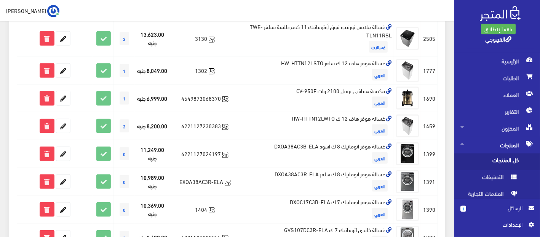
scroll to position [372, 0]
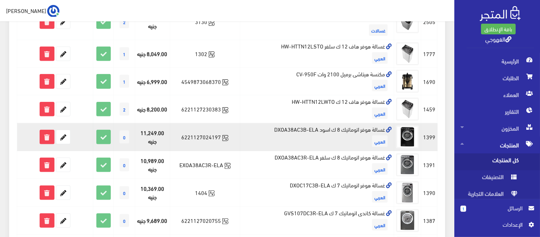
click at [278, 123] on td "غسالة هوفر اتوماتيك 8 ك اسود DXOA38AC3B-ELA ال[DEMOGRAPHIC_DATA]" at bounding box center [317, 137] width 154 height 28
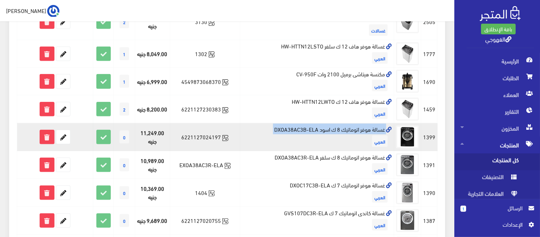
click at [278, 123] on td "غسالة هوفر اتوماتيك 8 ك اسود DXOA38AC3B-ELA ال[DEMOGRAPHIC_DATA]" at bounding box center [317, 137] width 154 height 28
copy td "غسالة هوفر اتوماتيك 8 ك اسود DXOA38AC3B-ELA"
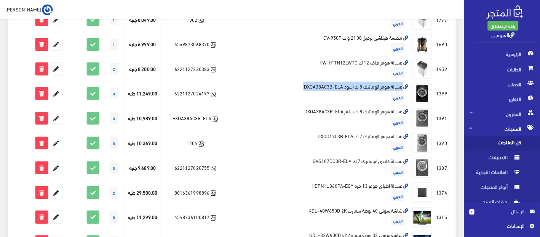
scroll to position [362, 0]
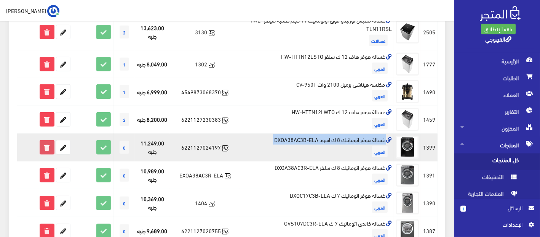
click at [50, 140] on icon at bounding box center [47, 147] width 14 height 14
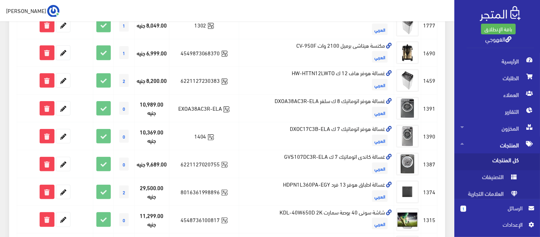
scroll to position [406, 0]
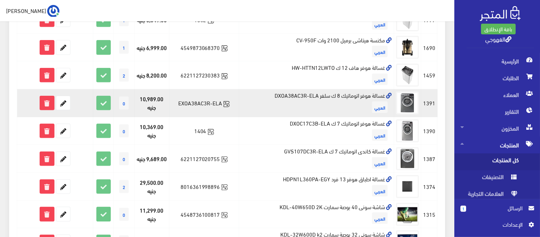
click at [280, 89] on td "غسالة هوفر اتوماتيك 8 ك سلفر DXOA38AC3R-ELA ال[DEMOGRAPHIC_DATA]" at bounding box center [316, 103] width 155 height 28
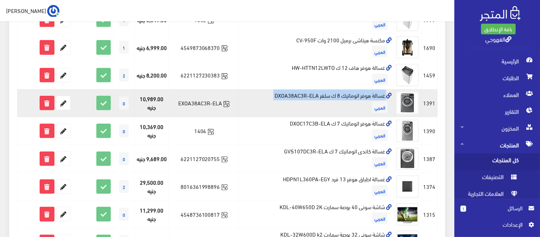
click at [280, 89] on td "غسالة هوفر اتوماتيك 8 ك سلفر DXOA38AC3R-ELA ال[DEMOGRAPHIC_DATA]" at bounding box center [316, 103] width 155 height 28
copy td "غسالة هوفر اتوماتيك 8 ك سلفر DXOA38AC3R-ELA"
click at [46, 96] on icon at bounding box center [47, 103] width 14 height 14
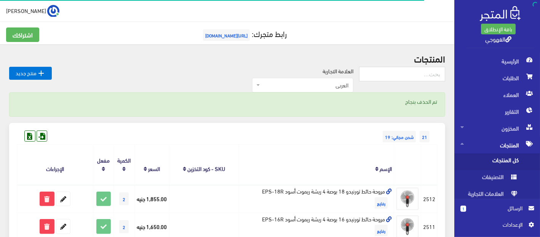
click at [327, 151] on th "الإسم" at bounding box center [316, 164] width 155 height 40
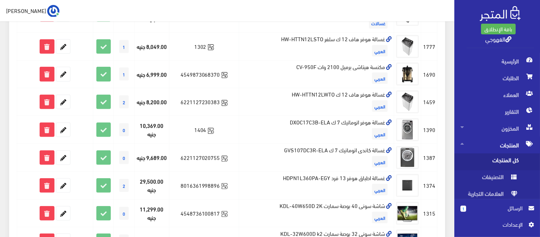
scroll to position [397, 0]
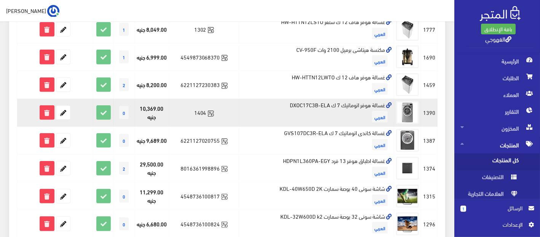
click at [344, 99] on td "غسالة هوفر اتوماتيك 7 ك DXOC17C3B-ELA ال[DEMOGRAPHIC_DATA]" at bounding box center [316, 113] width 155 height 28
copy td "غسالة هوفر اتوماتيك 7 ك DXOC17C3B-ELA"
click at [45, 106] on icon at bounding box center [47, 113] width 14 height 14
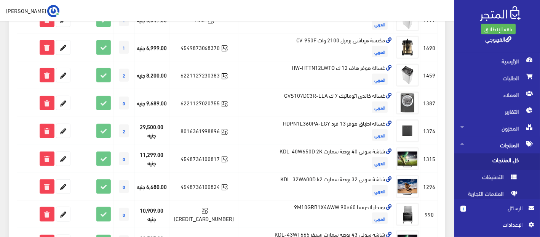
scroll to position [390, 0]
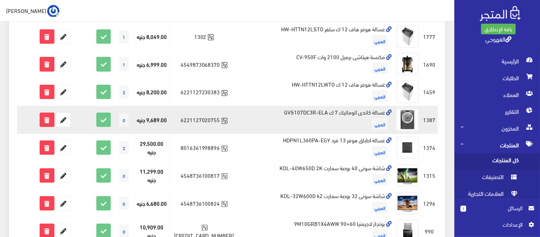
click at [340, 106] on td "غسالة كاندى اتوماتيك 7 ك GVS107DC3R-ELA ال[DEMOGRAPHIC_DATA]" at bounding box center [316, 120] width 155 height 28
copy td "غسالة كاندى اتوماتيك 7 ك GVS107DC3R-ELA"
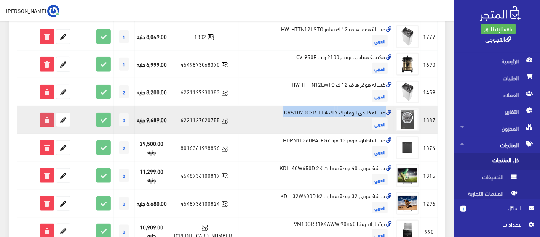
click at [47, 113] on icon at bounding box center [47, 120] width 14 height 14
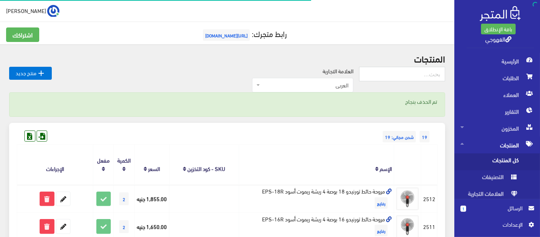
click at [239, 131] on div "19 شحن مجاني: 19" at bounding box center [227, 129] width 421 height 12
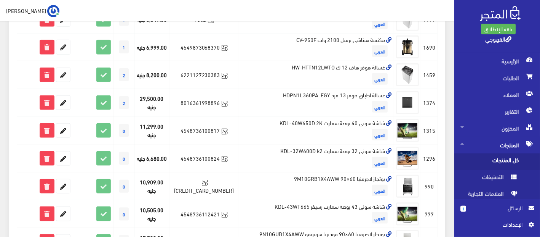
scroll to position [406, 0]
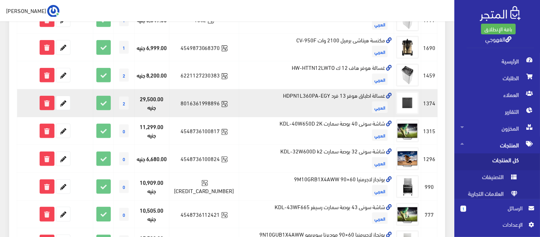
click at [311, 89] on td "غسالة اطباق هوفر 13 فرد HDPN1L360PA-EGY العربي" at bounding box center [316, 103] width 155 height 28
copy td "غسالة اطباق هوفر 13 فرد HDPN1L360PA-EGY"
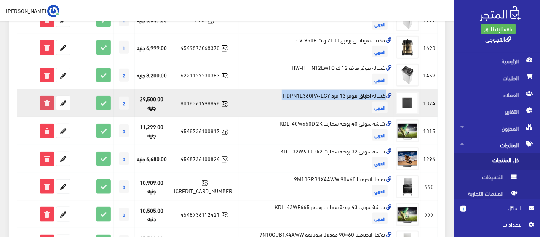
click at [49, 96] on icon at bounding box center [47, 103] width 14 height 14
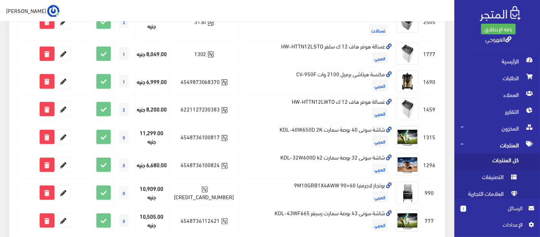
scroll to position [390, 0]
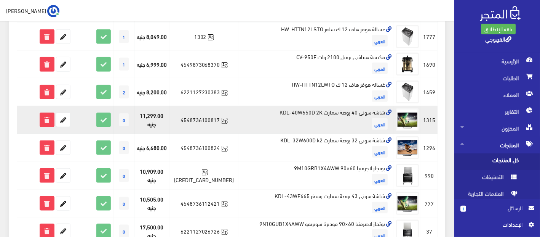
click at [327, 106] on td "شاشة سونى 40 بوصة سمارت KDL-40W650D 2K ال[DEMOGRAPHIC_DATA]" at bounding box center [316, 120] width 155 height 28
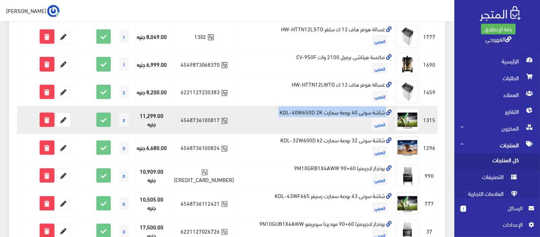
copy td "شاشة سونى 40 بوصة سمارت KDL-40W650D 2K"
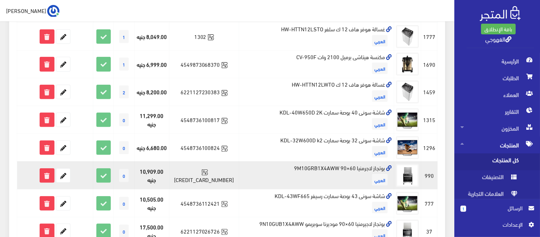
click at [343, 161] on td "بوتجاز لاجرمنيا 60×90 9M10GRB1X4AWW العربي" at bounding box center [316, 175] width 155 height 28
copy td "بوتجاز لاجرمنيا 60×90 9M10GRB1X4AWW"
click at [59, 168] on icon at bounding box center [63, 175] width 14 height 14
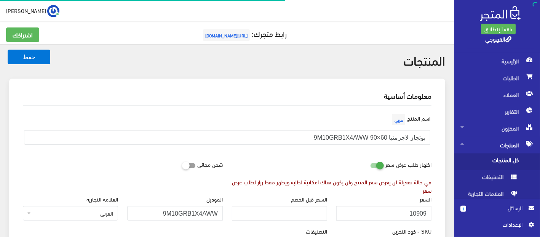
scroll to position [442, 0]
click at [409, 213] on input "10909" at bounding box center [384, 213] width 95 height 14
type input "18700"
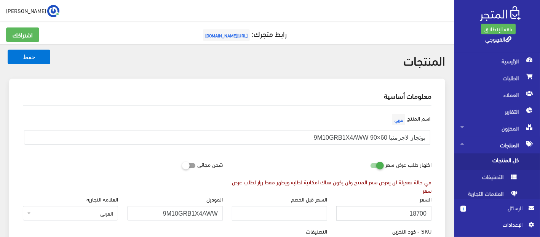
click at [8, 50] on button "حفظ" at bounding box center [29, 57] width 43 height 14
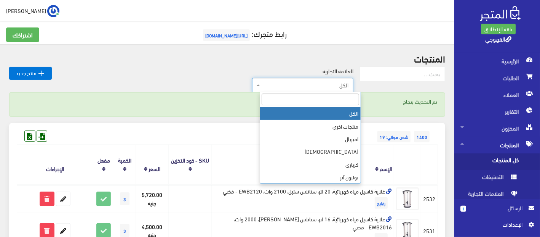
click at [317, 85] on span "الكل" at bounding box center [305, 85] width 87 height 8
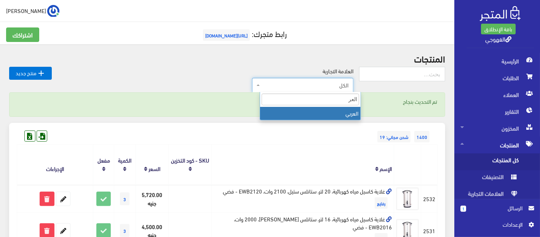
type input "العرب"
select select "https://account.almatjar.store/products?brand=105"
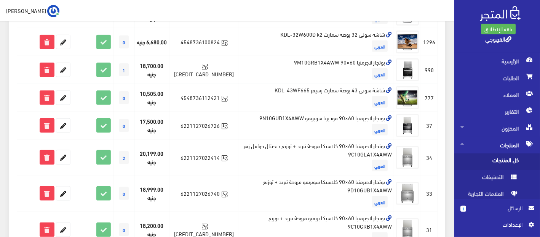
scroll to position [481, 0]
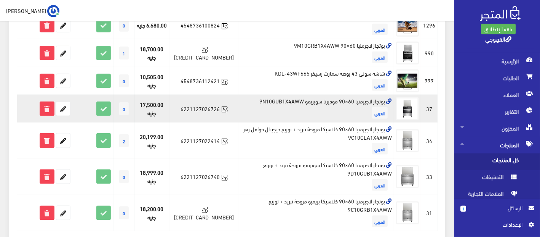
click at [322, 95] on td "بوتجاز لاجيرمنيا 60×90 موديرنا سوبريمو 9N10GUB1X4AWW ال[DEMOGRAPHIC_DATA]" at bounding box center [316, 109] width 155 height 28
click at [322, 95] on td "بوتجاز لاجيرمنيا 60×90 موديرنا سوبريمو 9N10GUB1X4AWW العربي" at bounding box center [316, 109] width 155 height 28
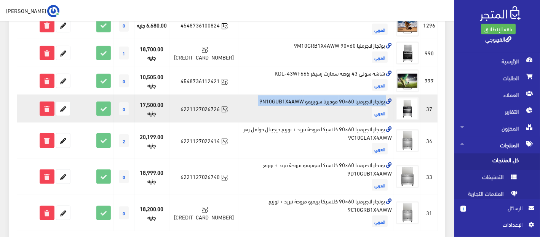
click at [322, 95] on td "بوتجاز لاجيرمنيا 60×90 موديرنا سوبريمو 9N10GUB1X4AWW العربي" at bounding box center [316, 109] width 155 height 28
copy td "بوتجاز لاجيرمنيا 60×90 موديرنا سوبريمو 9N10GUB1X4AWW"
click at [60, 102] on icon at bounding box center [63, 109] width 14 height 14
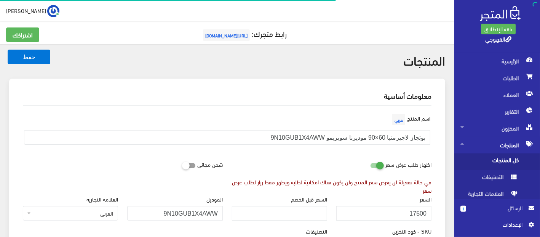
scroll to position [442, 0]
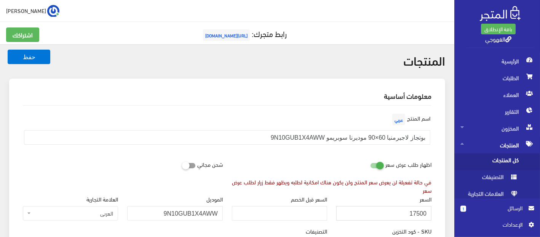
click at [375, 217] on input "17500" at bounding box center [384, 213] width 95 height 14
type input "22000"
click at [8, 50] on button "حفظ" at bounding box center [29, 57] width 43 height 14
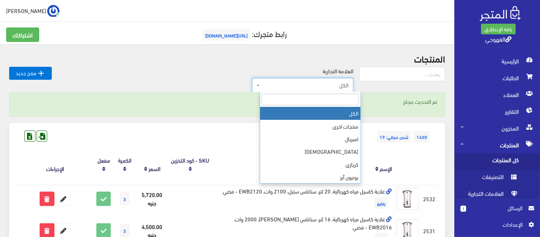
click at [310, 88] on span "الكل" at bounding box center [305, 85] width 87 height 8
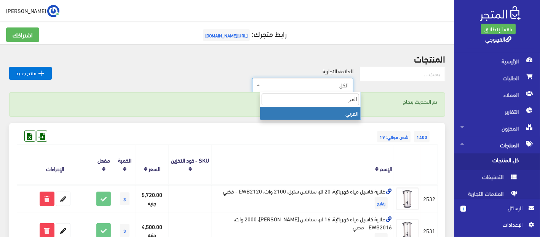
type input "العرب"
select select "https://account.almatjar.store/products?brand=105"
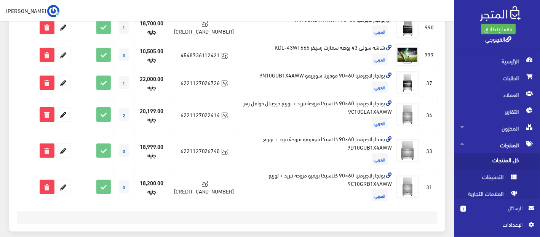
scroll to position [508, 0]
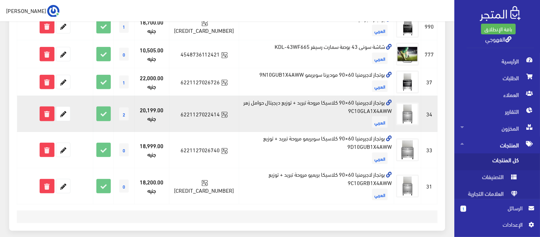
click at [316, 96] on td "بوتجاز لاجيرمنيا 60×90 كلاسيكا مروحة تبريد + توزيع ديجيتال حوامل زهر 9C10GLA1X4…" at bounding box center [316, 114] width 155 height 36
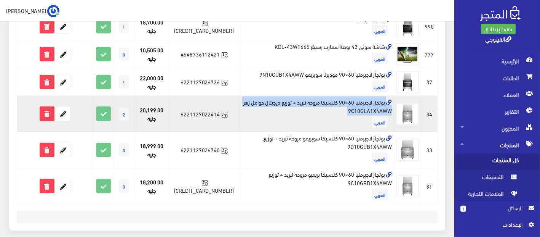
click at [316, 96] on td "بوتجاز لاجيرمنيا 60×90 كلاسيكا مروحة تبريد + توزيع ديجيتال حوامل زهر 9C10GLA1X4…" at bounding box center [316, 114] width 155 height 36
copy td "بوتجاز لاجيرمنيا 60×90 كلاسيكا مروحة تبريد + توزيع ديجيتال حوامل زهر 9C10GLA1X4…"
click at [64, 107] on icon at bounding box center [63, 114] width 14 height 14
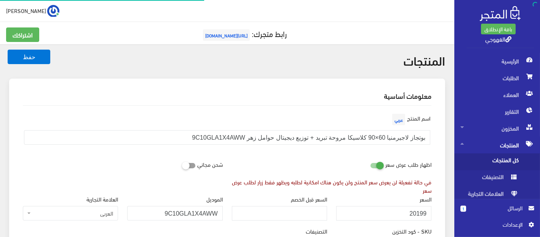
scroll to position [442, 0]
click at [414, 214] on input "20199" at bounding box center [384, 213] width 95 height 14
paste input "3"
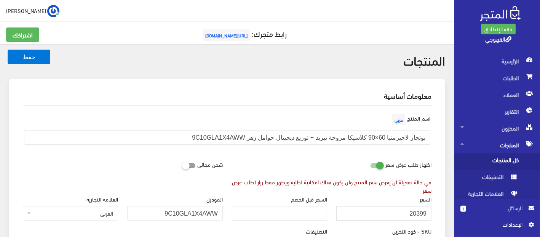
type input "20399"
click at [8, 50] on button "حفظ" at bounding box center [29, 57] width 43 height 14
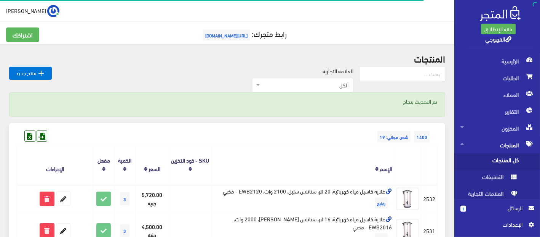
click at [288, 80] on span "الكل" at bounding box center [302, 85] width 101 height 14
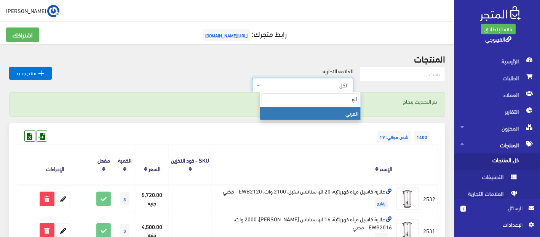
type input "العر"
select select "[URL][DOMAIN_NAME]"
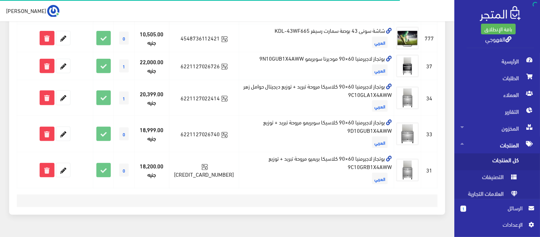
scroll to position [532, 0]
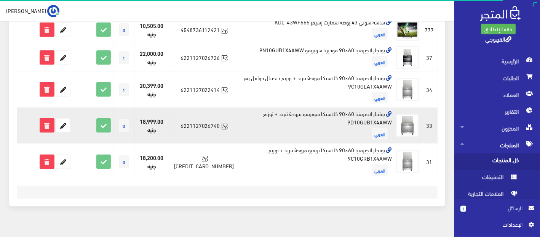
click at [331, 111] on td "بوتجاز لاجيرمنيا 60×90 كلاسيكا سوبريمو مروحة تبريد + توزيع 9D10GUB1X4AWW ال[DEM…" at bounding box center [316, 125] width 155 height 36
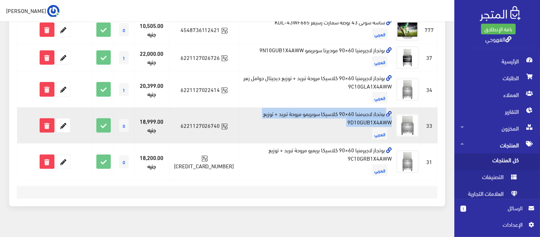
drag, startPoint x: 331, startPoint y: 111, endPoint x: 330, endPoint y: 106, distance: 5.8
click at [330, 107] on td "بوتجاز لاجيرمنيا 60×90 كلاسيكا سوبريمو مروحة تبريد + توزيع 9D10GUB1X4AWW ال[DEM…" at bounding box center [316, 125] width 155 height 36
copy td "بوتجاز لاجيرمنيا 60×90 كلاسيكا سوبريمو مروحة تبريد + توزيع 9D10GUB1X4AWW"
click at [50, 119] on icon at bounding box center [47, 126] width 14 height 14
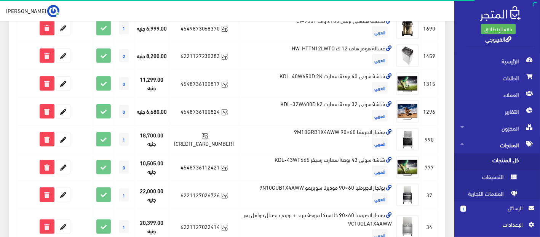
scroll to position [526, 0]
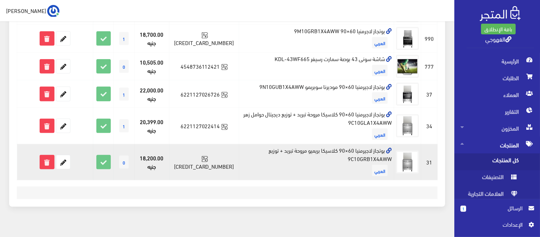
click at [347, 144] on td "بوتجاز لاجيرمنيا 60×90 كلاسيكا بريميو مروحة تبريد + توزيع 9C10GRB1X4AWW العربي" at bounding box center [316, 162] width 155 height 36
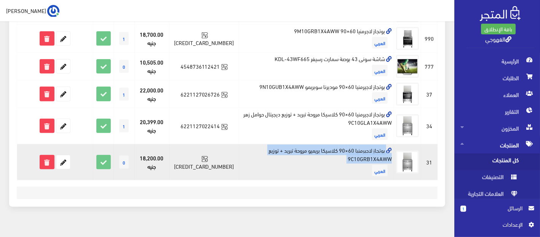
click at [347, 144] on td "بوتجاز لاجيرمنيا 60×90 كلاسيكا بريميو مروحة تبريد + توزيع 9C10GRB1X4AWW العربي" at bounding box center [316, 162] width 155 height 36
copy td "بوتجاز لاجيرمنيا 60×90 كلاسيكا بريميو مروحة تبريد + توزيع 9C10GRB1X4AWW"
click at [67, 155] on icon at bounding box center [63, 162] width 14 height 14
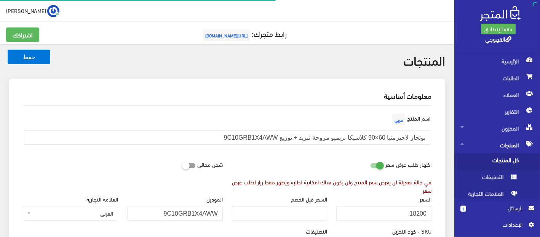
scroll to position [442, 0]
drag, startPoint x: 416, startPoint y: 205, endPoint x: 415, endPoint y: 209, distance: 3.9
click at [415, 209] on input "18200" at bounding box center [384, 213] width 95 height 14
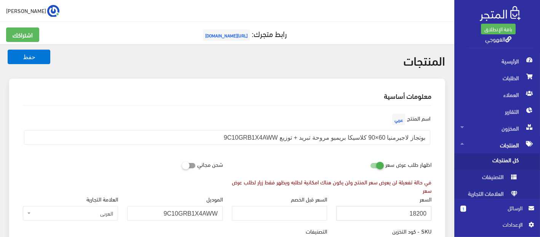
paste input "5"
type input "18500"
click at [8, 50] on button "حفظ" at bounding box center [29, 57] width 43 height 14
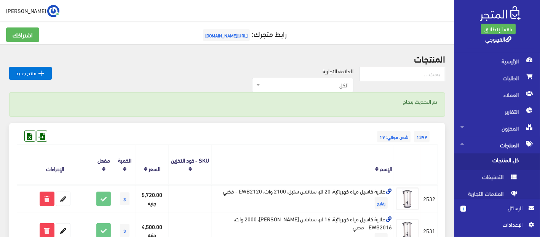
click at [407, 70] on input "text" at bounding box center [402, 74] width 86 height 14
type input "مسطح نور"
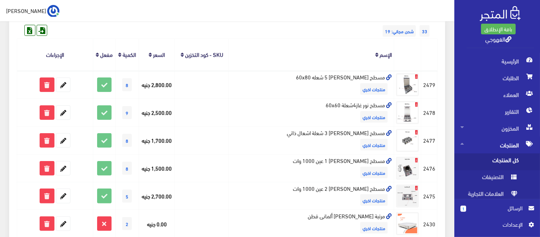
scroll to position [79, 0]
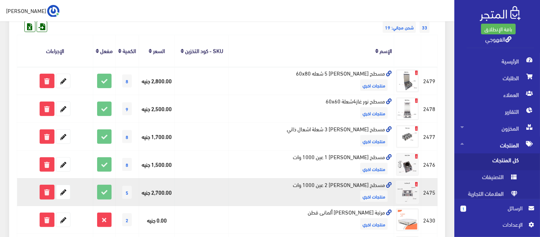
click at [361, 200] on td "مسطح نور كهرباء 2 عين 1000 وات منتجات اخري" at bounding box center [311, 192] width 165 height 28
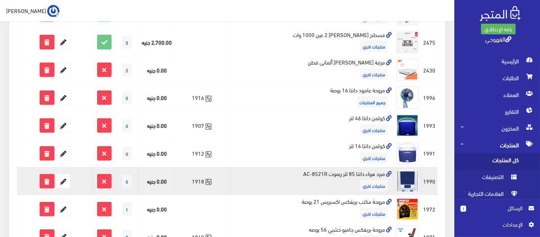
click at [383, 189] on td "مبرد هواء دانتا 85 لتر ريموت AC-8521R منتجات اخري" at bounding box center [311, 181] width 165 height 28
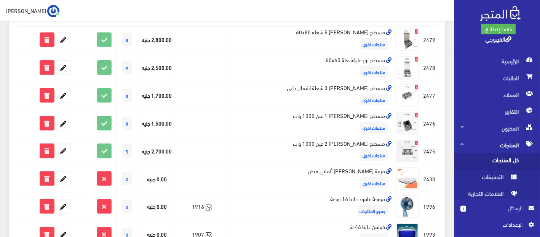
scroll to position [104, 0]
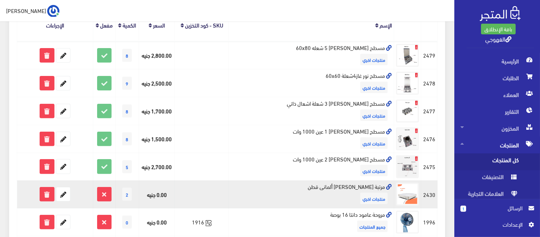
click at [381, 191] on td "مرتبة يانسن ألمانى قطن منتجات اخري" at bounding box center [311, 194] width 165 height 28
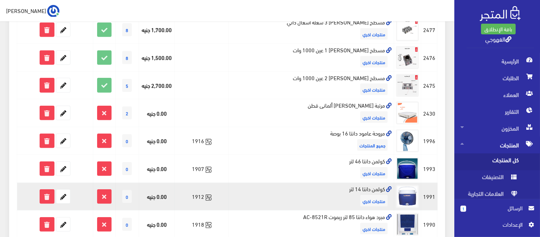
click at [363, 191] on td "كولمن دانتا 14 لتر منتجات اخري" at bounding box center [311, 197] width 165 height 28
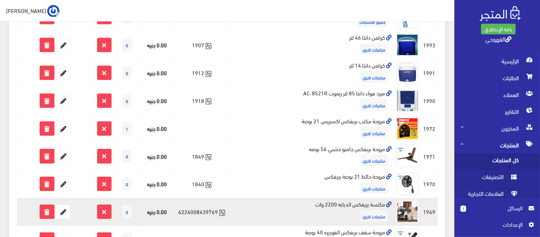
click at [361, 200] on td "مكنسة بريفكس الدبابه 2200 وات منتجات اخري" at bounding box center [311, 212] width 165 height 28
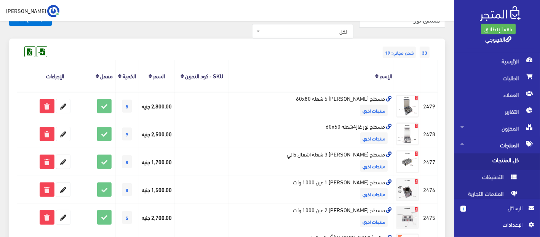
scroll to position [53, 0]
